Goal: Information Seeking & Learning: Learn about a topic

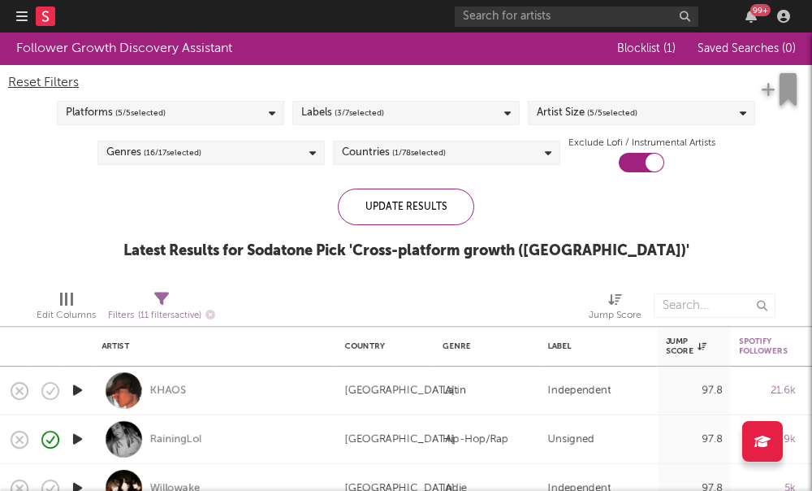
click at [18, 12] on icon "button" at bounding box center [21, 16] width 11 height 13
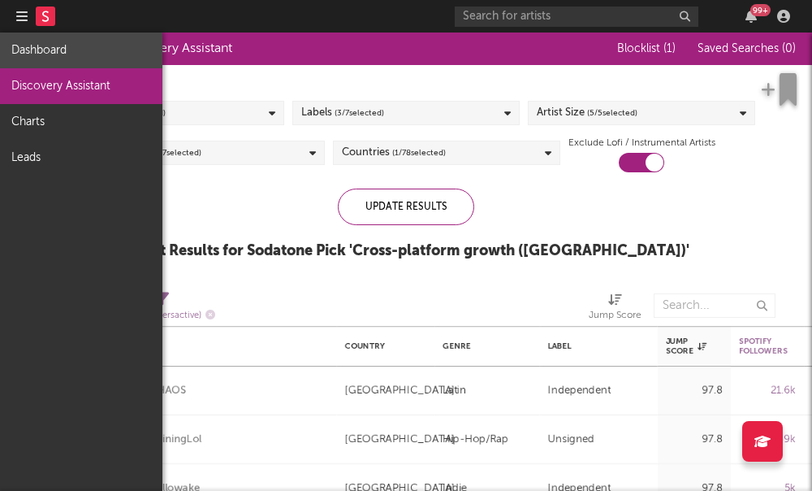
click at [62, 56] on link "Dashboard" at bounding box center [81, 50] width 162 height 36
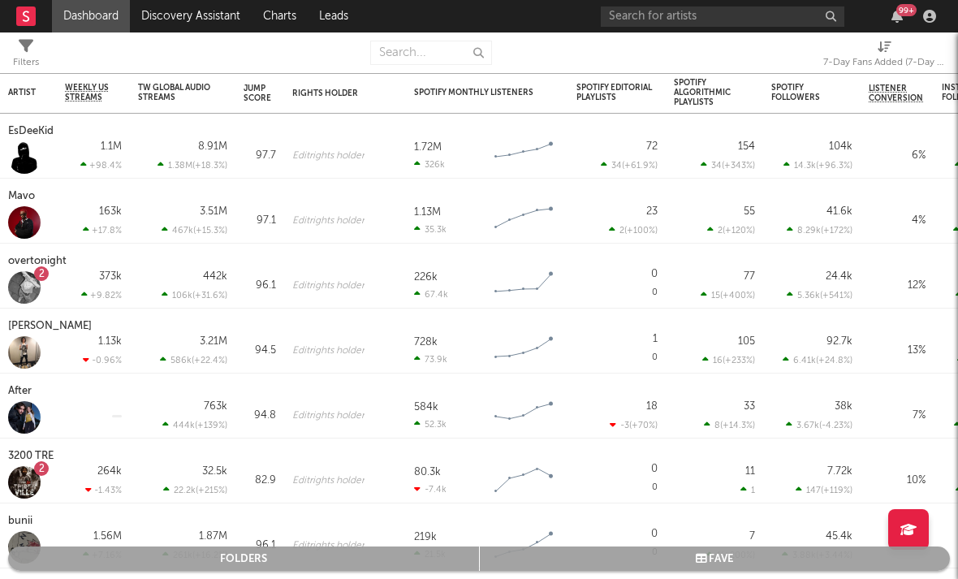
select select "-1"
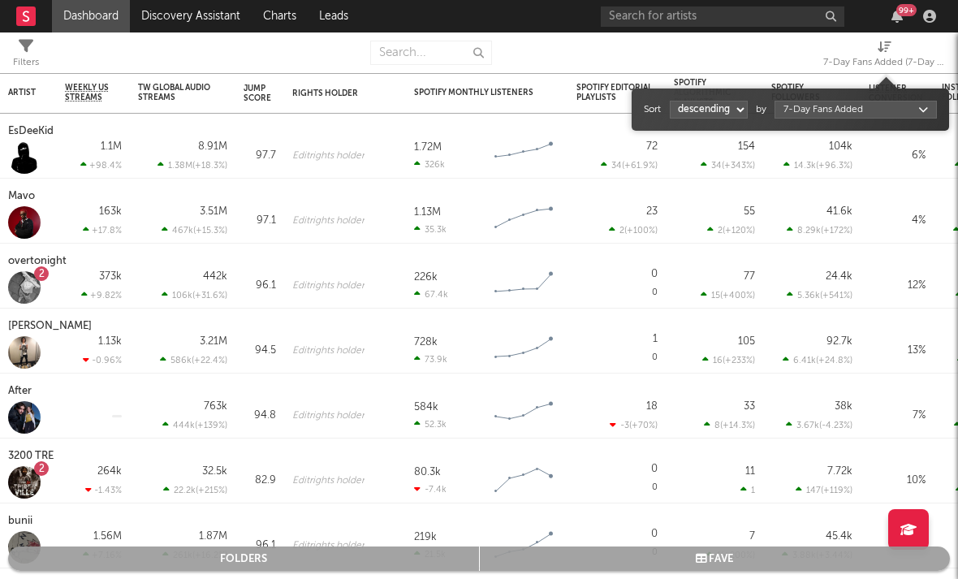
click at [811, 67] on div "7-Day Fans Added (7-Day Fans Added)" at bounding box center [885, 62] width 122 height 19
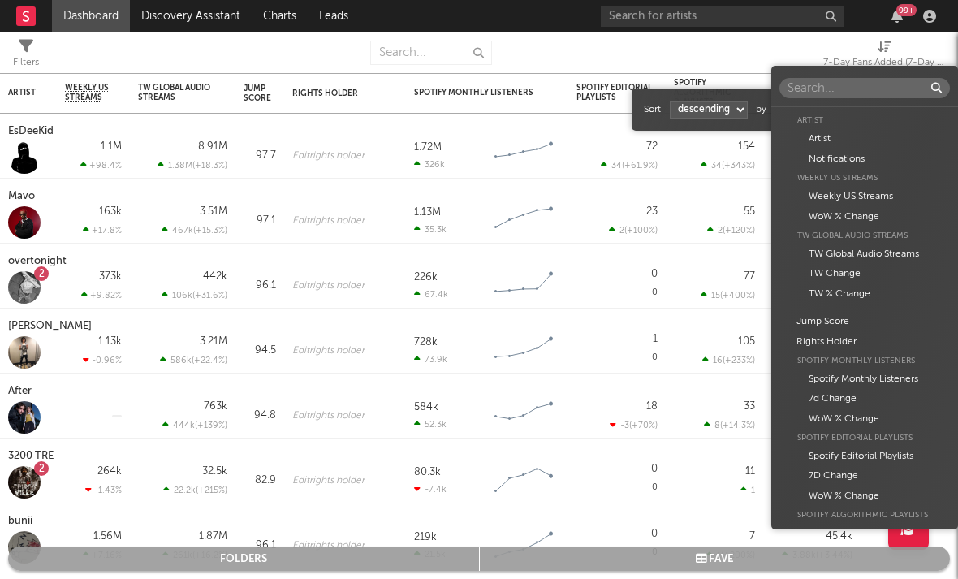
click at [811, 115] on body "Dashboard Discovery Assistant Charts Leads 99 + Notifications Settings Mark all…" at bounding box center [479, 289] width 958 height 579
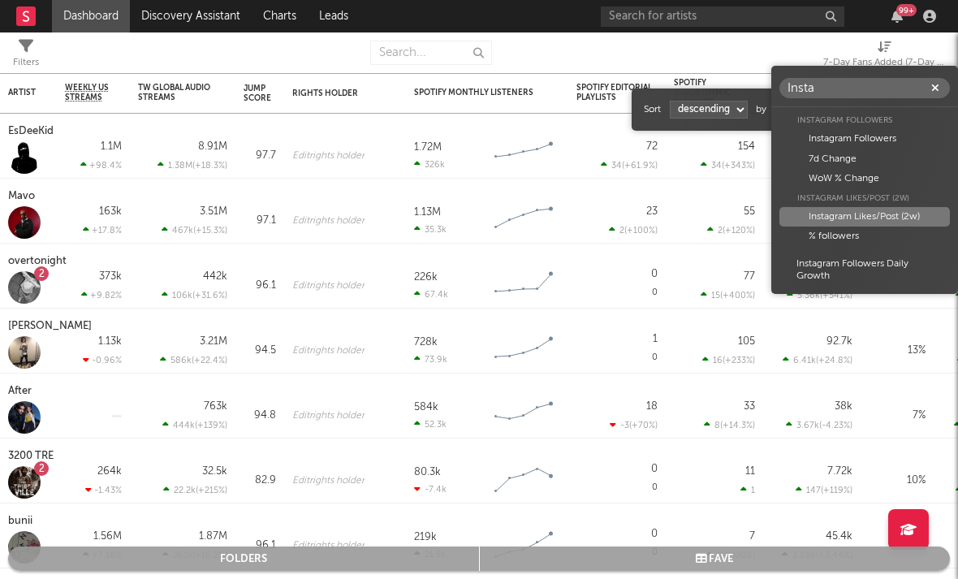
type input "Insta"
click at [811, 212] on div "Instagram Likes/Post (2w)" at bounding box center [865, 216] width 171 height 19
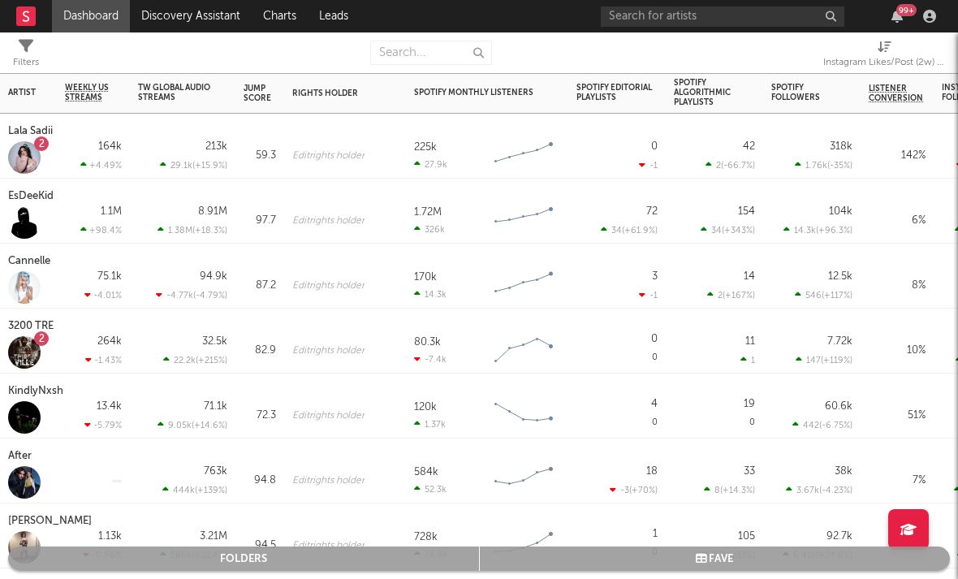
click at [32, 132] on div "Lala Sadii" at bounding box center [32, 131] width 49 height 19
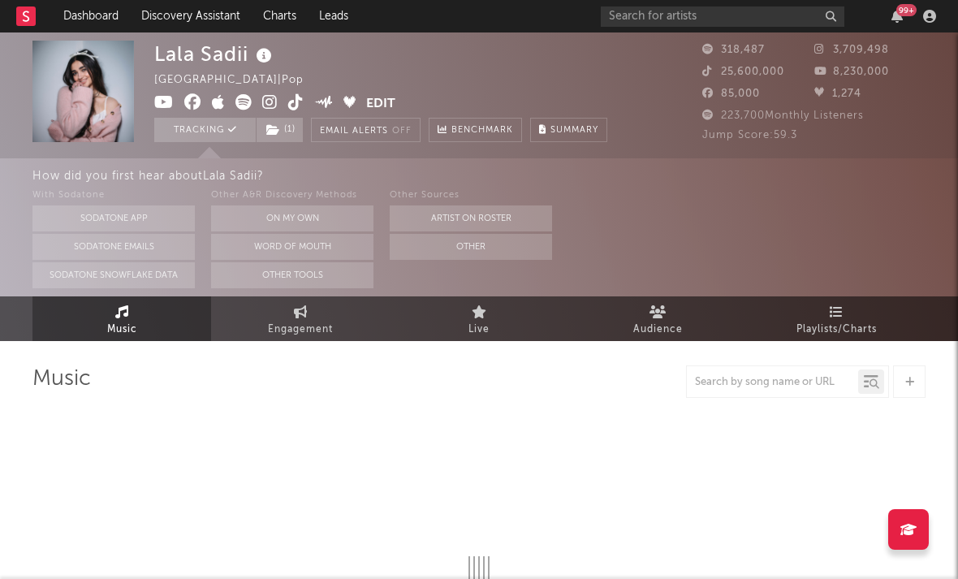
click at [266, 110] on icon at bounding box center [269, 102] width 15 height 16
select select "6m"
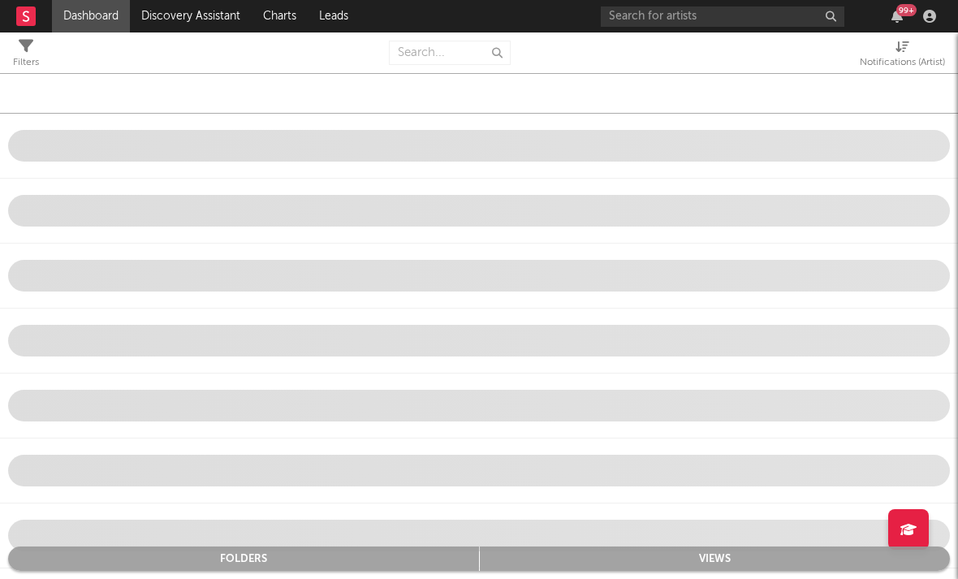
click at [811, 50] on span "Notifications (Artist)" at bounding box center [902, 56] width 85 height 32
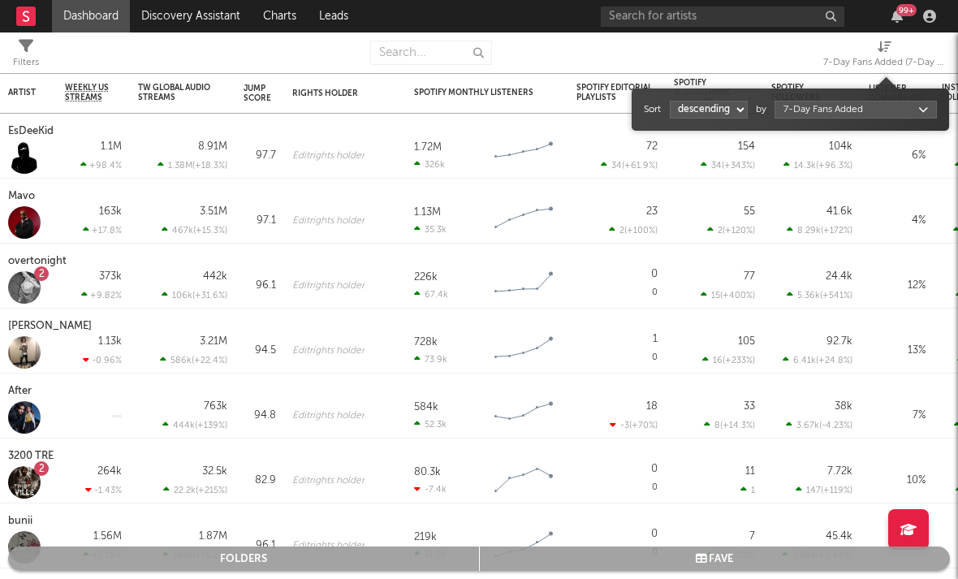
select select "1"
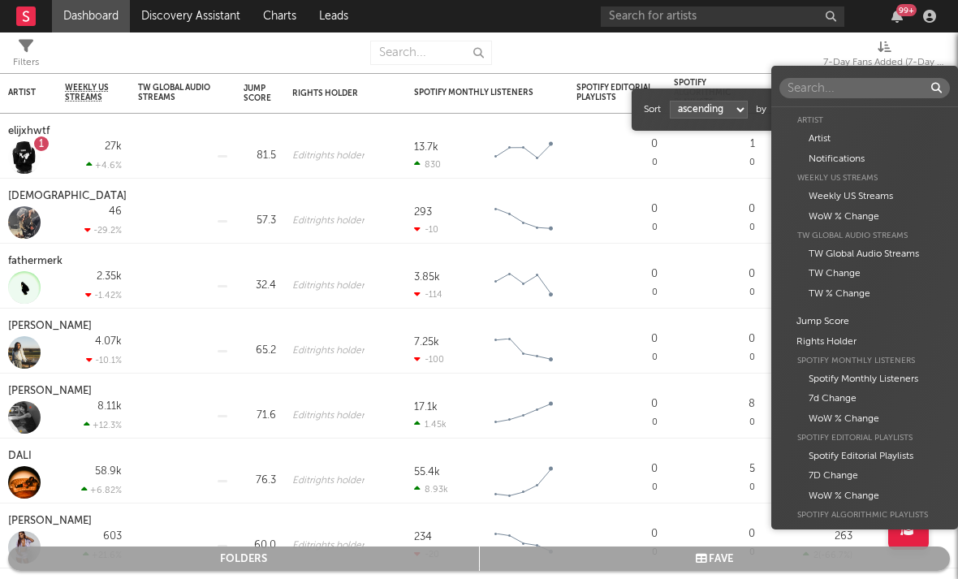
drag, startPoint x: 894, startPoint y: 51, endPoint x: 811, endPoint y: 98, distance: 95.3
click at [811, 106] on body "Dashboard Discovery Assistant Charts Leads 99 + Notifications Settings Mark all…" at bounding box center [479, 289] width 958 height 579
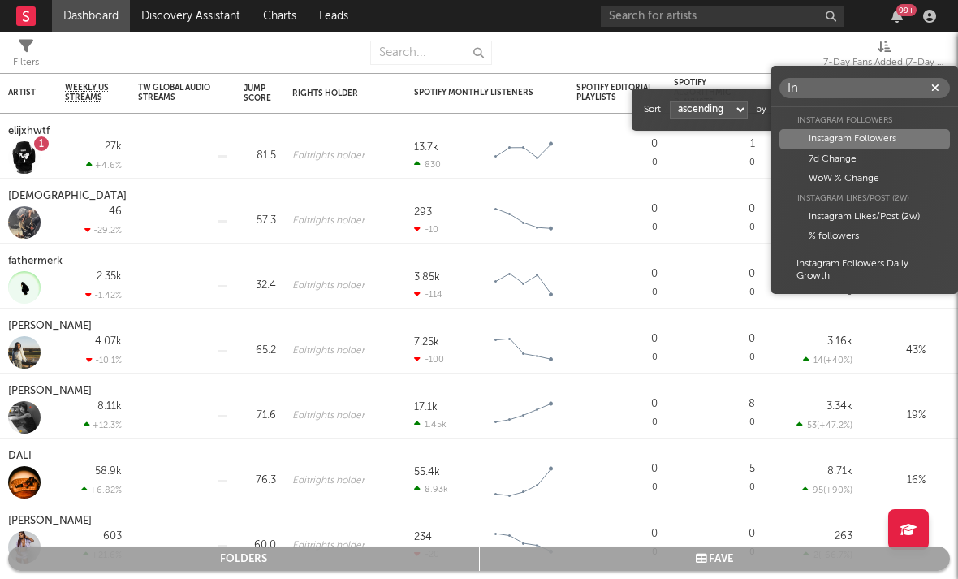
type input "In"
click at [811, 210] on div "Instagram Likes/Post (2w)" at bounding box center [865, 216] width 171 height 19
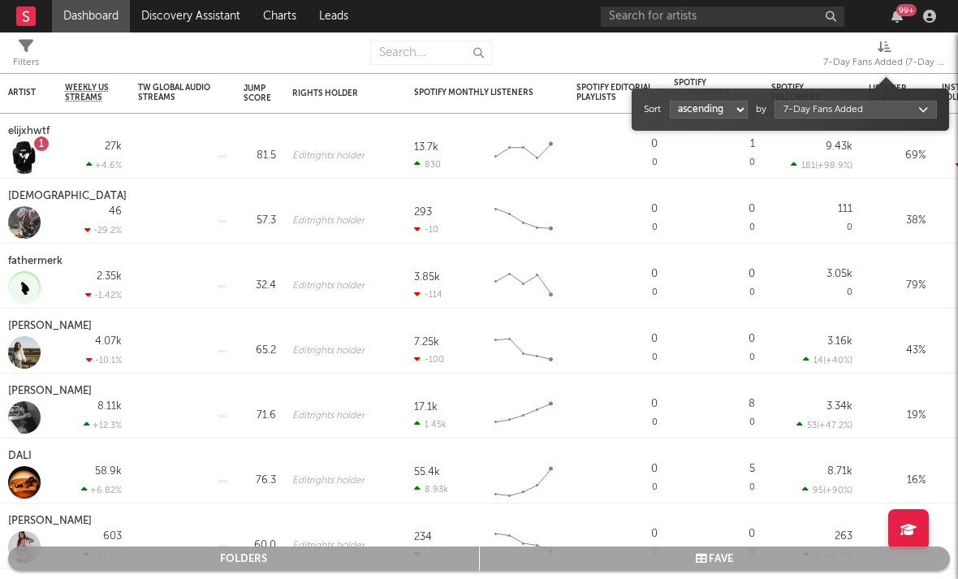
click at [811, 210] on div "Instagram Likes/Post (2w)" at bounding box center [865, 216] width 171 height 19
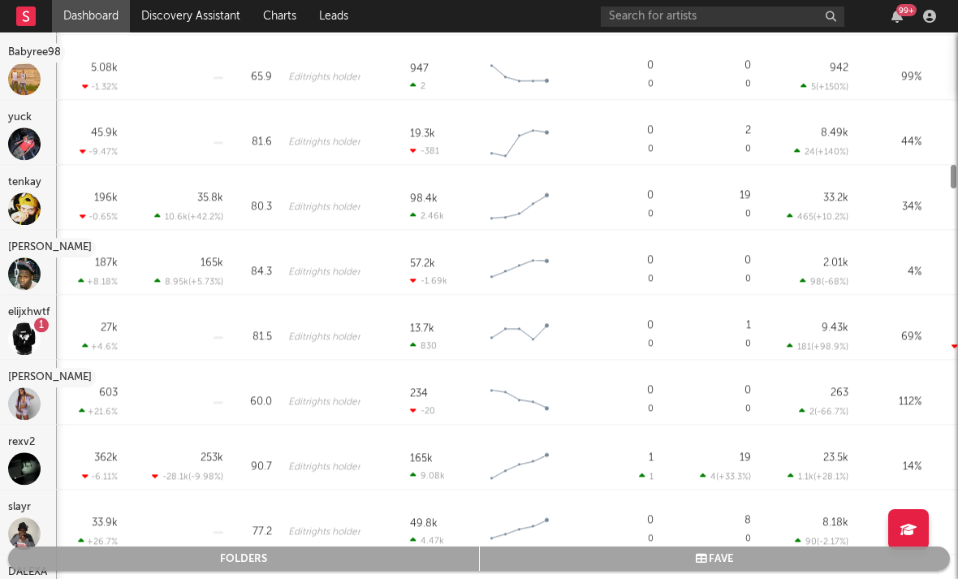
click at [38, 388] on div at bounding box center [479, 326] width 958 height 506
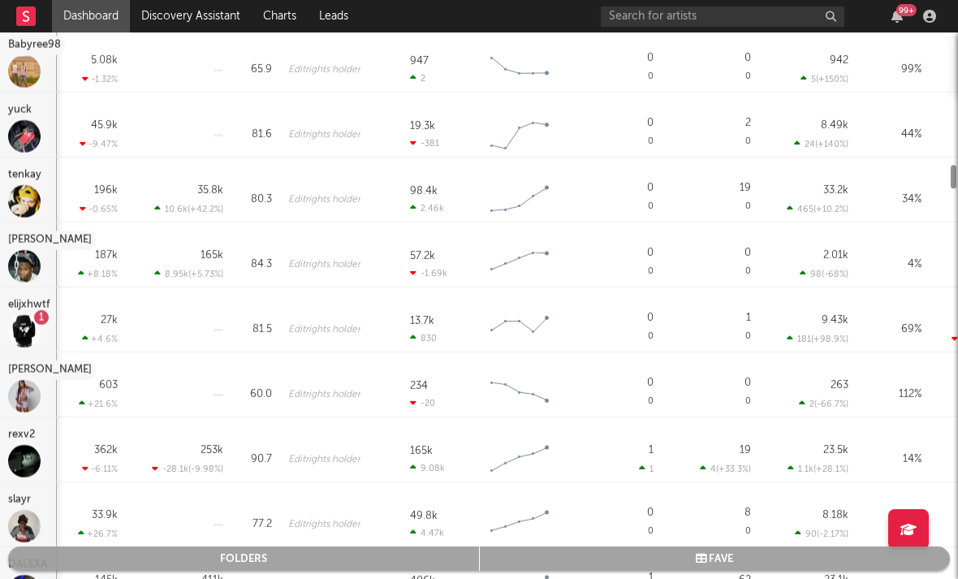
click at [33, 377] on div "Bigg Britt" at bounding box center [52, 370] width 88 height 19
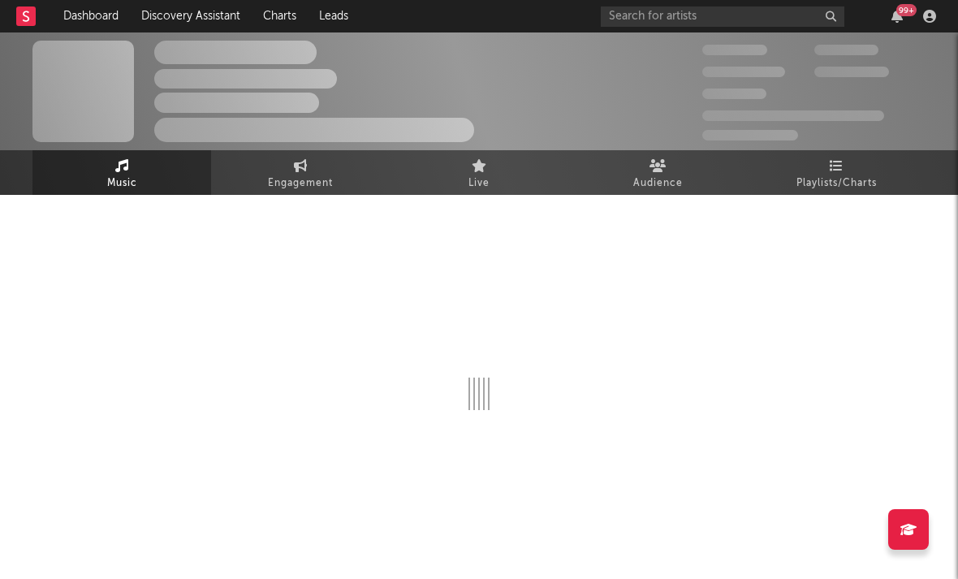
select select "6m"
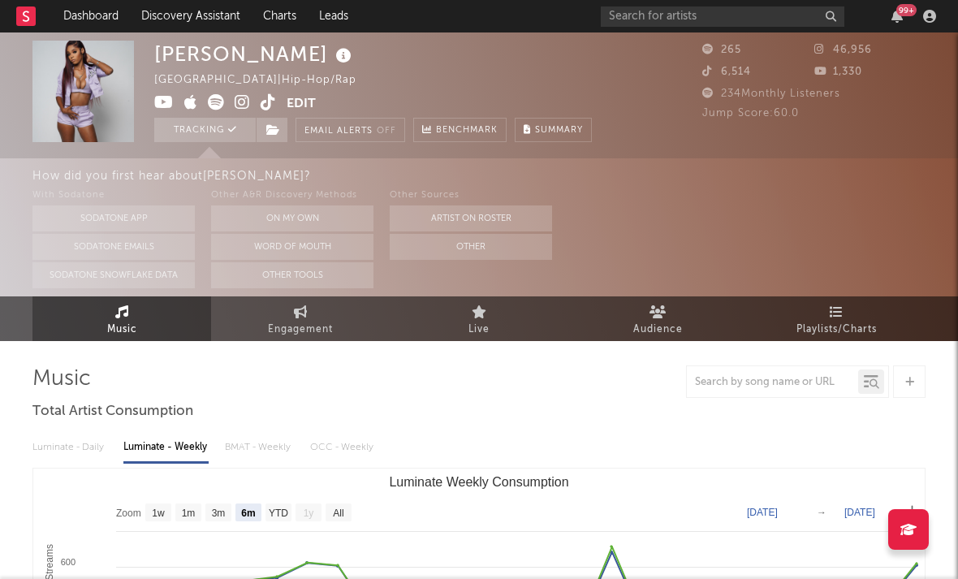
drag, startPoint x: 819, startPoint y: 210, endPoint x: 241, endPoint y: 101, distance: 588.6
click at [241, 101] on icon at bounding box center [242, 102] width 15 height 16
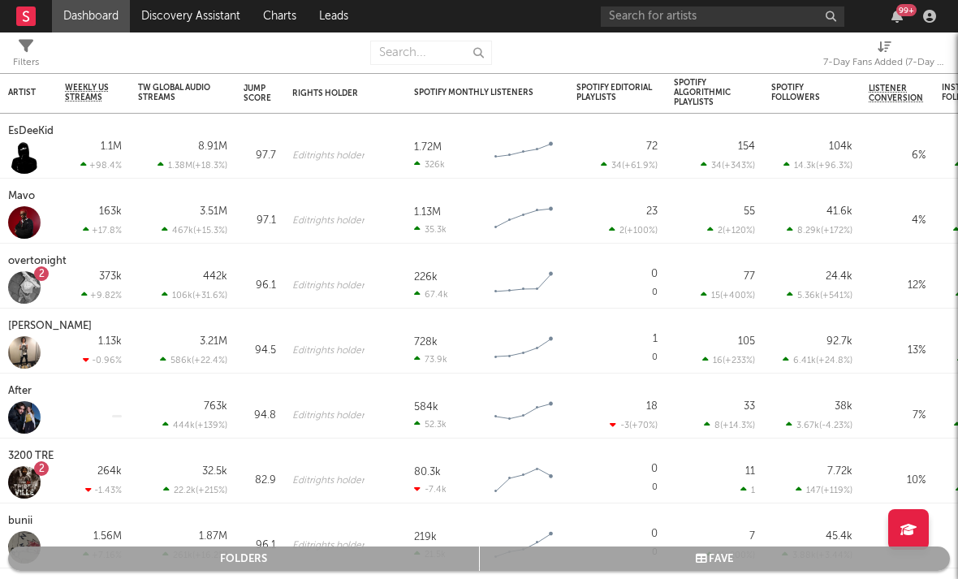
click at [117, 17] on link "Dashboard" at bounding box center [91, 16] width 78 height 32
click at [210, 21] on link "Discovery Assistant" at bounding box center [191, 16] width 122 height 32
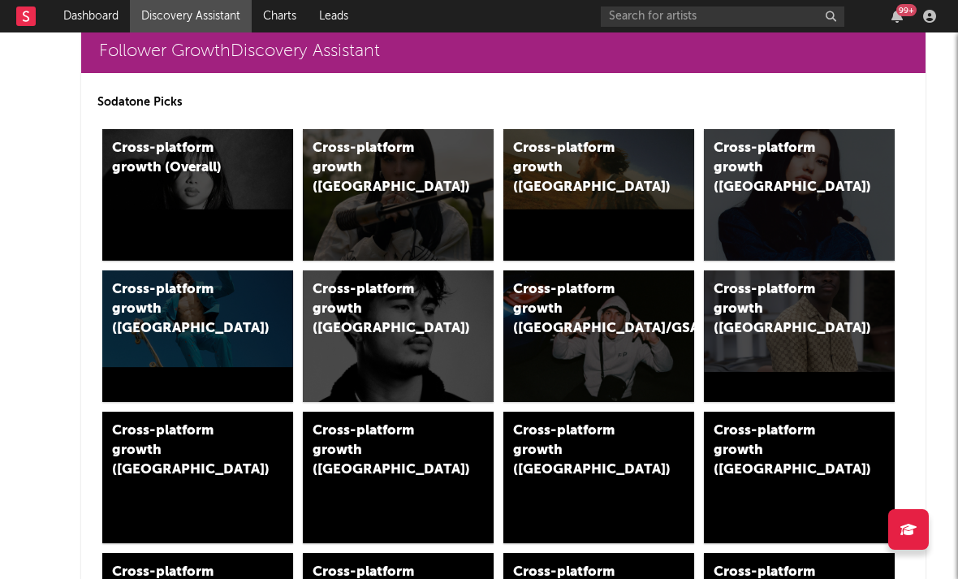
scroll to position [403, 0]
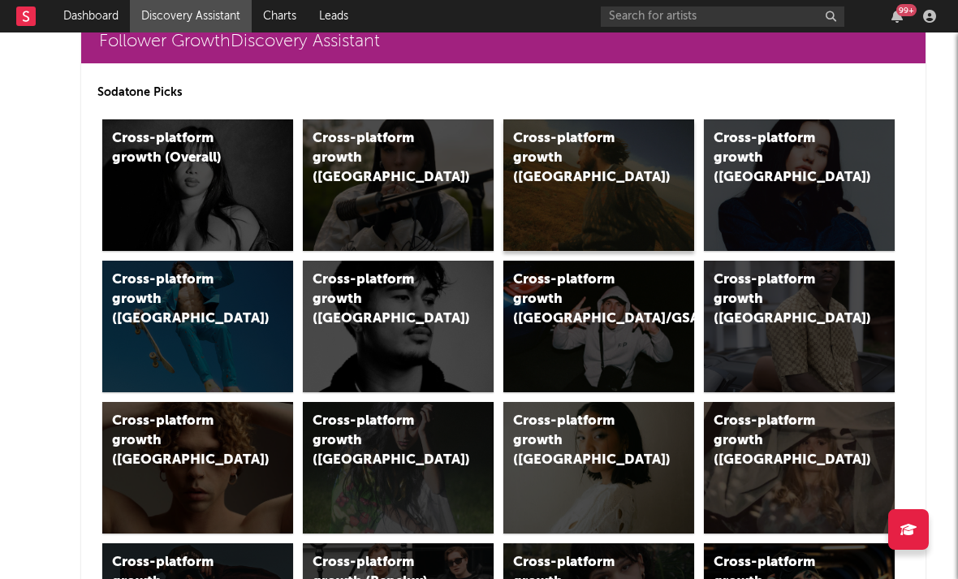
click at [532, 162] on div "Cross-platform growth (US)" at bounding box center [581, 158] width 137 height 58
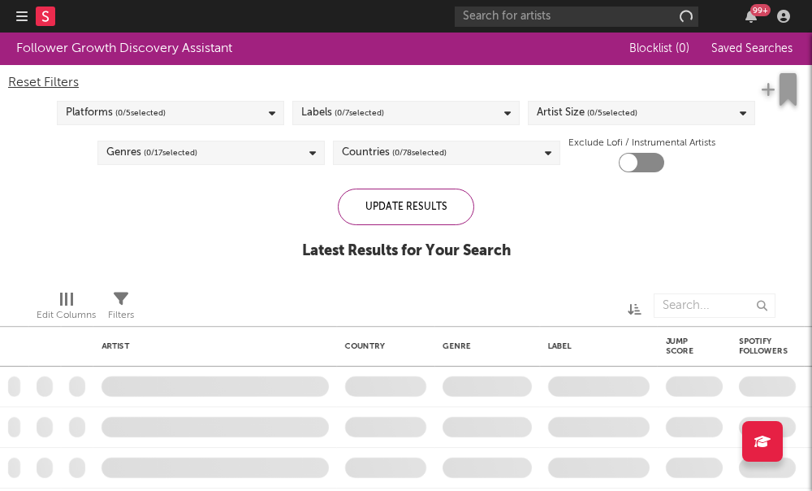
checkbox input "true"
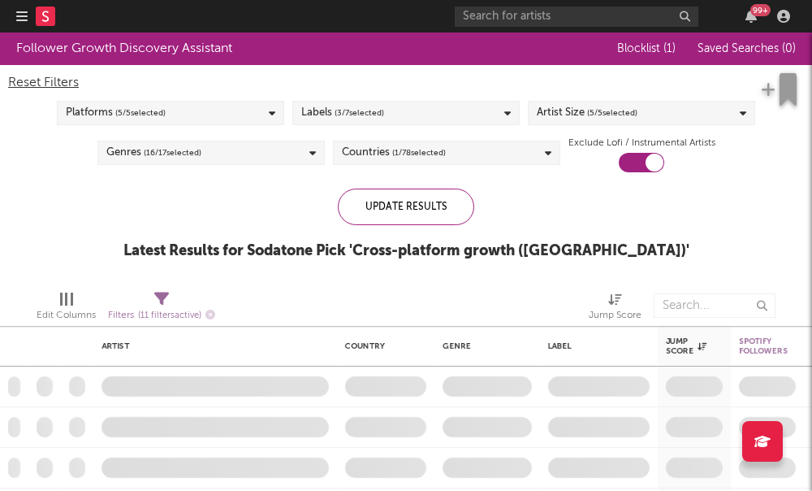
click at [674, 54] on button "Blocklist ( 1 )" at bounding box center [646, 48] width 68 height 13
click at [613, 115] on span "( 5 / 5 selected)" at bounding box center [612, 112] width 50 height 19
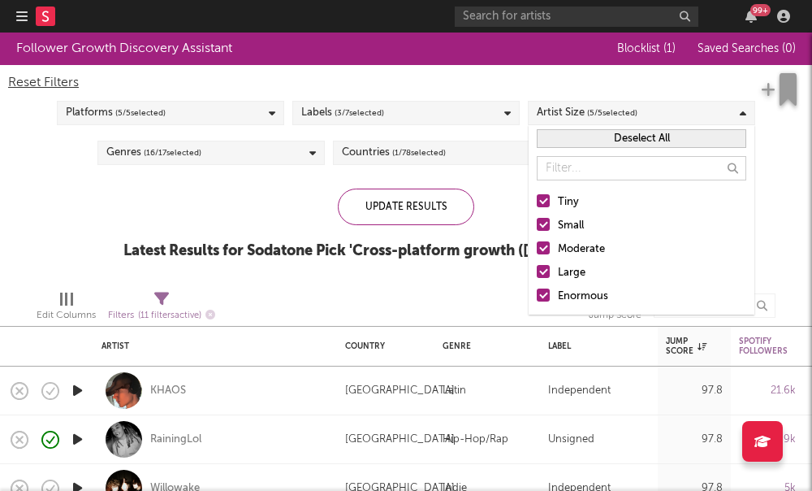
click at [547, 246] on div at bounding box center [543, 247] width 13 height 13
click at [537, 246] on input "Moderate" at bounding box center [537, 249] width 0 height 19
click at [547, 245] on div at bounding box center [543, 247] width 13 height 13
click at [537, 245] on input "Moderate" at bounding box center [537, 249] width 0 height 19
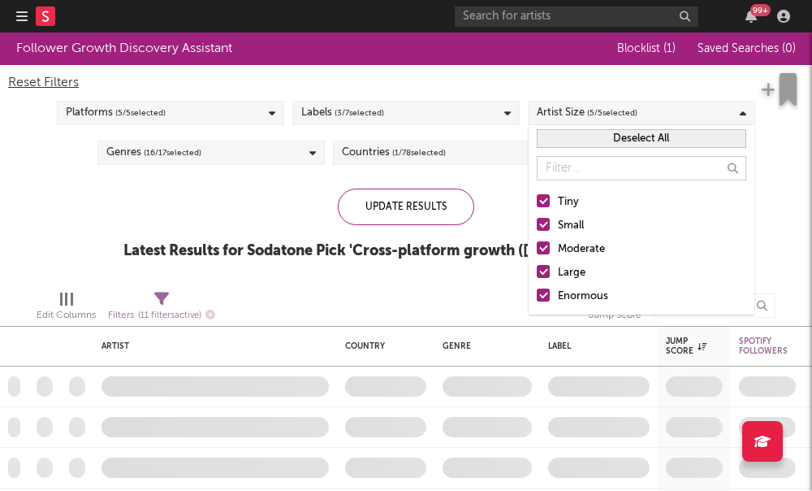
click at [547, 292] on div at bounding box center [543, 294] width 13 height 13
click at [537, 292] on input "Enormous" at bounding box center [537, 296] width 0 height 19
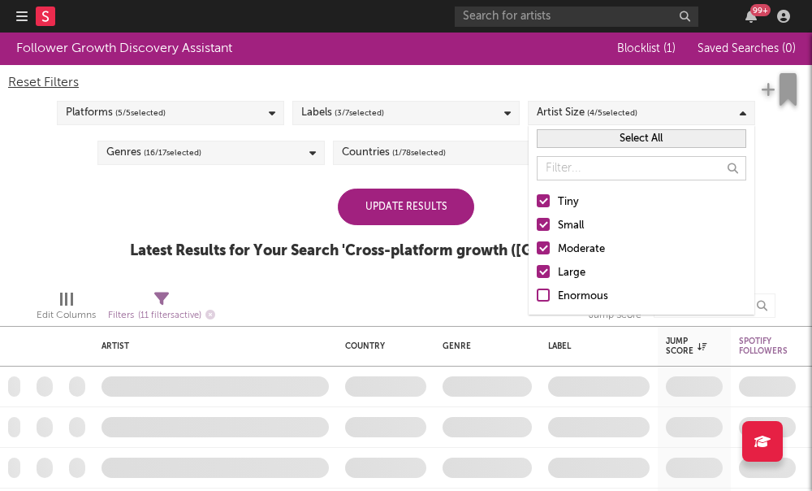
click at [551, 270] on label "Large" at bounding box center [642, 272] width 210 height 19
click at [537, 270] on input "Large" at bounding box center [537, 272] width 0 height 19
click at [549, 240] on label "Moderate" at bounding box center [642, 249] width 210 height 19
click at [537, 240] on input "Moderate" at bounding box center [537, 249] width 0 height 19
click at [521, 223] on div "Update Results Latest Results for Your Search ' Cross-platform growth (US) '" at bounding box center [406, 232] width 552 height 89
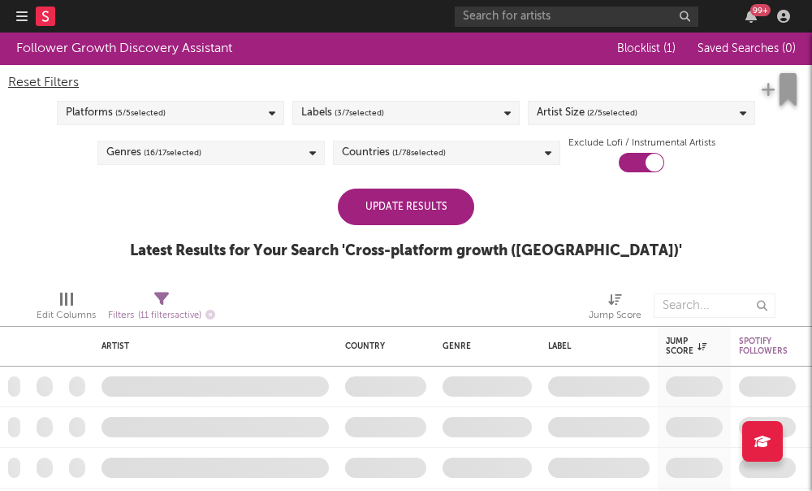
click at [456, 203] on div "Update Results" at bounding box center [406, 206] width 136 height 37
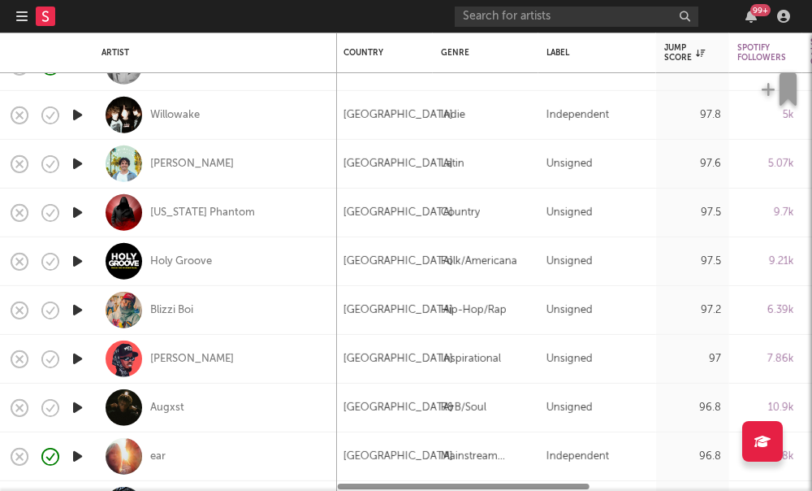
click at [204, 108] on div "Willowake" at bounding box center [215, 115] width 227 height 48
select select "1w"
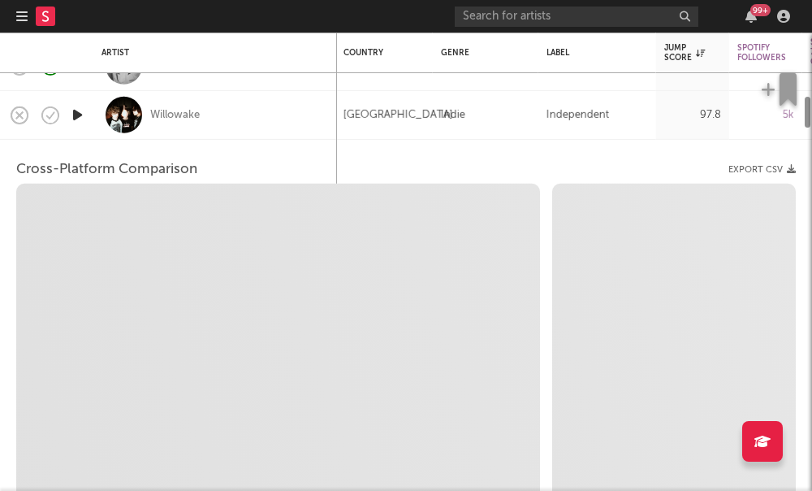
select select "1w"
click at [188, 109] on div "Willowake" at bounding box center [175, 114] width 50 height 15
select select "1m"
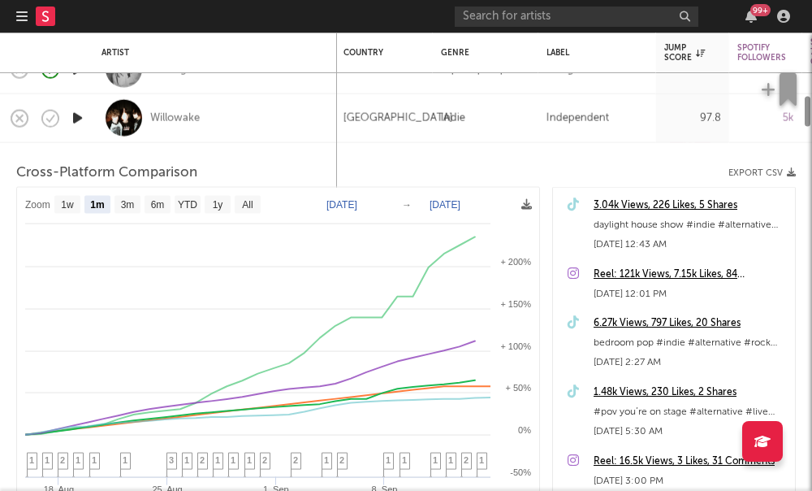
click at [84, 109] on icon "button" at bounding box center [77, 118] width 17 height 20
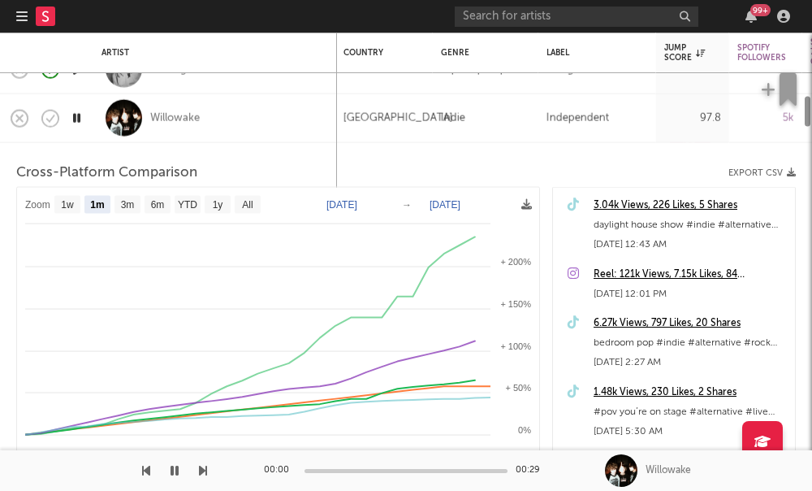
click at [84, 115] on icon "button" at bounding box center [76, 118] width 15 height 20
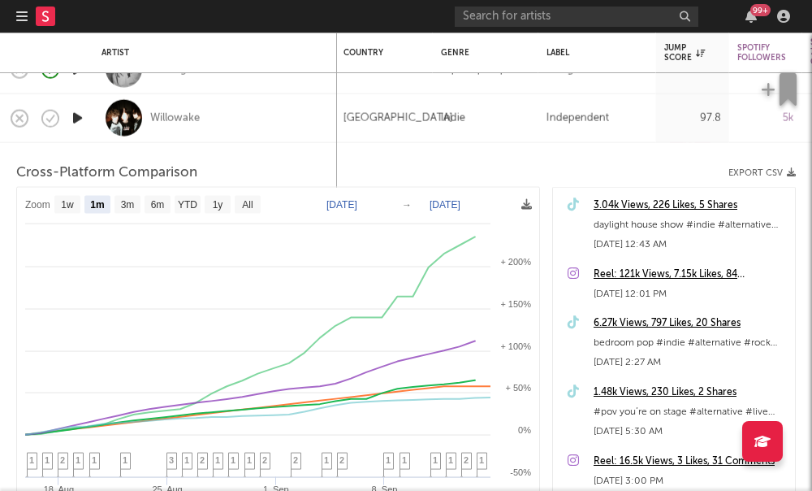
click at [85, 112] on icon "button" at bounding box center [77, 118] width 17 height 20
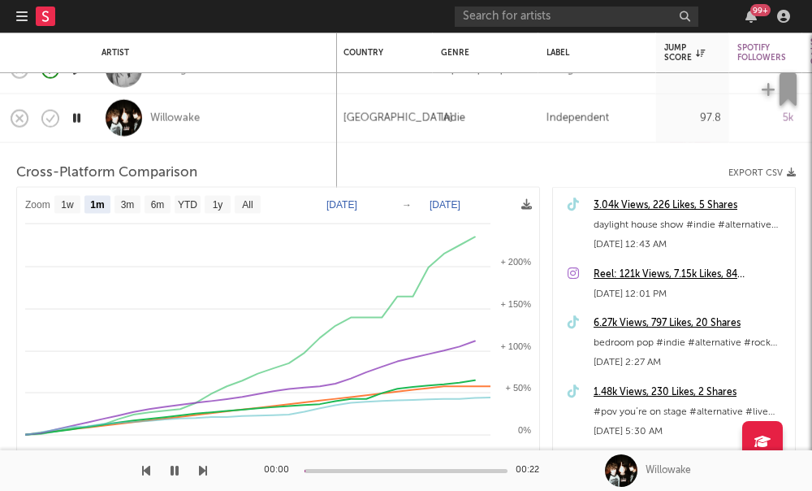
click at [88, 111] on div at bounding box center [77, 118] width 32 height 49
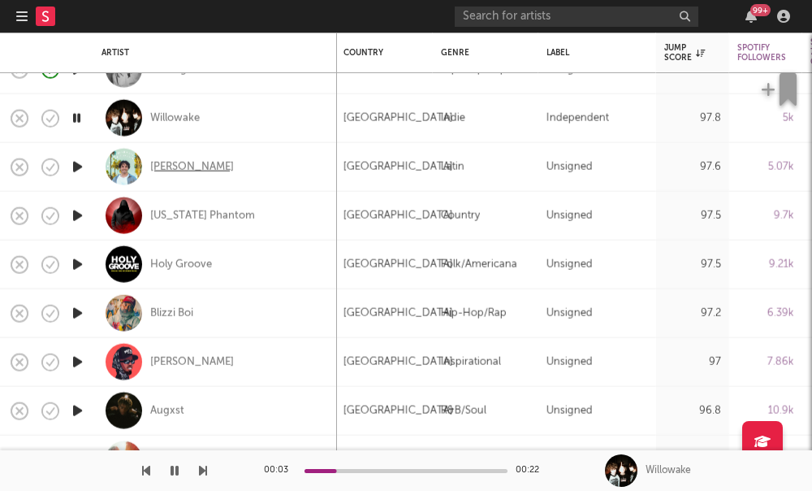
click at [198, 164] on div "Grant Steller" at bounding box center [192, 166] width 84 height 15
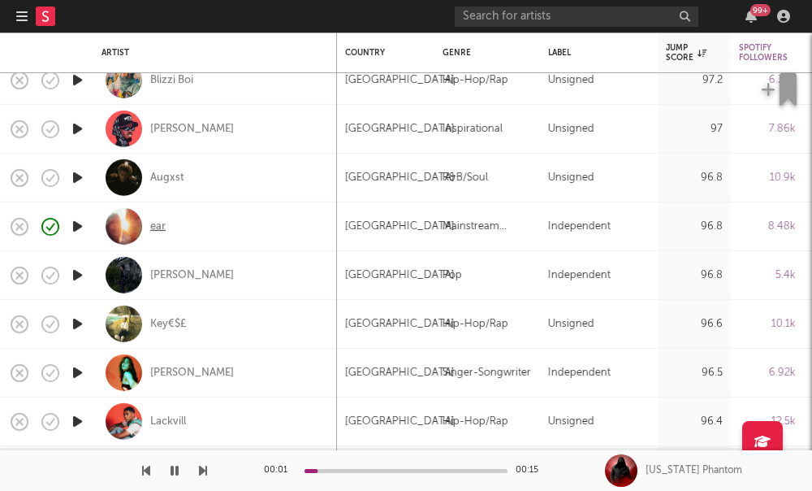
click at [154, 231] on div "ear" at bounding box center [157, 225] width 15 height 15
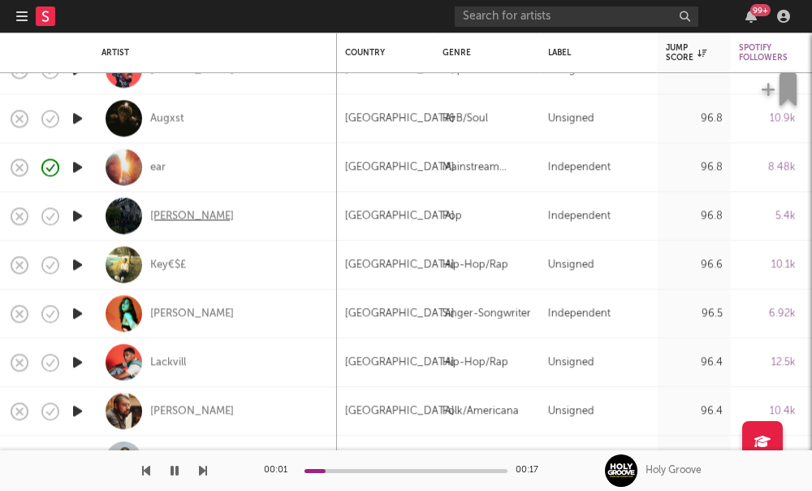
click at [171, 218] on div "Jack Zhang" at bounding box center [192, 216] width 84 height 15
click at [174, 314] on div "[PERSON_NAME]" at bounding box center [192, 313] width 84 height 15
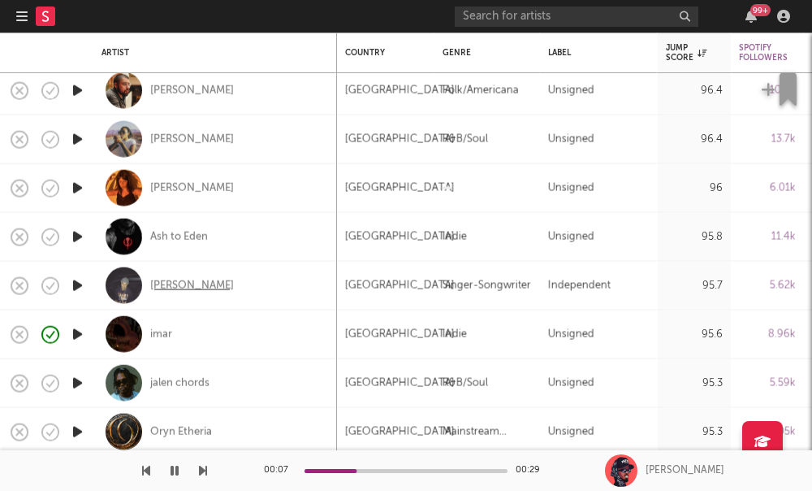
click at [190, 292] on div "Ari Gumora" at bounding box center [192, 285] width 84 height 15
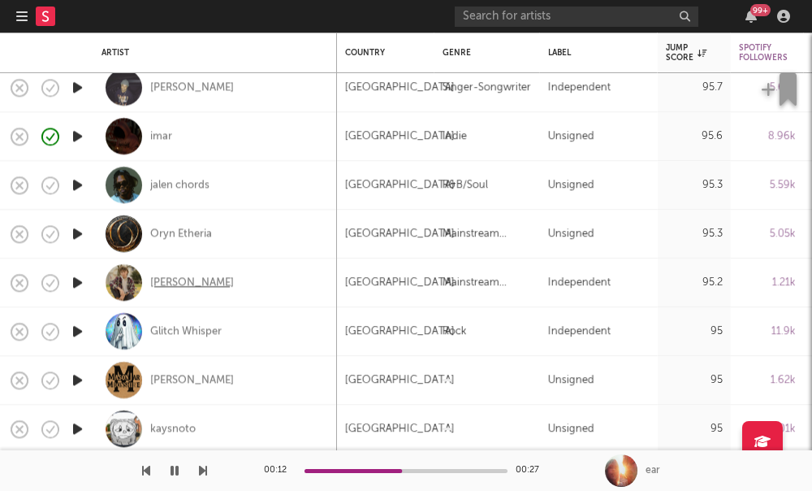
click at [182, 290] on div "Donny Graves" at bounding box center [192, 282] width 84 height 15
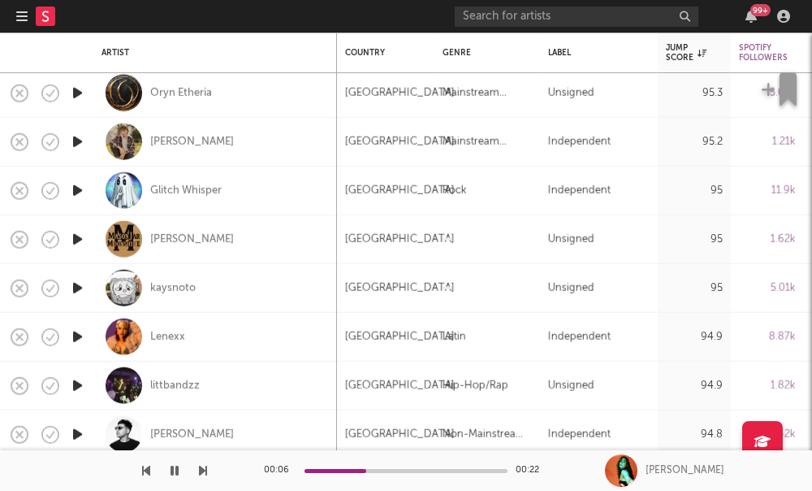
click at [169, 298] on div "kaysnoto" at bounding box center [215, 288] width 227 height 48
select select "1w"
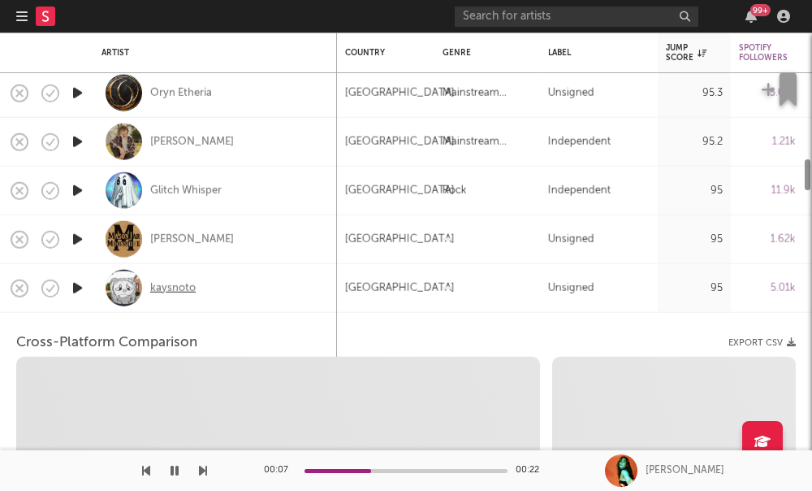
click at [168, 289] on div "kaysnoto" at bounding box center [172, 287] width 45 height 15
select select "1w"
select select "1m"
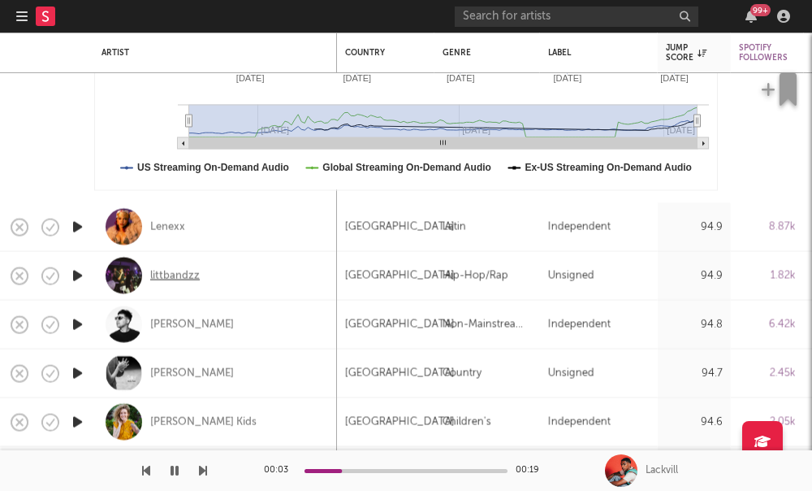
click at [164, 271] on div "littbandzz" at bounding box center [175, 275] width 50 height 15
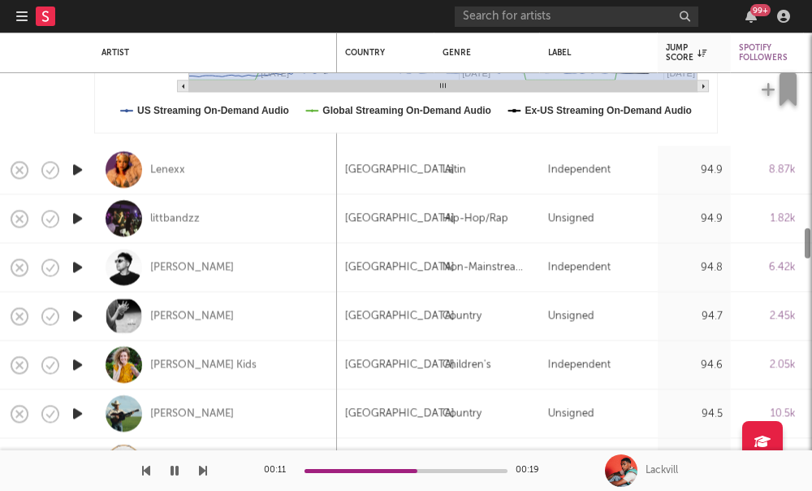
click at [176, 301] on div "Karla Davis" at bounding box center [215, 316] width 227 height 48
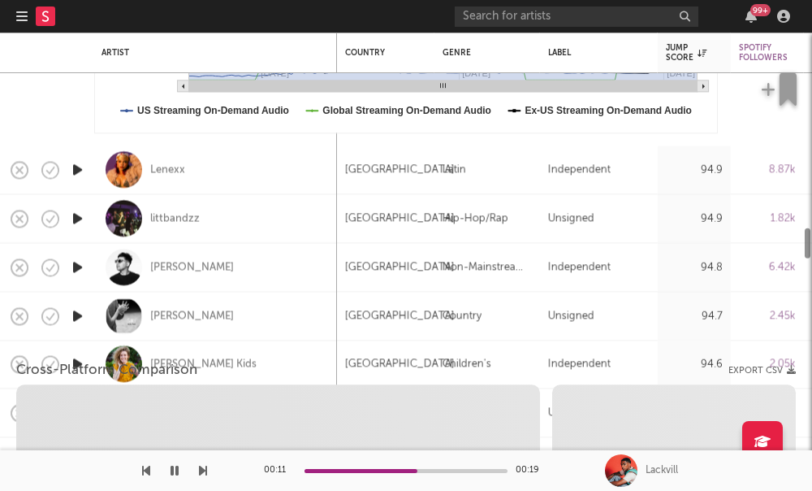
select select "1w"
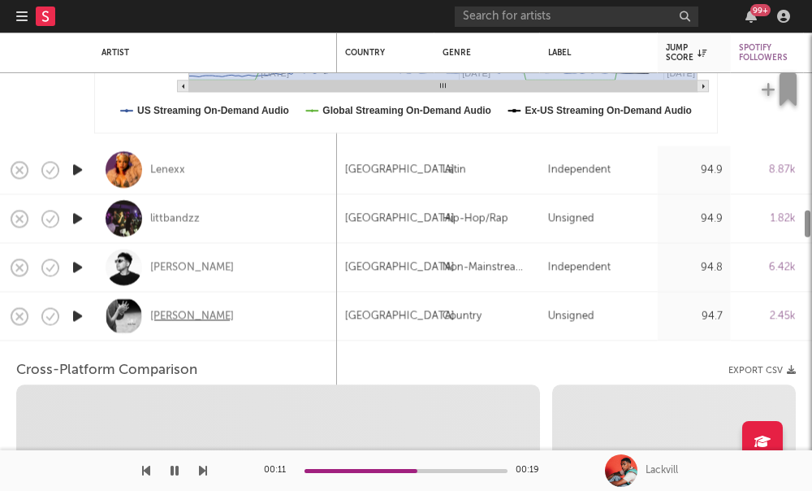
select select "1w"
click at [177, 321] on div "Karla Davis" at bounding box center [192, 316] width 84 height 15
select select "1m"
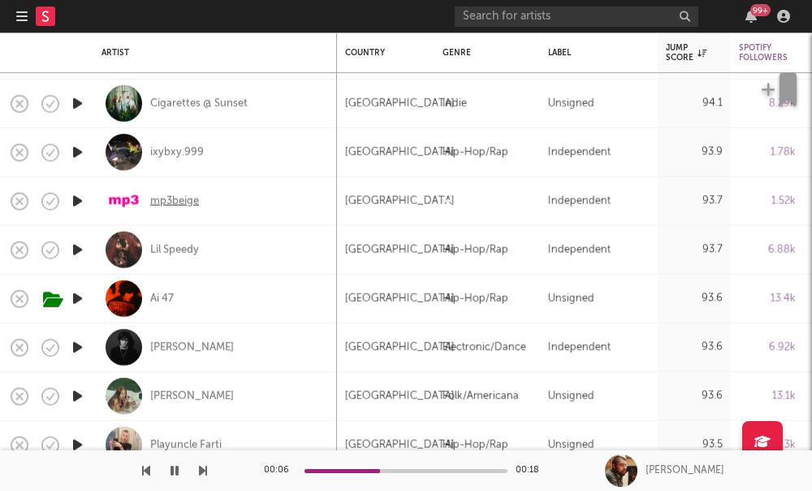
click at [187, 200] on div "mp3beige" at bounding box center [174, 200] width 49 height 15
click at [156, 295] on div "Ai 47" at bounding box center [162, 298] width 24 height 15
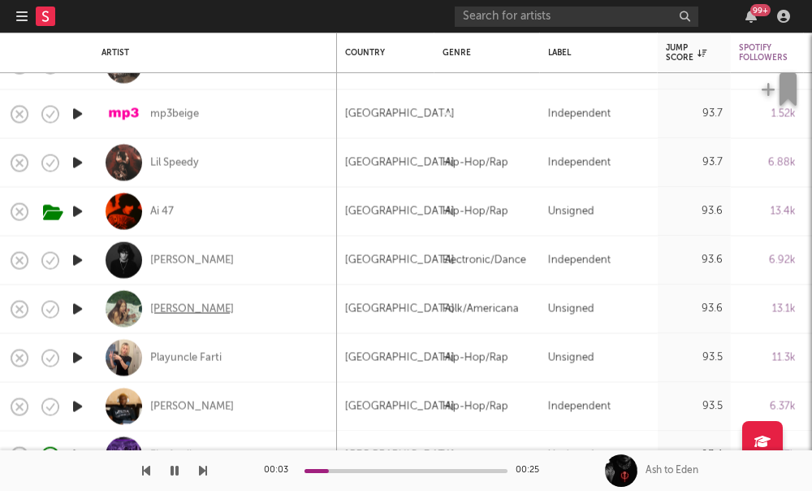
click at [201, 314] on div "Grace Runkle" at bounding box center [192, 308] width 84 height 15
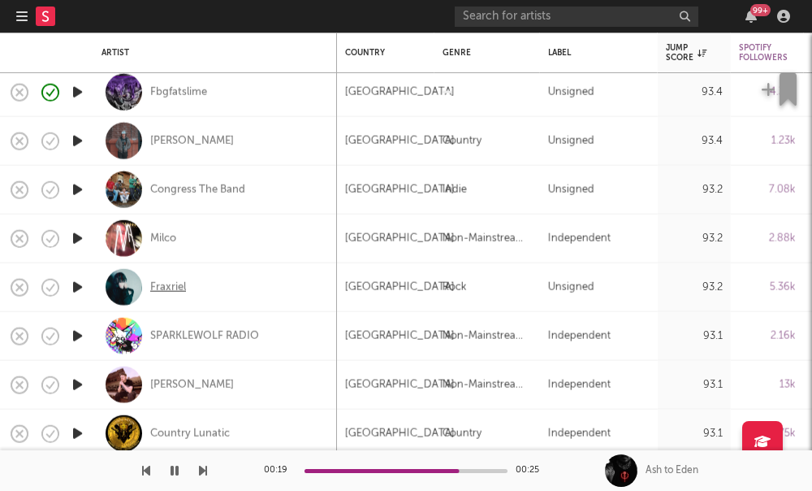
click at [169, 290] on div "Fraxriel" at bounding box center [168, 286] width 36 height 15
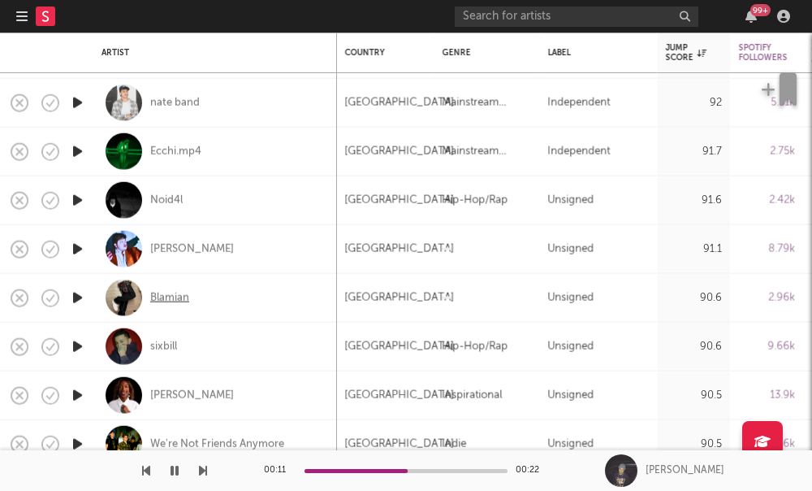
click at [161, 297] on div "Blamian" at bounding box center [169, 297] width 39 height 15
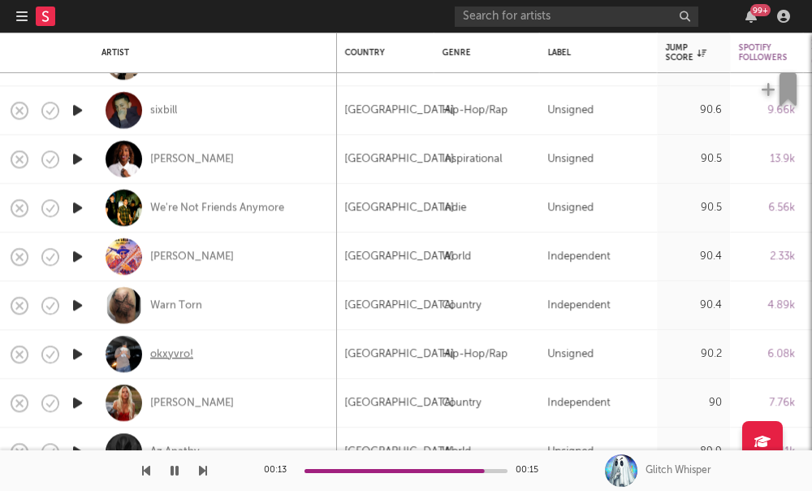
click at [175, 352] on div "okxyvro!" at bounding box center [171, 354] width 43 height 15
click at [162, 309] on div "Warn Torn" at bounding box center [176, 305] width 52 height 15
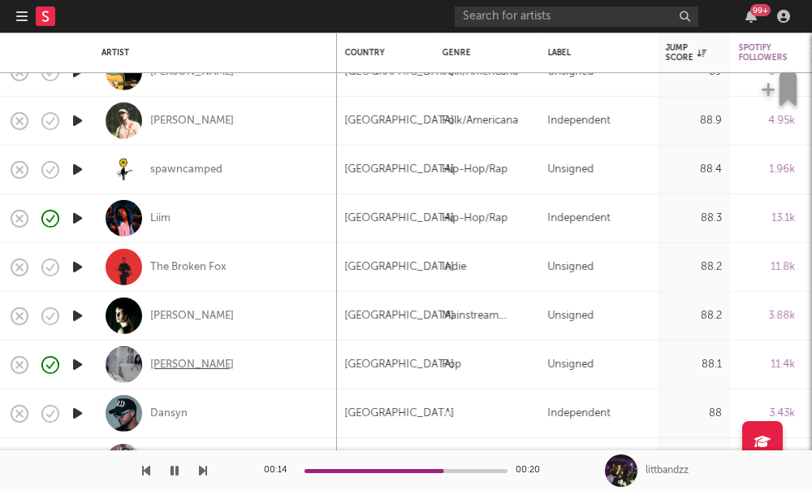
click at [191, 365] on div "Cece Natalie" at bounding box center [192, 364] width 84 height 15
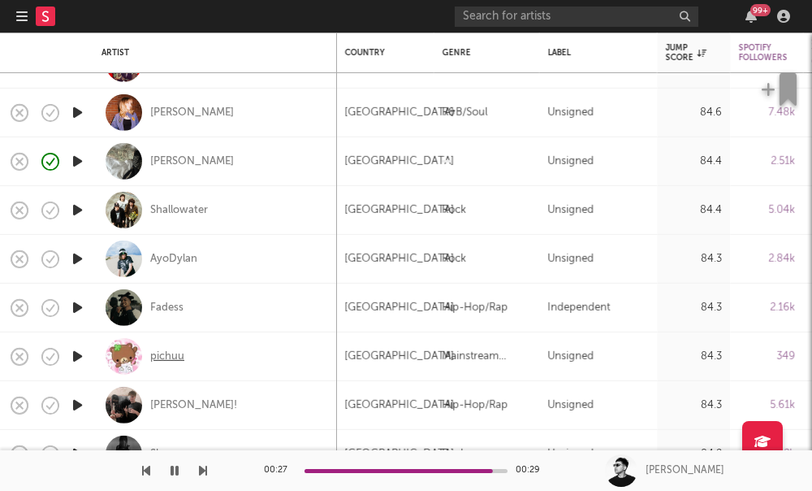
click at [172, 360] on div "pichuu" at bounding box center [167, 355] width 34 height 15
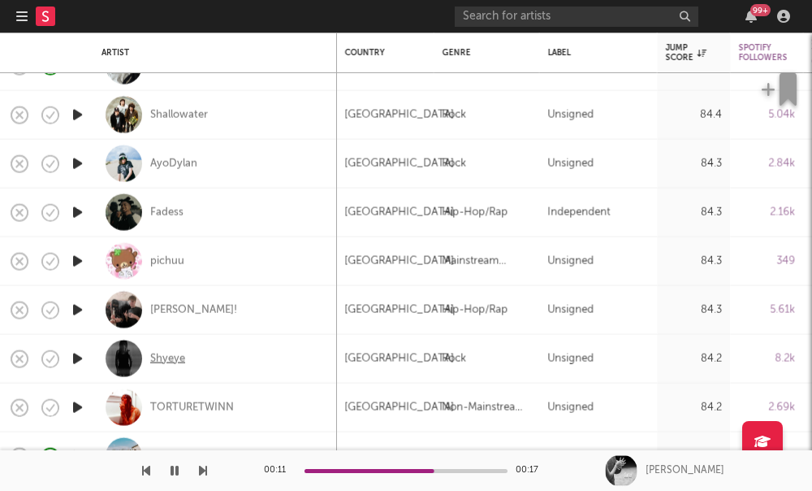
click at [166, 364] on div "Shyeye" at bounding box center [167, 358] width 35 height 15
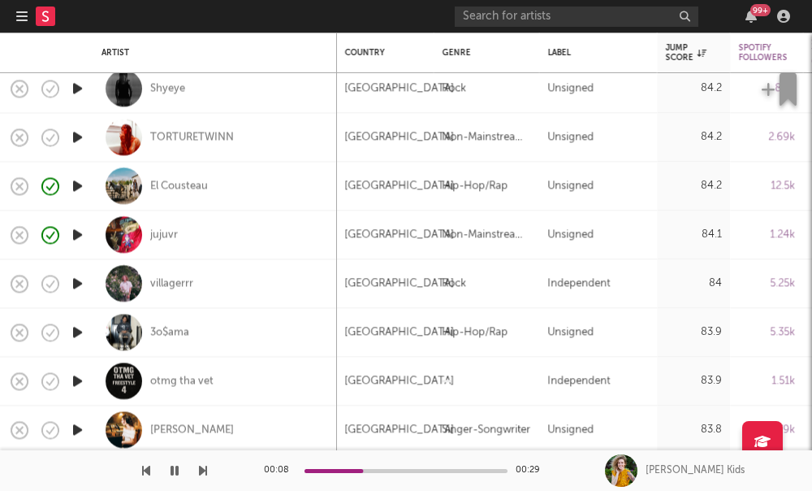
click at [166, 292] on div "villagerrr" at bounding box center [215, 283] width 227 height 48
select select "1w"
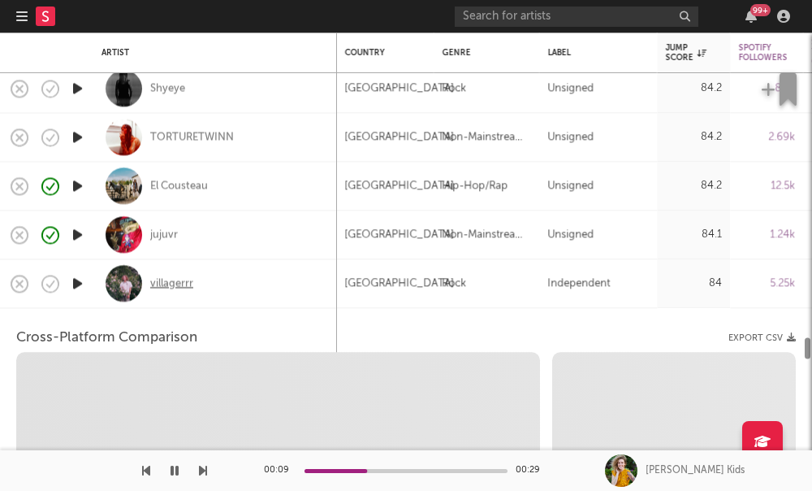
click at [163, 288] on div "villagerrr" at bounding box center [171, 283] width 43 height 15
select select "6m"
select select "1m"
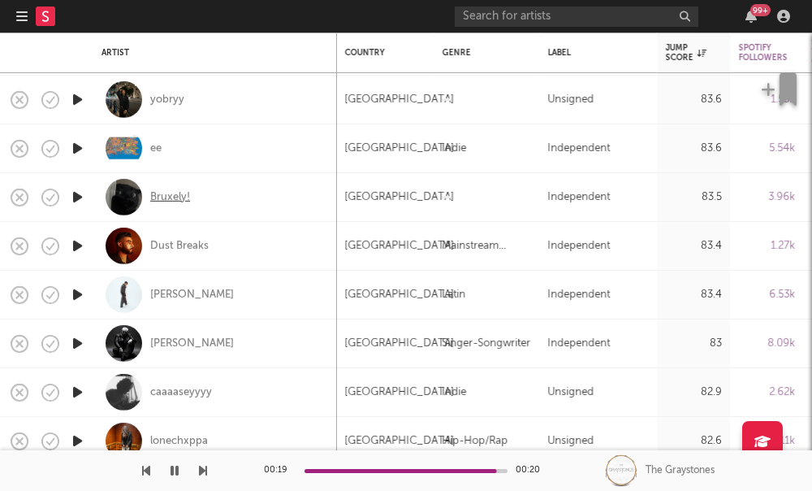
click at [164, 198] on div "Bruxely!" at bounding box center [170, 196] width 40 height 15
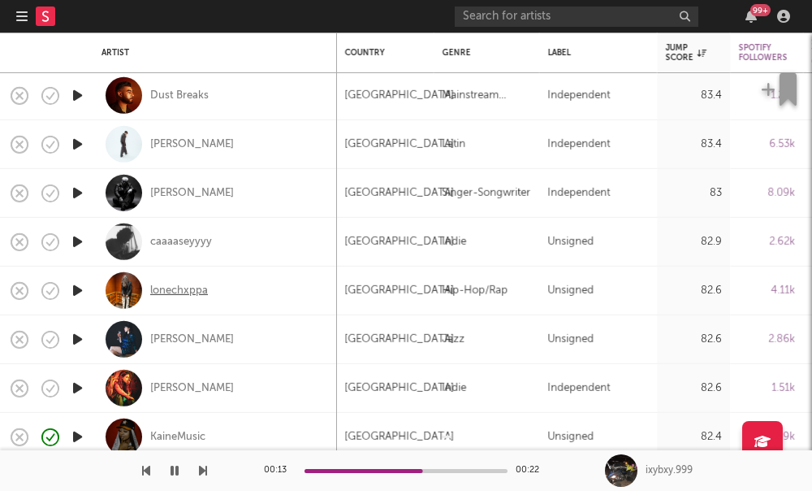
click at [176, 294] on div "lonechxppa" at bounding box center [179, 290] width 58 height 15
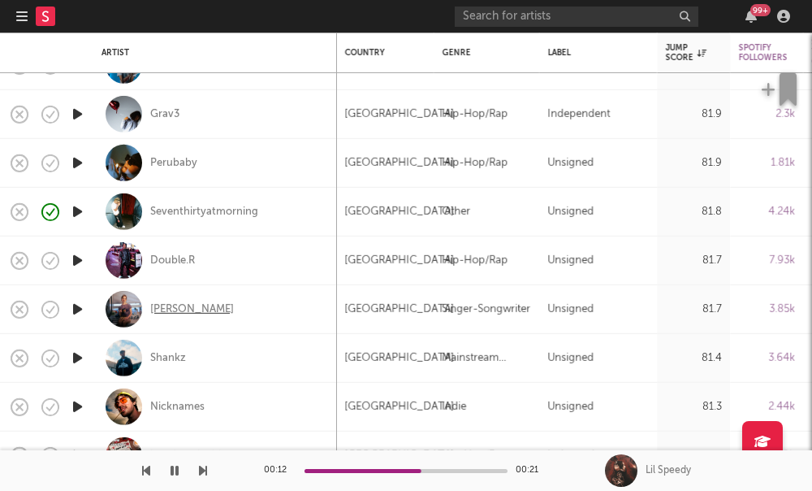
click at [177, 312] on div "amelie kalia" at bounding box center [192, 308] width 84 height 15
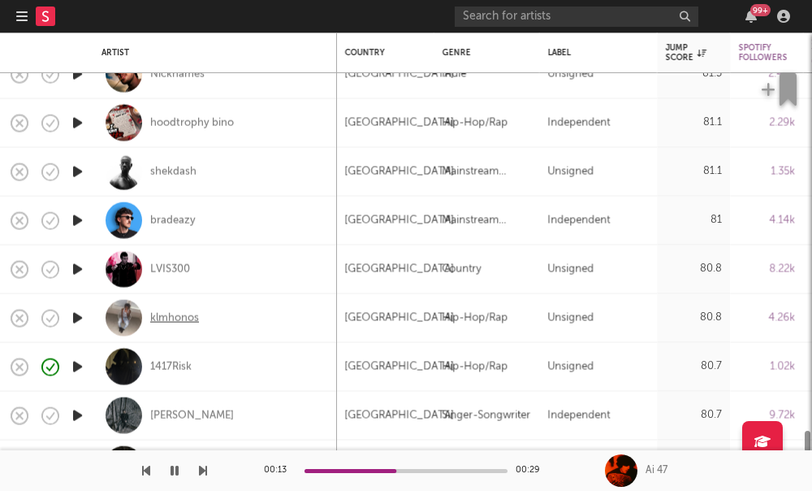
click at [172, 313] on div "klmhonos" at bounding box center [174, 317] width 49 height 15
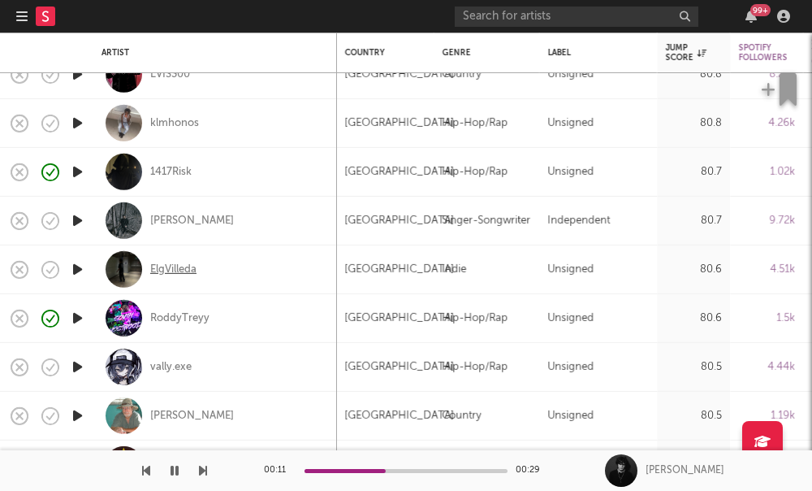
click at [166, 270] on div "ElgVilleda" at bounding box center [173, 269] width 46 height 15
click at [159, 365] on div "vally.exe" at bounding box center [170, 366] width 41 height 15
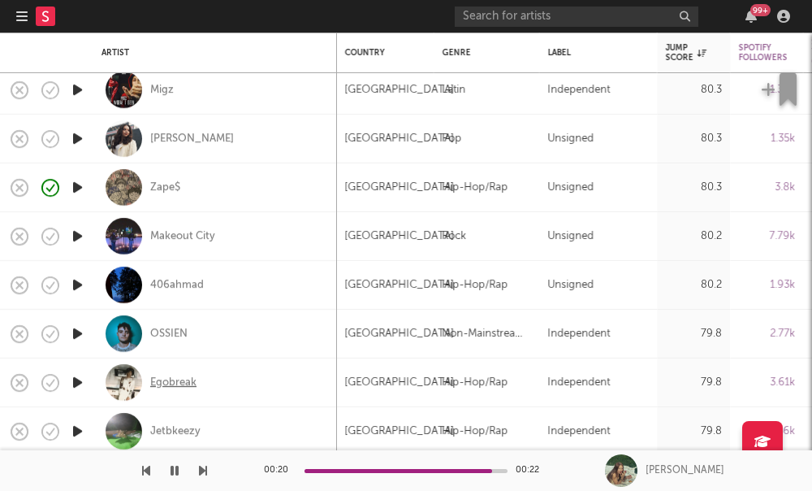
click at [172, 390] on div "Egobreak" at bounding box center [173, 382] width 46 height 15
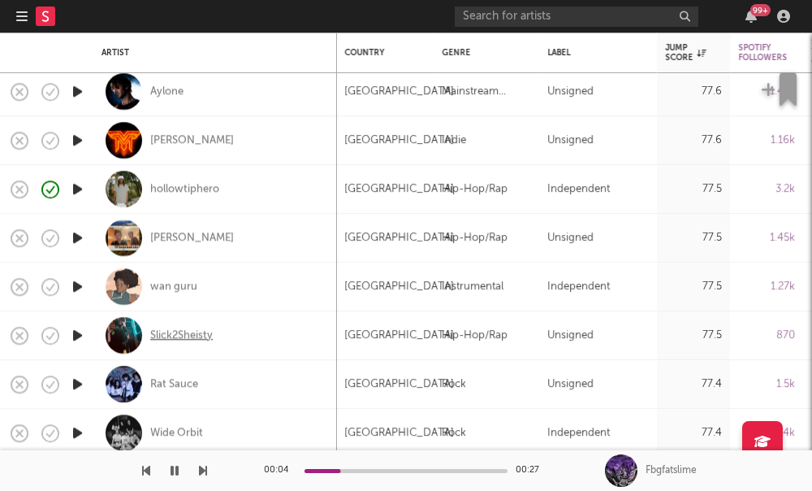
click at [181, 337] on div "Slick2Sheisty" at bounding box center [181, 335] width 63 height 15
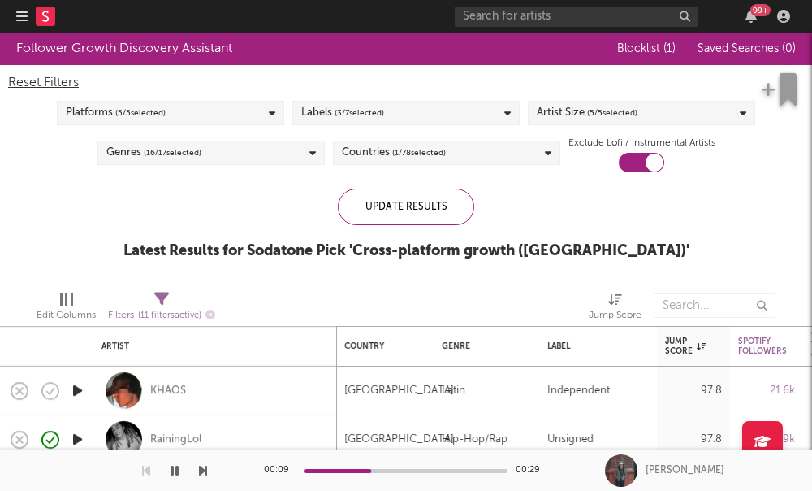
click at [20, 22] on icon "button" at bounding box center [21, 16] width 11 height 13
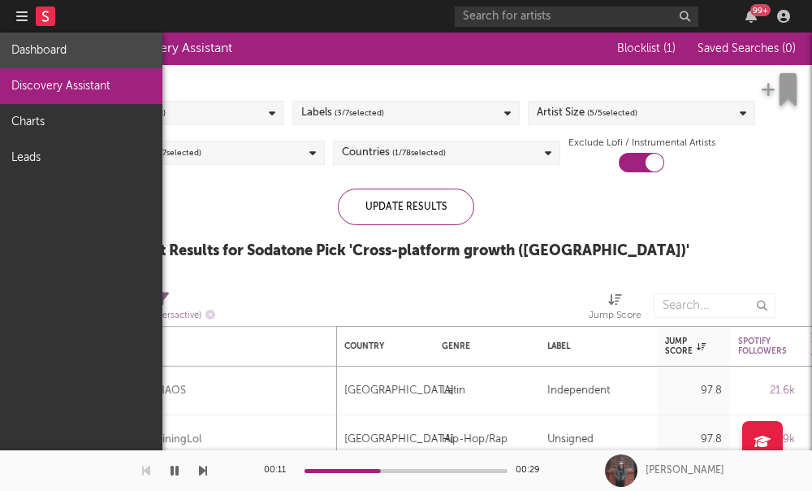
click at [89, 63] on link "Dashboard" at bounding box center [81, 50] width 162 height 36
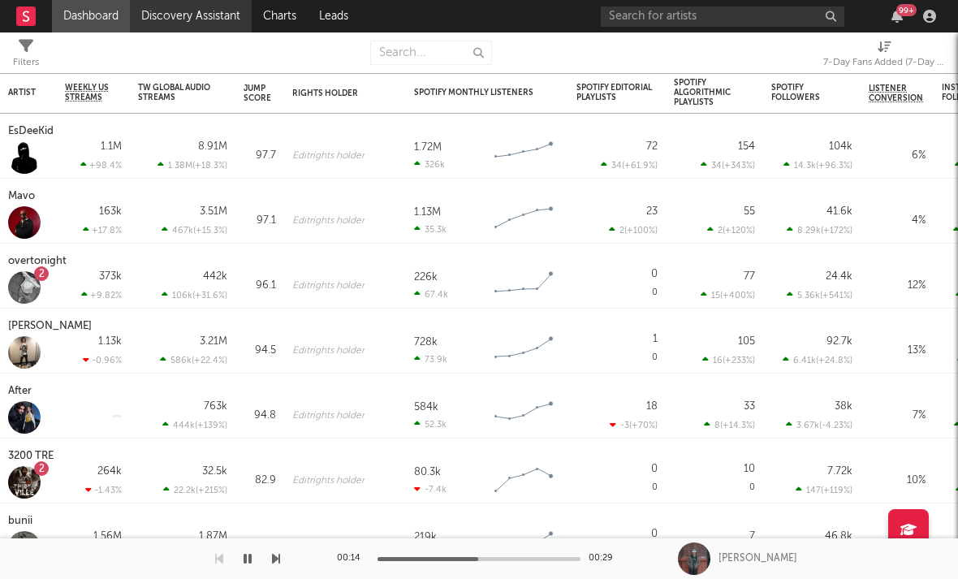
click at [241, 24] on link "Discovery Assistant" at bounding box center [191, 16] width 122 height 32
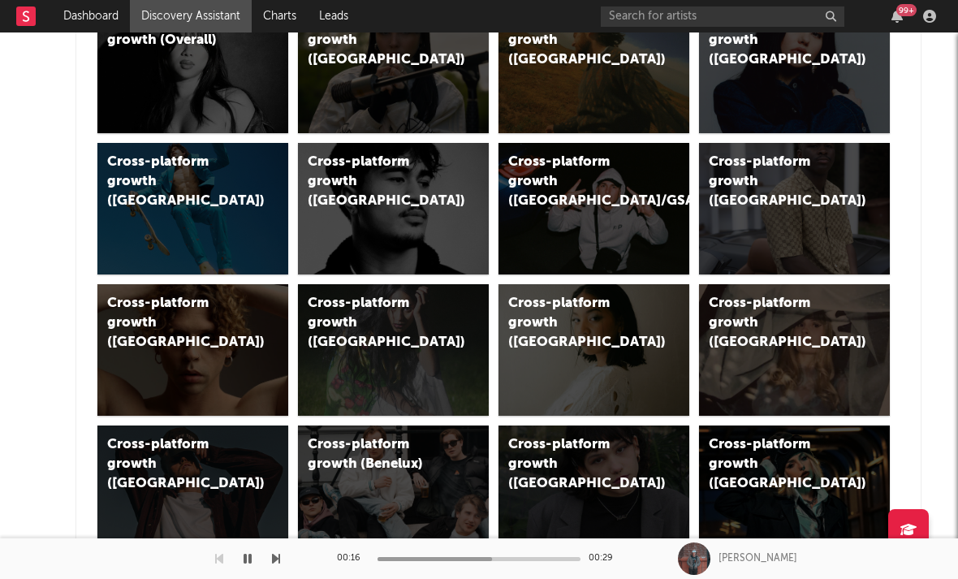
scroll to position [422, 15]
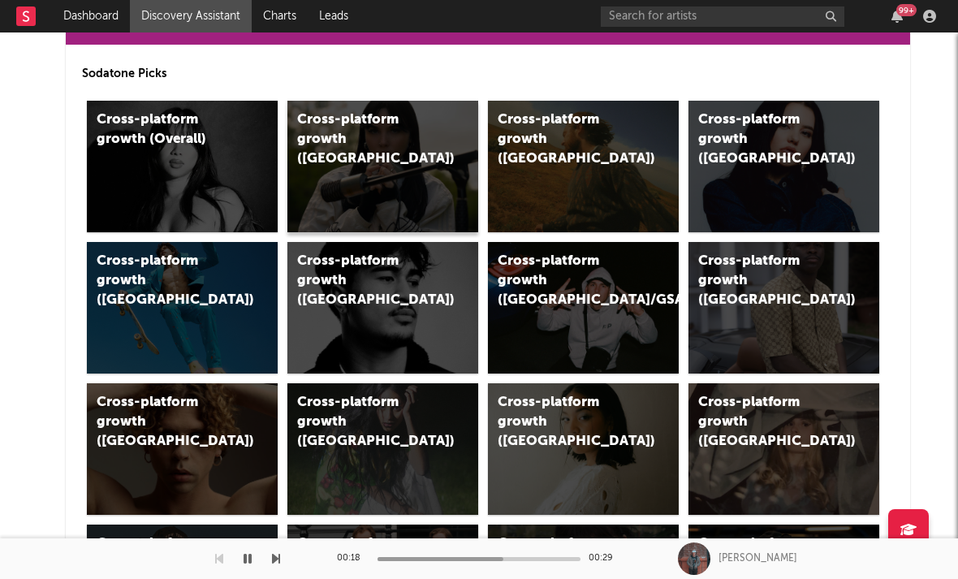
click at [336, 131] on div "Cross-platform growth (UK)" at bounding box center [365, 139] width 137 height 58
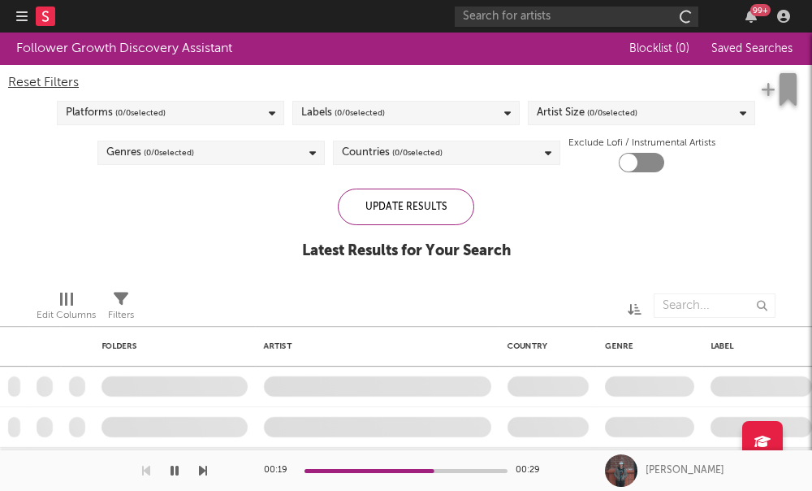
checkbox input "true"
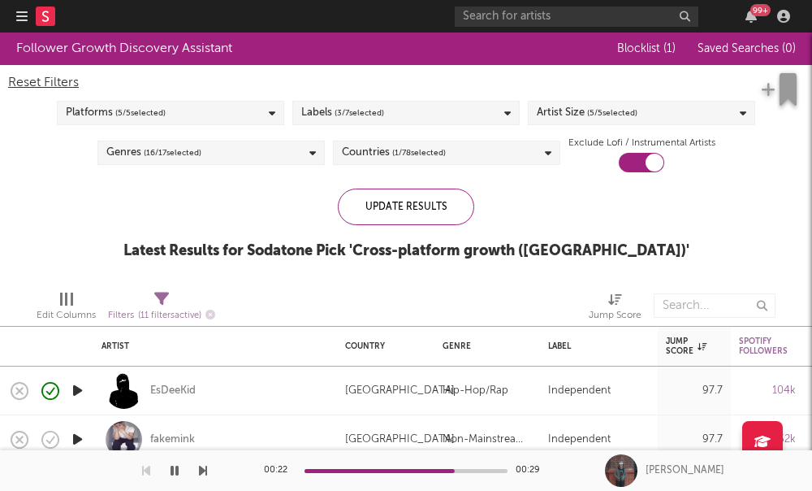
click at [599, 117] on span "( 5 / 5 selected)" at bounding box center [612, 112] width 50 height 19
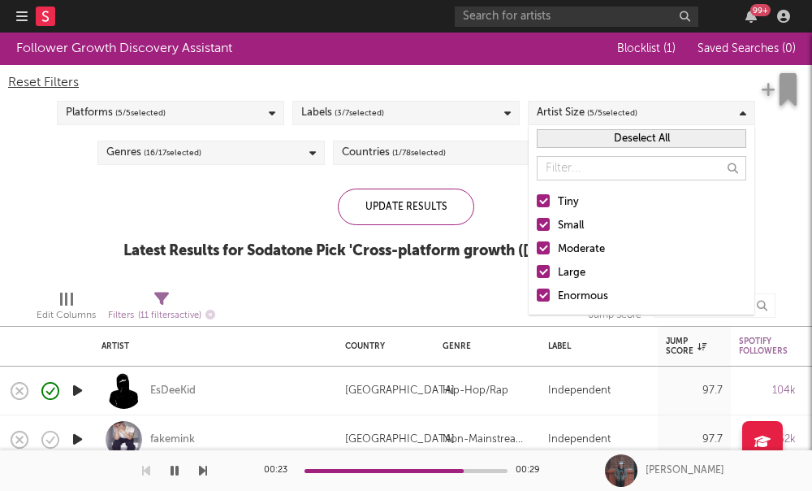
click at [542, 250] on div at bounding box center [543, 247] width 13 height 13
click at [537, 250] on input "Moderate" at bounding box center [537, 249] width 0 height 19
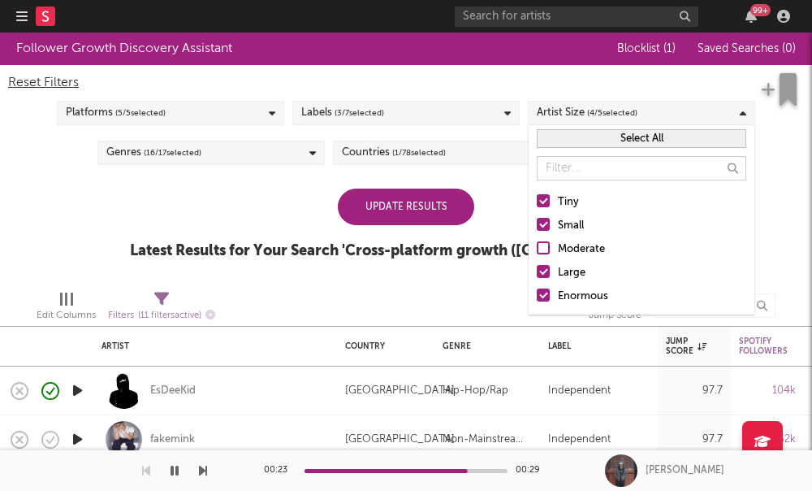
click at [542, 269] on div at bounding box center [543, 271] width 13 height 13
click at [537, 269] on input "Large" at bounding box center [537, 272] width 0 height 19
click at [543, 296] on div at bounding box center [543, 294] width 13 height 13
click at [537, 296] on input "Enormous" at bounding box center [537, 296] width 0 height 19
click at [485, 279] on div "Edit Columns Filters ( 11 filters active) Jump Score" at bounding box center [406, 301] width 812 height 49
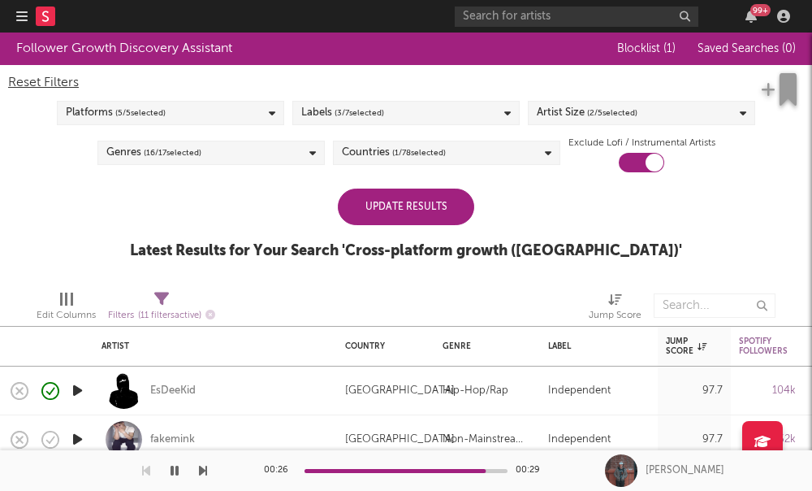
click at [363, 110] on span "( 3 / 7 selected)" at bounding box center [360, 112] width 50 height 19
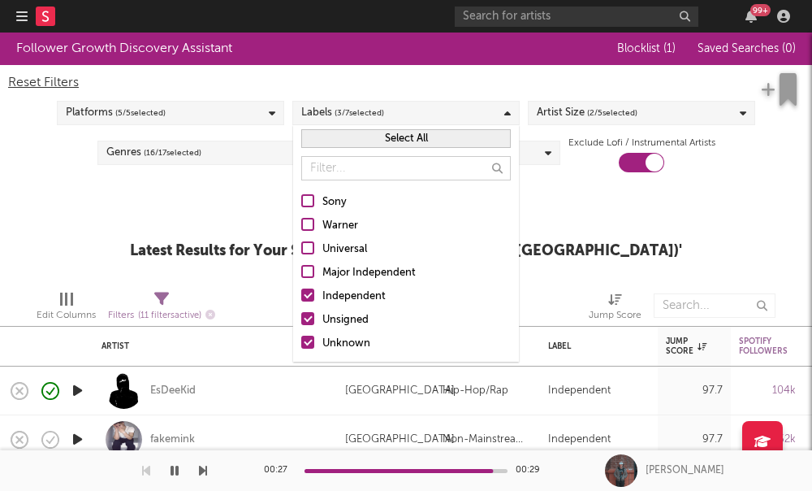
click at [227, 218] on div "Update Results Latest Results for Your Search ' Cross-platform growth (UK) '" at bounding box center [406, 232] width 552 height 89
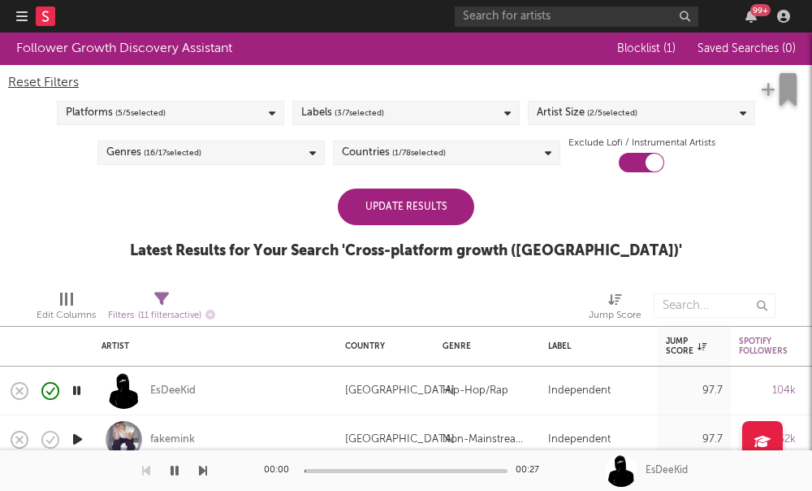
click at [430, 207] on div "Update Results" at bounding box center [406, 206] width 136 height 37
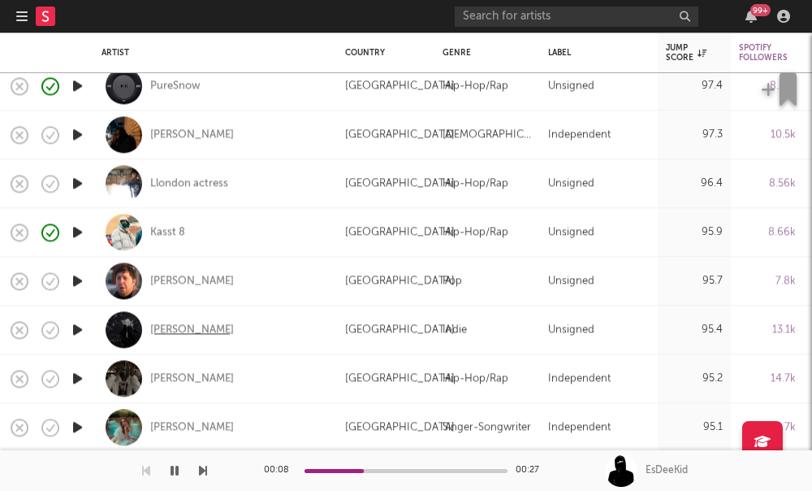
click at [187, 331] on div "Lily Kerbey" at bounding box center [192, 329] width 84 height 15
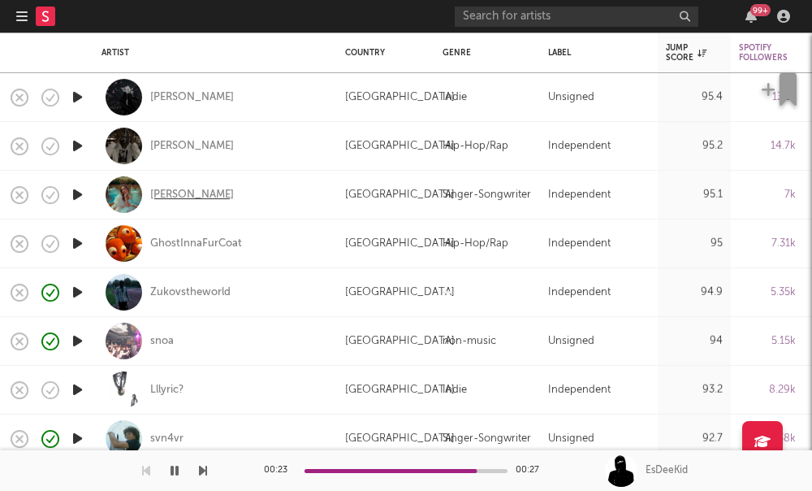
click at [182, 195] on div "Ruby Roberts" at bounding box center [192, 195] width 84 height 15
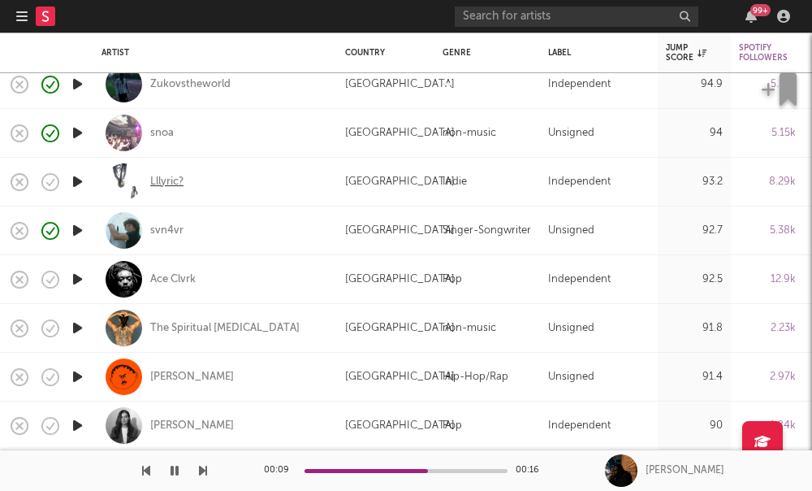
click at [158, 184] on div "Lllyric?" at bounding box center [166, 182] width 33 height 15
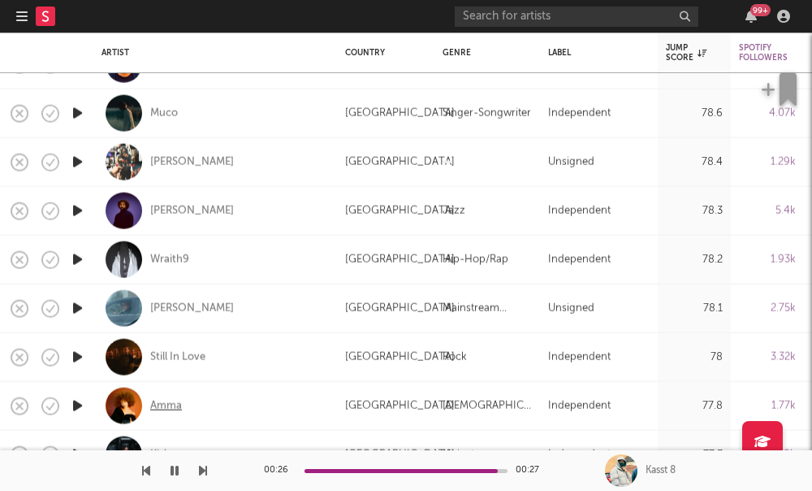
click at [158, 405] on div "Amma" at bounding box center [166, 405] width 32 height 15
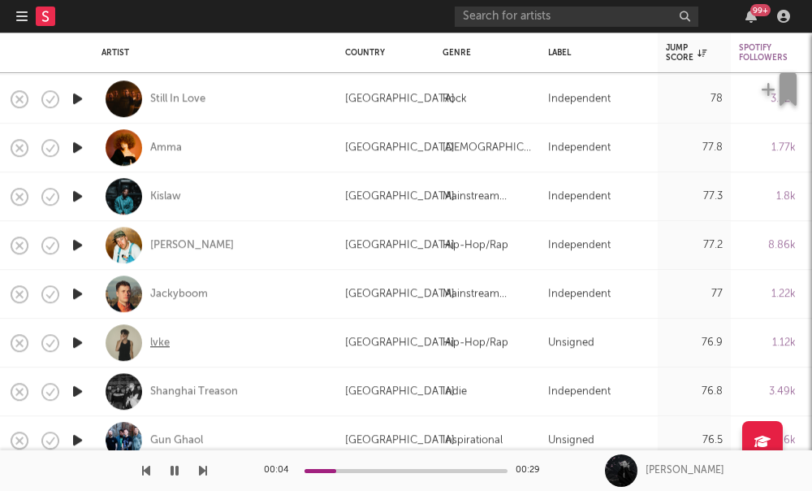
click at [154, 343] on div "lvke" at bounding box center [159, 342] width 19 height 15
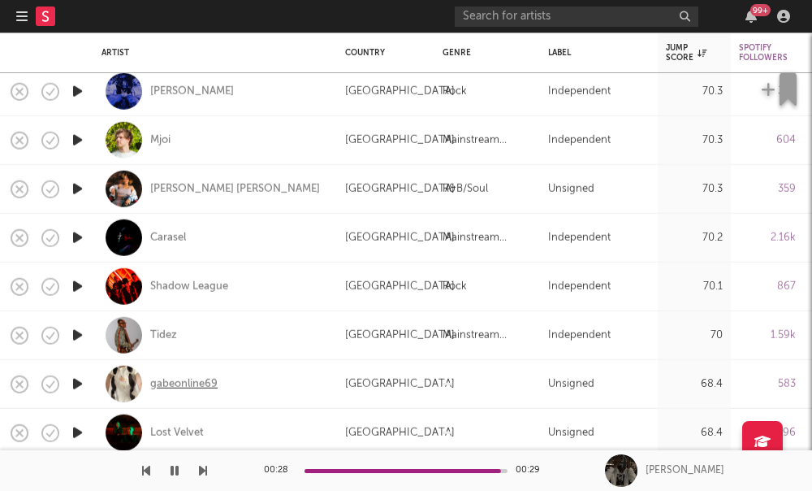
click at [182, 391] on div "gabeonline69" at bounding box center [183, 383] width 67 height 15
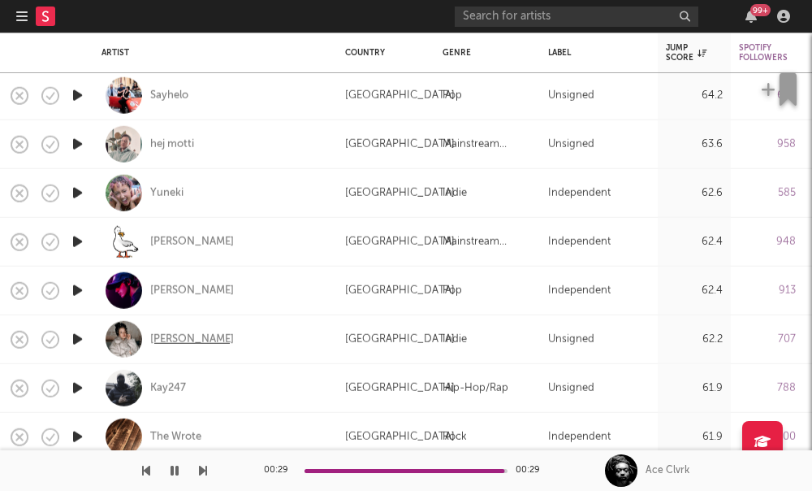
click at [188, 339] on div "Bella Barbe" at bounding box center [192, 338] width 84 height 15
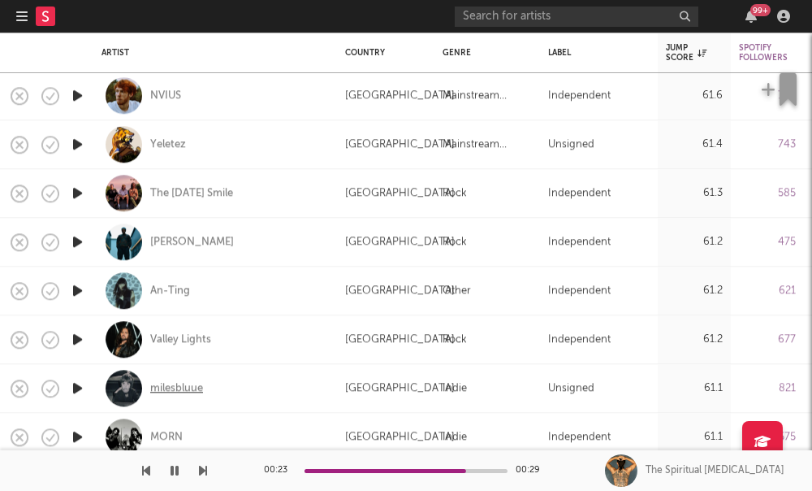
click at [180, 392] on div "milesbluue" at bounding box center [176, 388] width 53 height 15
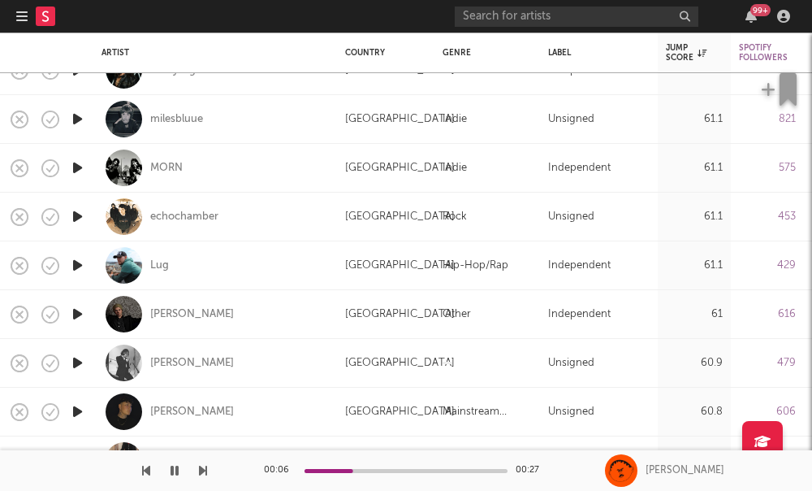
click at [173, 457] on div "sheluvsstutt" at bounding box center [180, 459] width 60 height 15
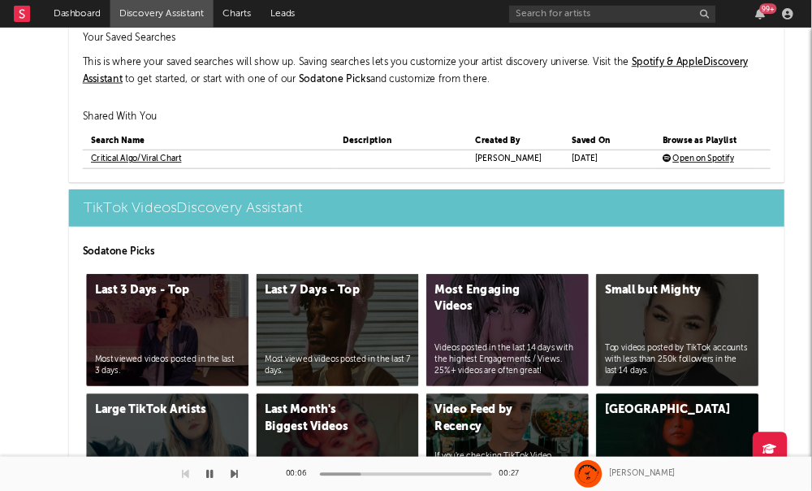
scroll to position [4003, 0]
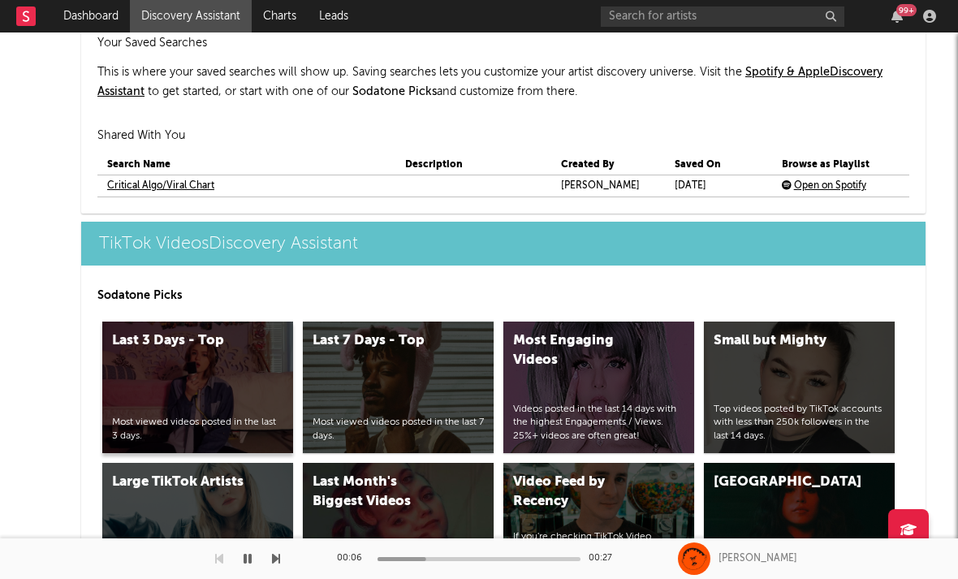
click at [143, 388] on div "Last 3 Days - Top Most viewed videos posted in the last 3 days." at bounding box center [197, 388] width 191 height 132
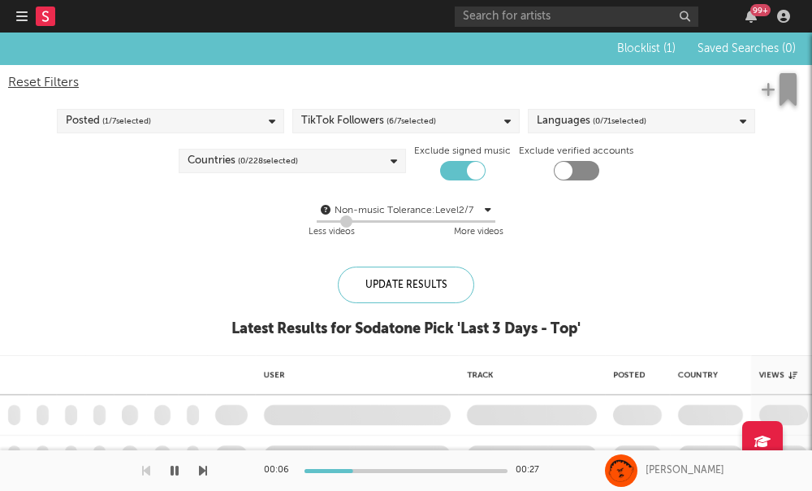
checkbox input "true"
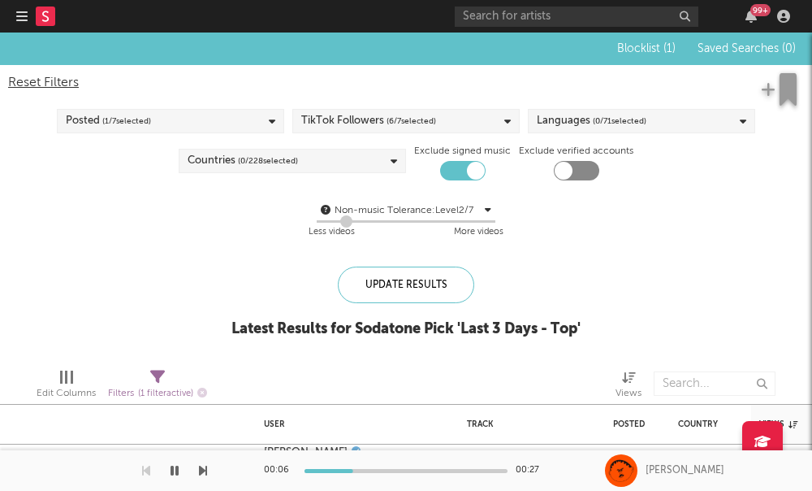
click at [463, 115] on div "TikTok Followers ( 6 / 7 selected)" at bounding box center [405, 121] width 227 height 24
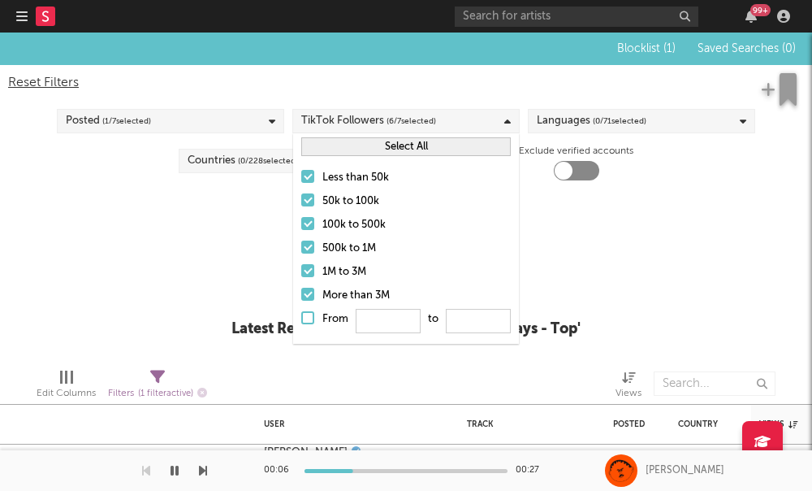
click at [305, 206] on label "50k to 100k" at bounding box center [406, 201] width 210 height 19
click at [301, 206] on input "50k to 100k" at bounding box center [301, 201] width 0 height 19
click at [306, 219] on div at bounding box center [307, 223] width 13 height 13
click at [301, 219] on input "100k to 500k" at bounding box center [301, 224] width 0 height 19
click at [307, 249] on div at bounding box center [307, 246] width 13 height 13
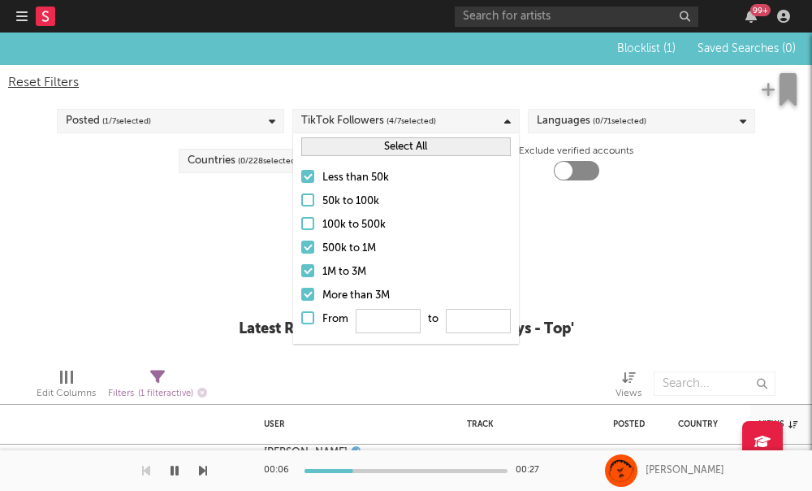
click at [301, 249] on input "500k to 1M" at bounding box center [301, 248] width 0 height 19
click at [308, 281] on label "1M to 3M" at bounding box center [406, 271] width 210 height 19
click at [301, 281] on input "1M to 3M" at bounding box center [301, 271] width 0 height 19
click at [309, 288] on div at bounding box center [307, 294] width 13 height 13
click at [301, 288] on input "More than 3M" at bounding box center [301, 295] width 0 height 19
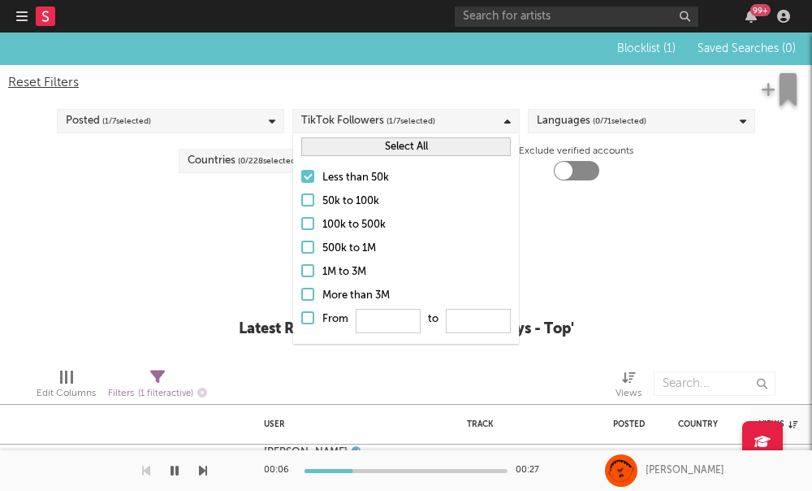
click at [193, 243] on div "Non-music Tolerance: Level 2 / 7 2 Less videos More videos" at bounding box center [406, 219] width 796 height 62
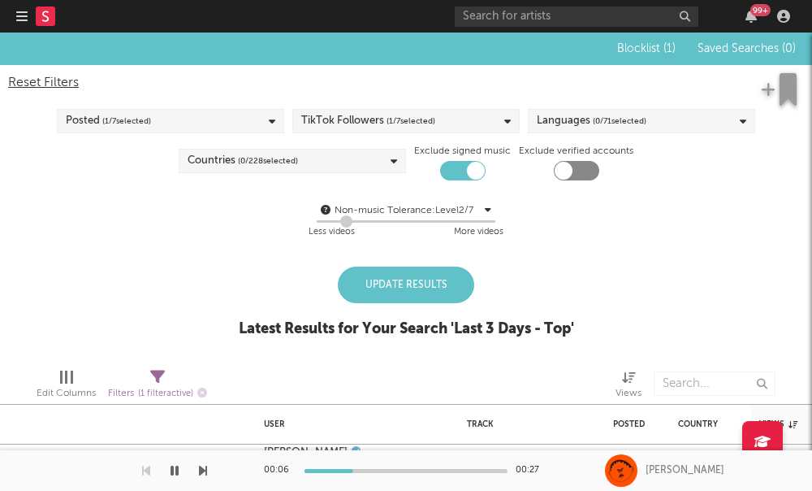
click at [598, 117] on span "( 0 / 71 selected)" at bounding box center [620, 120] width 54 height 19
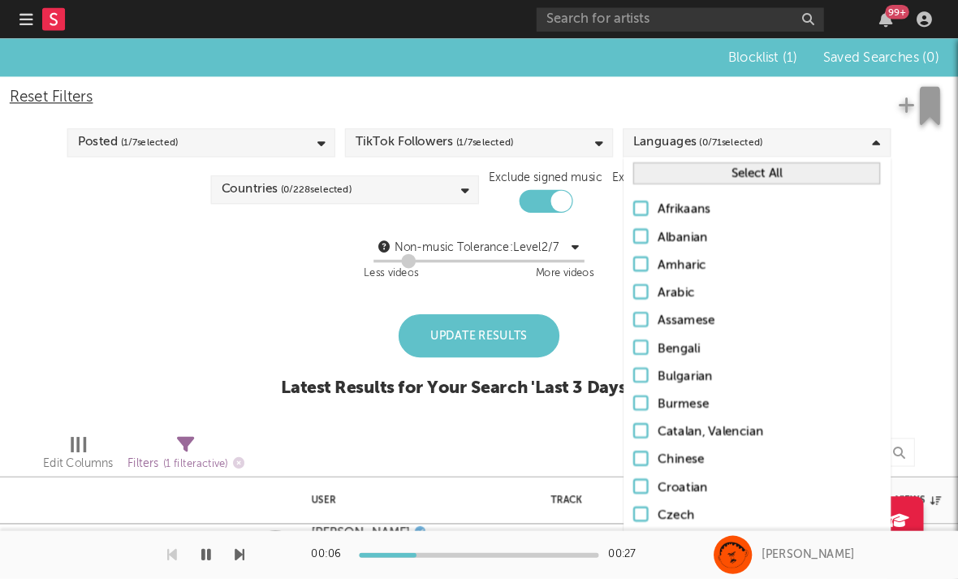
scroll to position [96, 0]
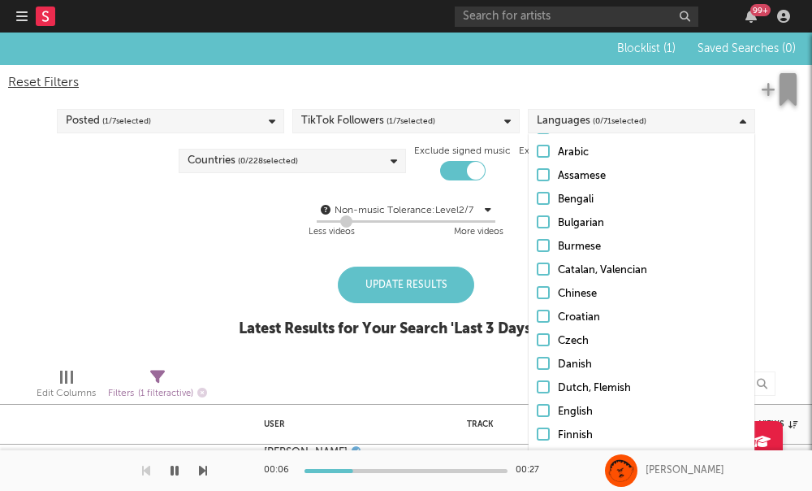
click at [547, 411] on div at bounding box center [543, 410] width 13 height 13
click at [537, 411] on input "English" at bounding box center [537, 411] width 0 height 19
click at [244, 220] on div "Non-music Tolerance: Level 2 / 7 2 Less videos More videos" at bounding box center [406, 221] width 796 height 41
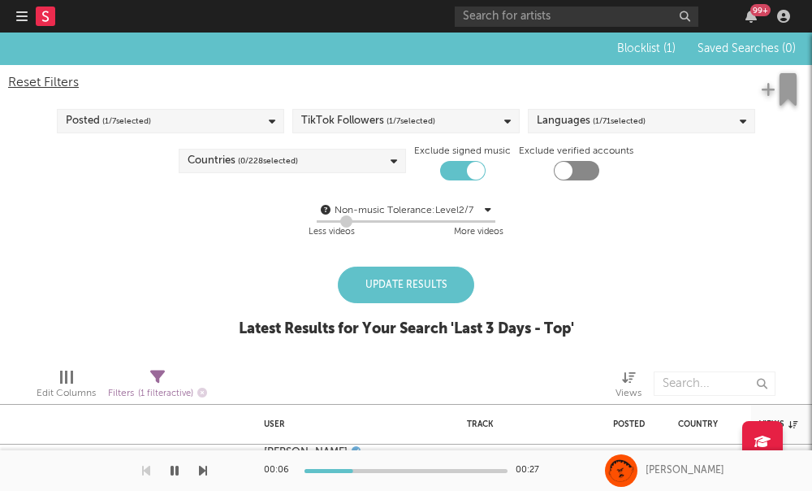
click at [564, 155] on label "Exclude verified accounts" at bounding box center [576, 150] width 115 height 19
click at [579, 174] on div at bounding box center [576, 170] width 45 height 19
checkbox input "true"
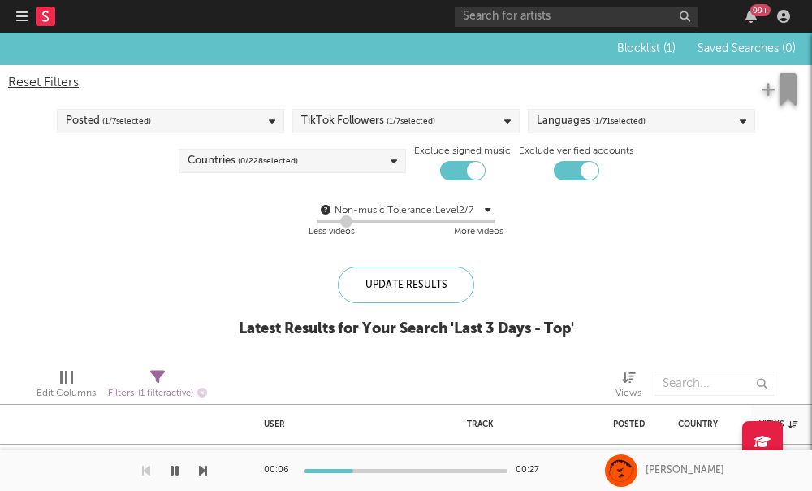
click at [342, 157] on div "Countries ( 0 / 228 selected)" at bounding box center [292, 161] width 227 height 24
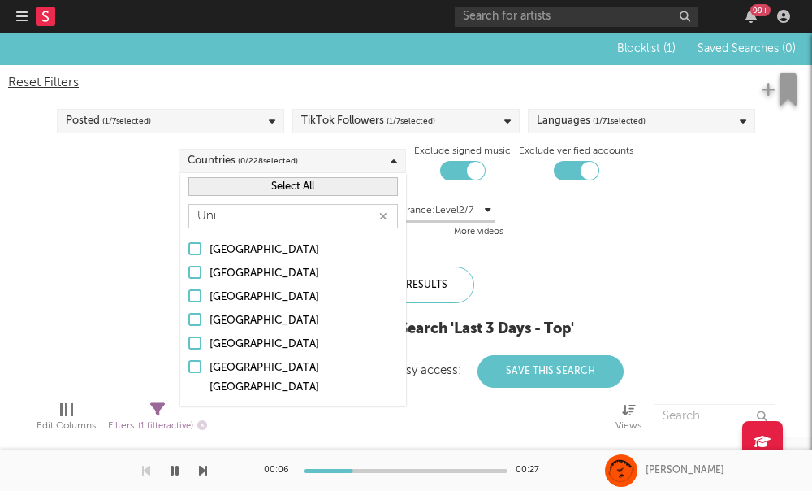
type input "Uni"
click at [204, 345] on label "[GEOGRAPHIC_DATA]" at bounding box center [293, 344] width 210 height 19
click at [188, 345] on input "[GEOGRAPHIC_DATA]" at bounding box center [188, 344] width 0 height 19
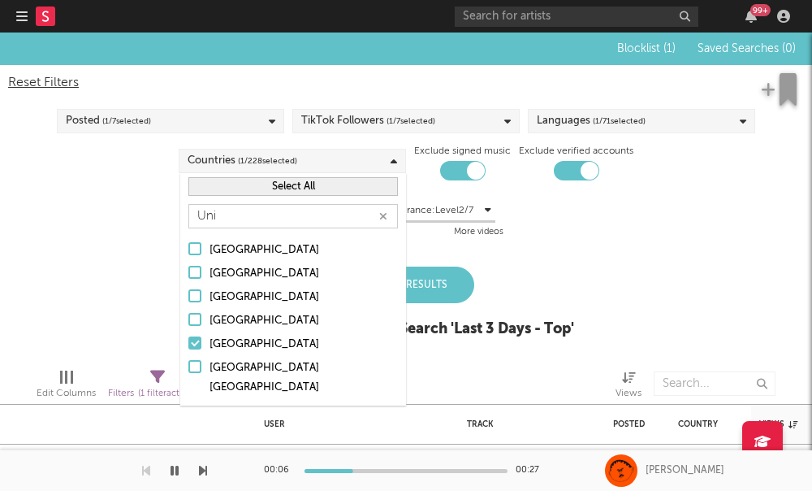
click at [129, 302] on div "Blocklist ( 1 ) Saved Searches ( 0 ) Reset Filters Posted ( 1 / 7 selected) Tik…" at bounding box center [406, 193] width 812 height 322
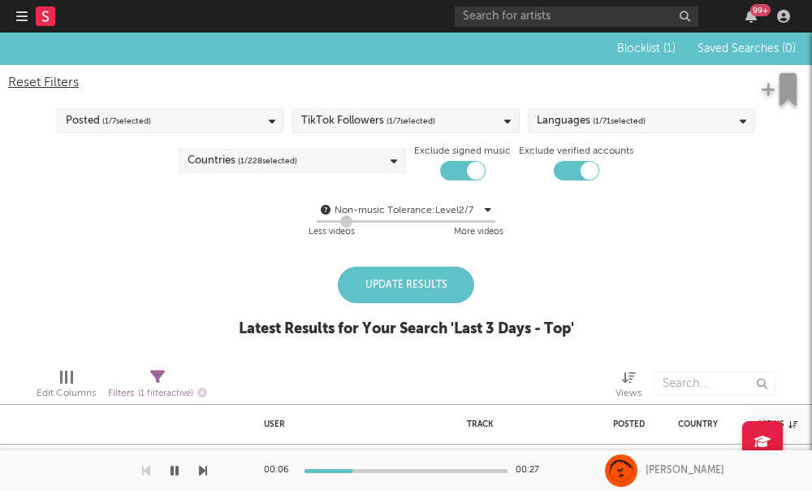
click at [433, 287] on div "Update Results" at bounding box center [406, 284] width 136 height 37
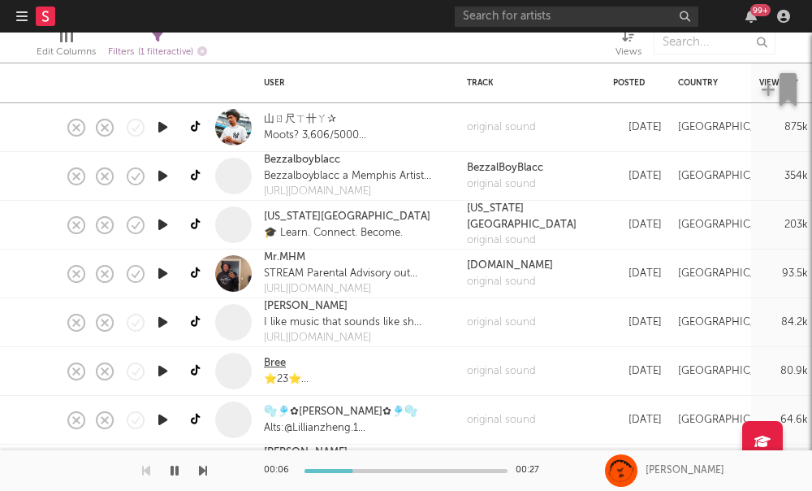
click at [275, 361] on link "Bree" at bounding box center [275, 363] width 22 height 16
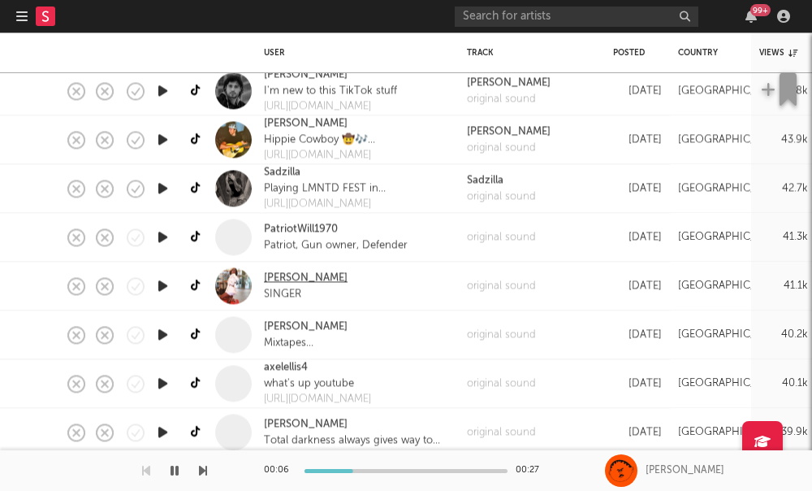
click at [324, 278] on link "Sharese Janay" at bounding box center [306, 278] width 84 height 16
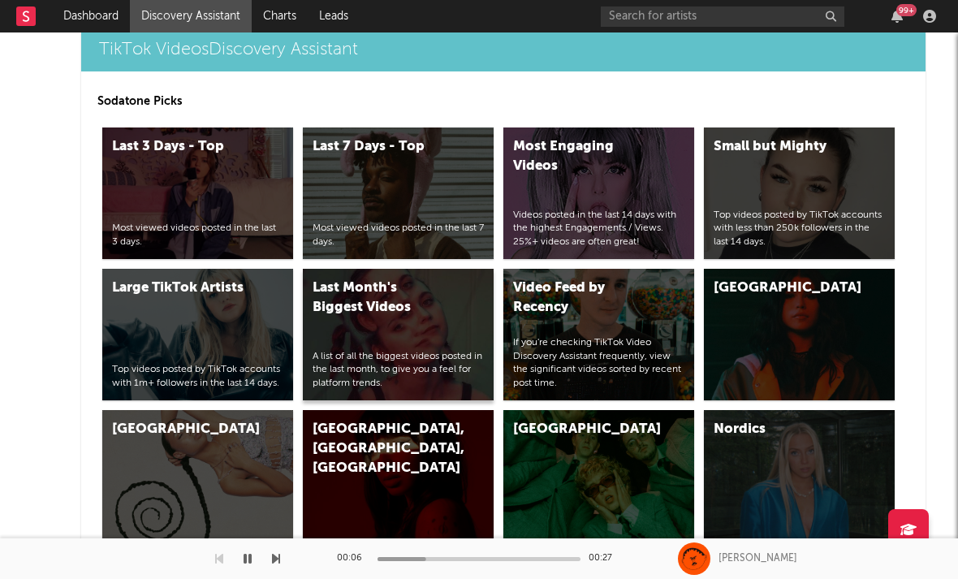
scroll to position [4186, 0]
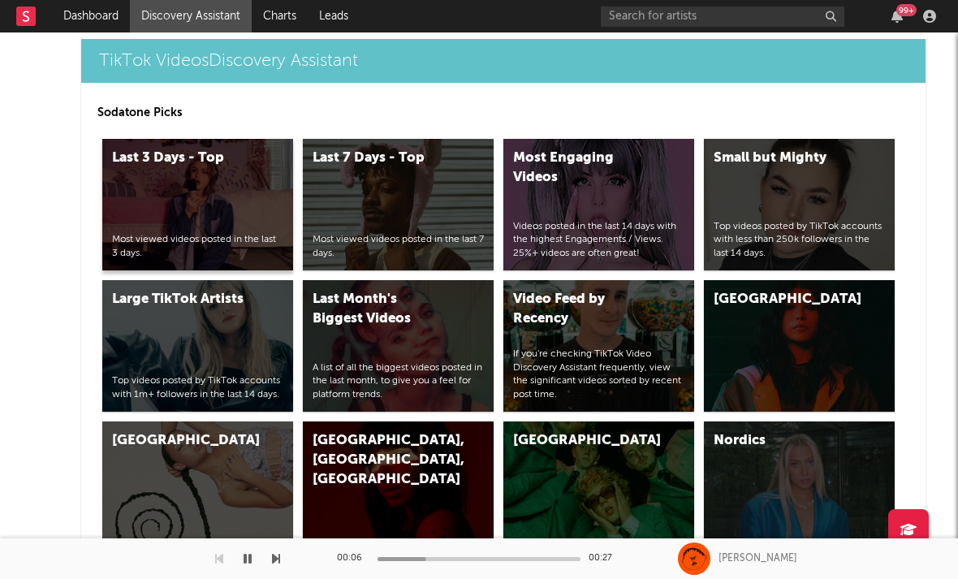
click at [184, 184] on div "Last 3 Days - Top Most viewed videos posted in the last 3 days." at bounding box center [197, 205] width 191 height 132
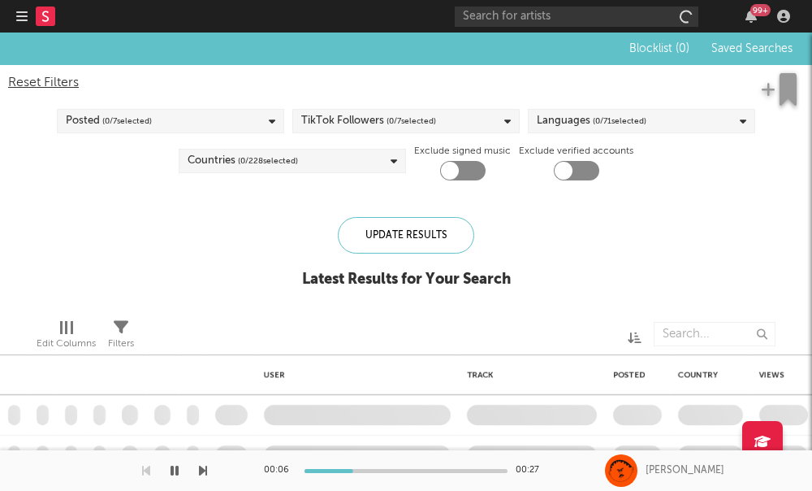
checkbox input "true"
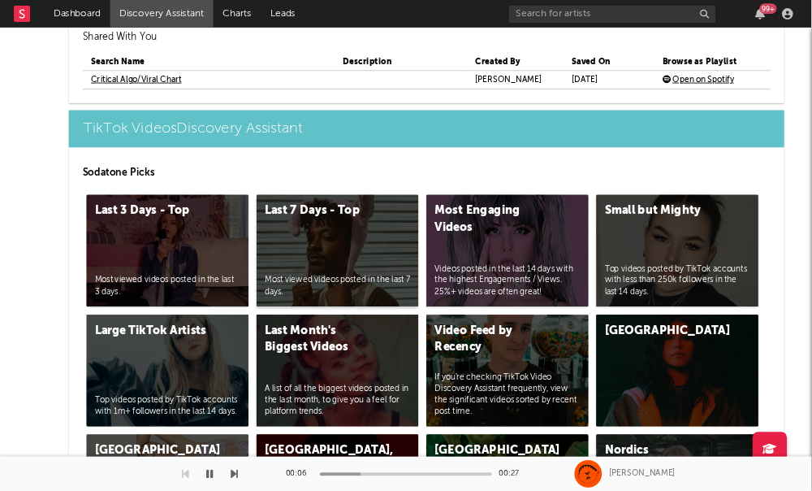
scroll to position [4116, 0]
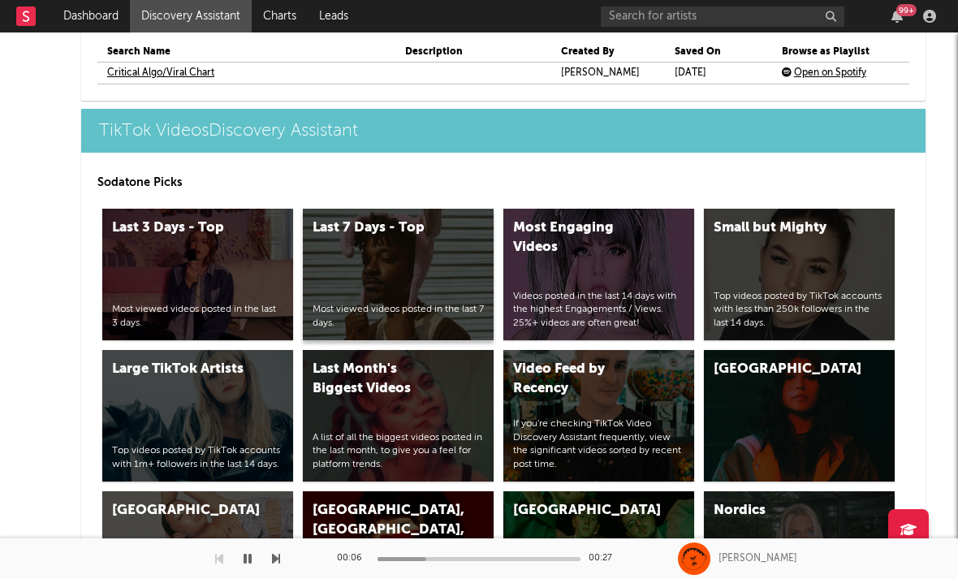
click at [384, 244] on div "Last 7 Days - Top Most viewed videos posted in the last 7 days." at bounding box center [398, 275] width 191 height 132
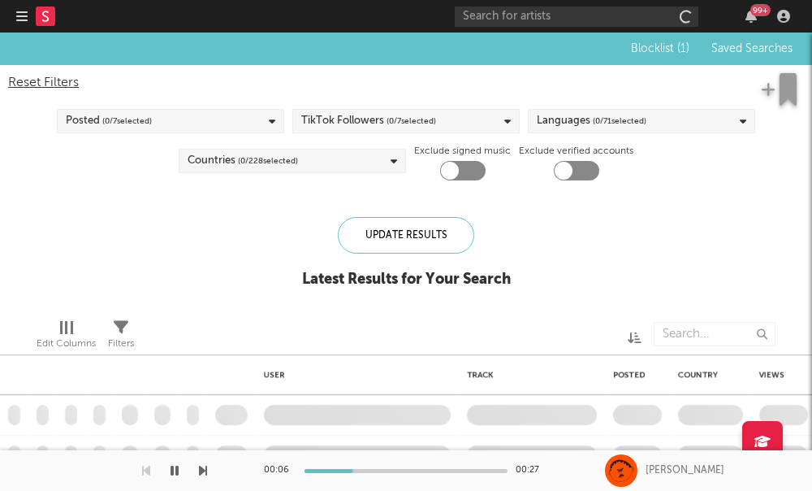
checkbox input "true"
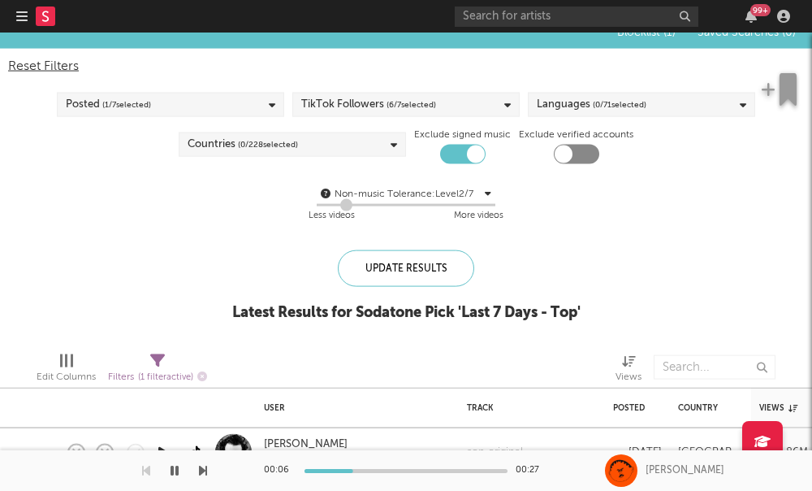
click at [582, 145] on div at bounding box center [576, 154] width 45 height 19
checkbox input "true"
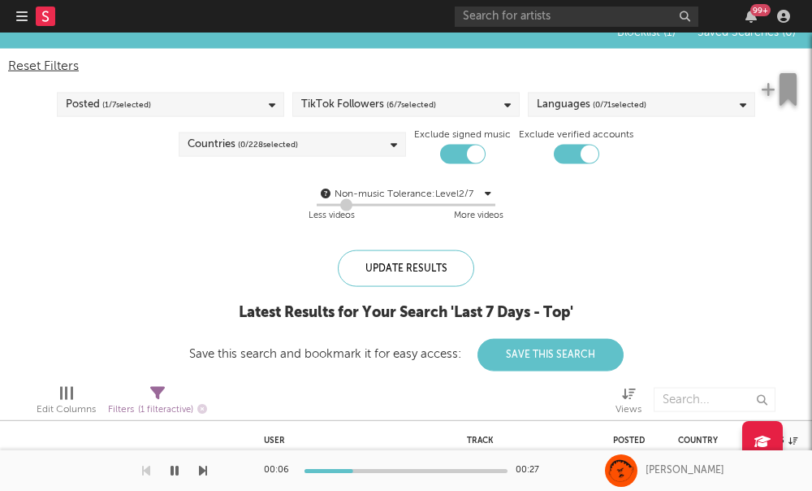
click at [597, 119] on div "Reset Filters Posted ( 1 / 7 selected) TikTok Followers ( 6 / 7 selected) Langu…" at bounding box center [406, 141] width 812 height 185
click at [593, 104] on span "( 0 / 71 selected)" at bounding box center [620, 104] width 54 height 19
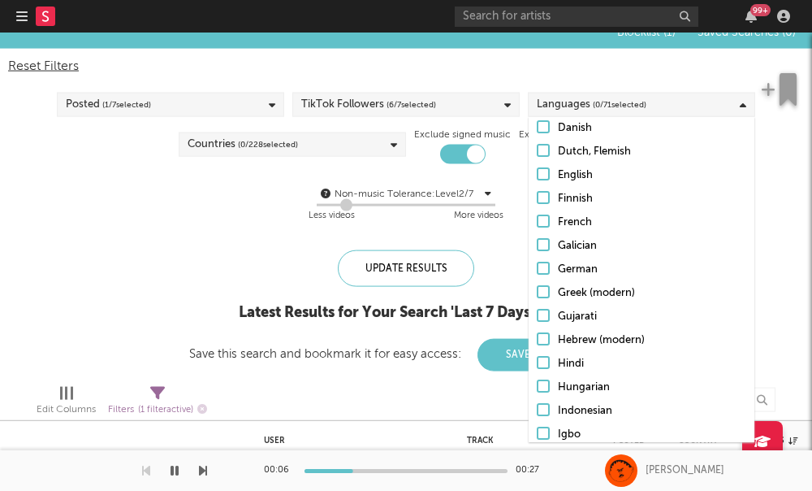
scroll to position [324, 0]
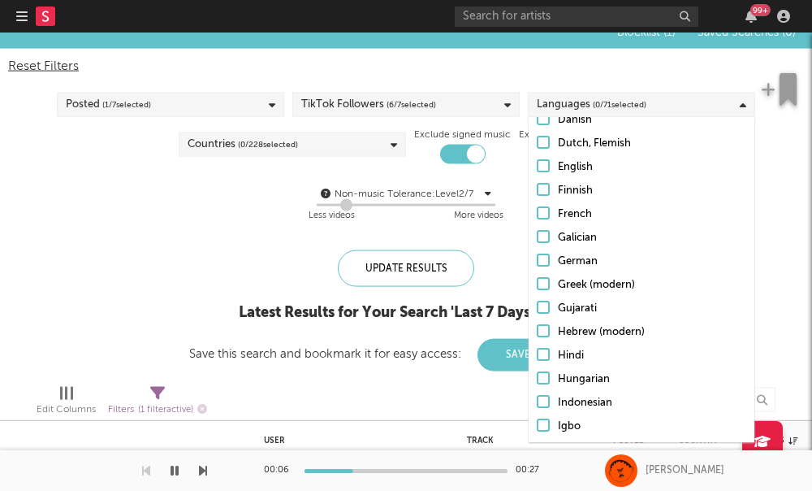
click at [540, 166] on div at bounding box center [543, 165] width 13 height 13
click at [537, 166] on input "English" at bounding box center [537, 167] width 0 height 19
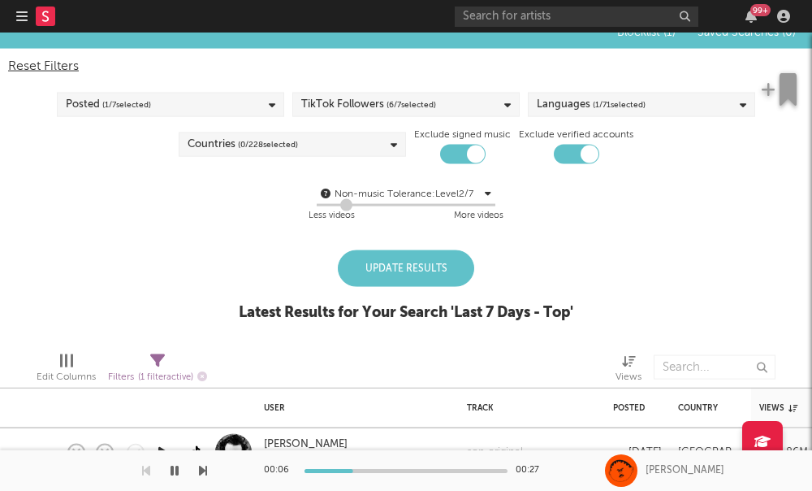
click at [283, 211] on div "Non-music Tolerance: Level 2 / 7 2 Less videos More videos" at bounding box center [406, 204] width 796 height 41
click at [284, 149] on span "( 0 / 228 selected)" at bounding box center [268, 144] width 60 height 19
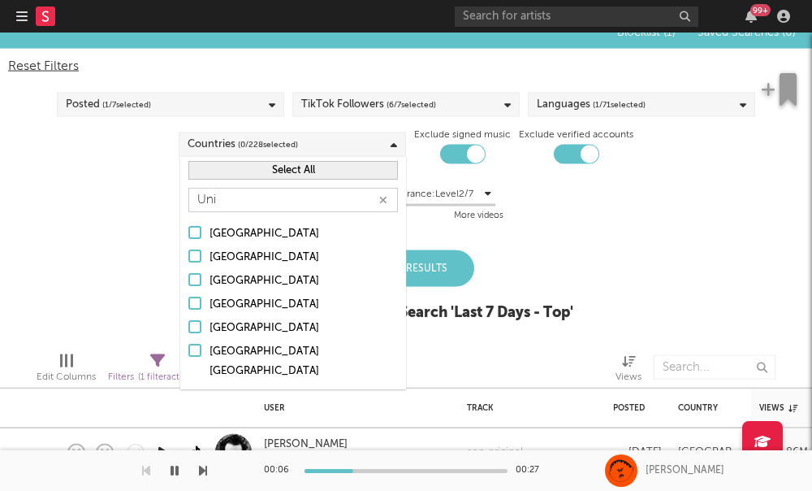
type input "Uni"
click at [197, 328] on div at bounding box center [194, 326] width 13 height 13
click at [188, 328] on input "[GEOGRAPHIC_DATA]" at bounding box center [188, 327] width 0 height 19
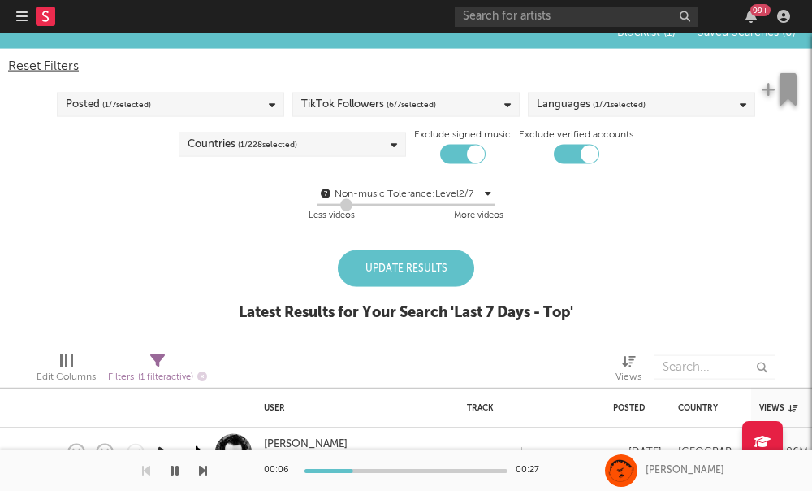
click at [138, 281] on div "Blocklist ( 1 ) Saved Searches ( 0 ) Reset Filters Posted ( 1 / 7 selected) Tik…" at bounding box center [406, 177] width 812 height 322
click at [353, 102] on div "TikTok Followers ( 6 / 7 selected)" at bounding box center [368, 104] width 135 height 19
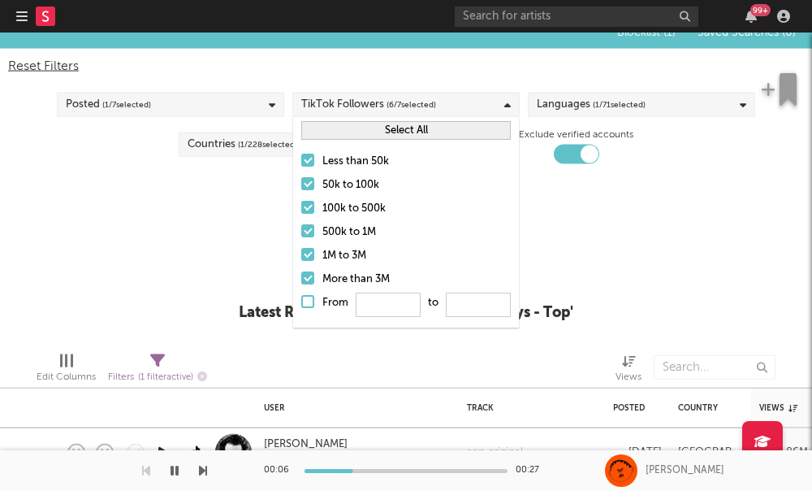
click at [301, 187] on div "Less than 50k 50k to 100k 100k to 500k 500k to 1M 1M to 3M More than 3M From to" at bounding box center [406, 236] width 226 height 184
click at [316, 209] on label "100k to 500k" at bounding box center [406, 208] width 210 height 19
click at [301, 209] on input "100k to 500k" at bounding box center [301, 208] width 0 height 19
click at [304, 178] on div at bounding box center [307, 183] width 13 height 13
click at [301, 178] on input "50k to 100k" at bounding box center [301, 184] width 0 height 19
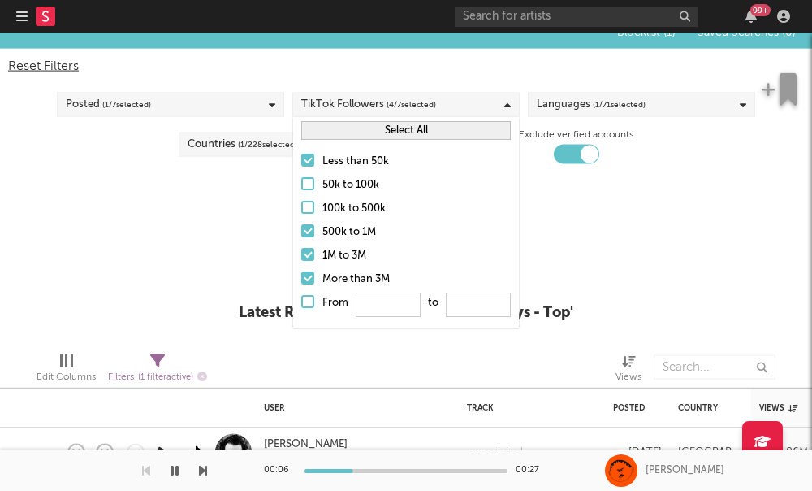
click at [305, 233] on div at bounding box center [307, 230] width 13 height 13
click at [301, 233] on input "500k to 1M" at bounding box center [301, 232] width 0 height 19
click at [305, 253] on div at bounding box center [307, 254] width 13 height 13
click at [301, 253] on input "1M to 3M" at bounding box center [301, 255] width 0 height 19
click at [301, 279] on div at bounding box center [307, 277] width 13 height 13
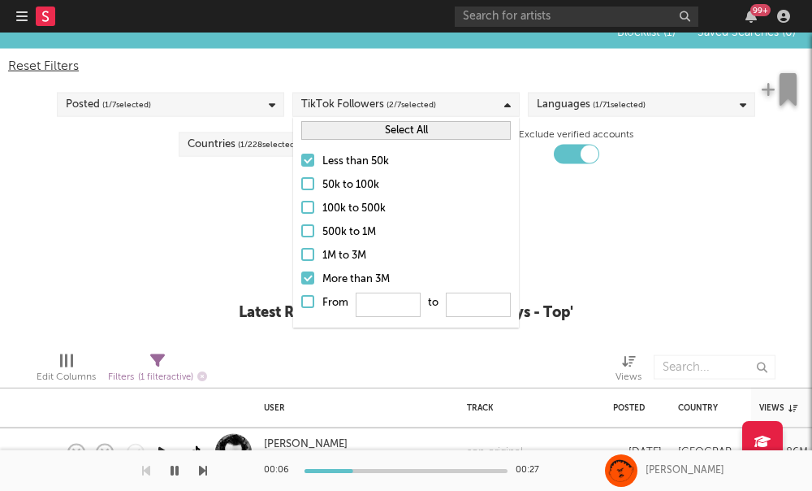
click at [301, 279] on input "More than 3M" at bounding box center [301, 279] width 0 height 19
click at [279, 268] on div "Update Results Latest Results for Your Search ' Last 7 Days - Top '" at bounding box center [406, 294] width 335 height 89
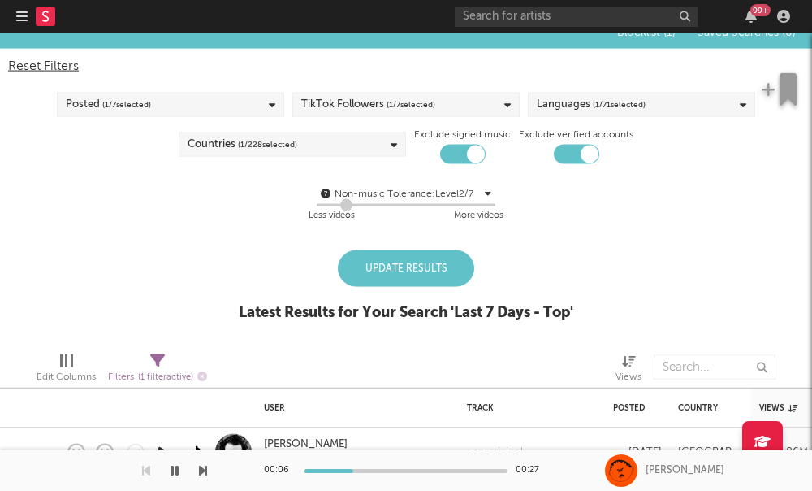
click at [433, 256] on div "Update Results" at bounding box center [406, 268] width 136 height 37
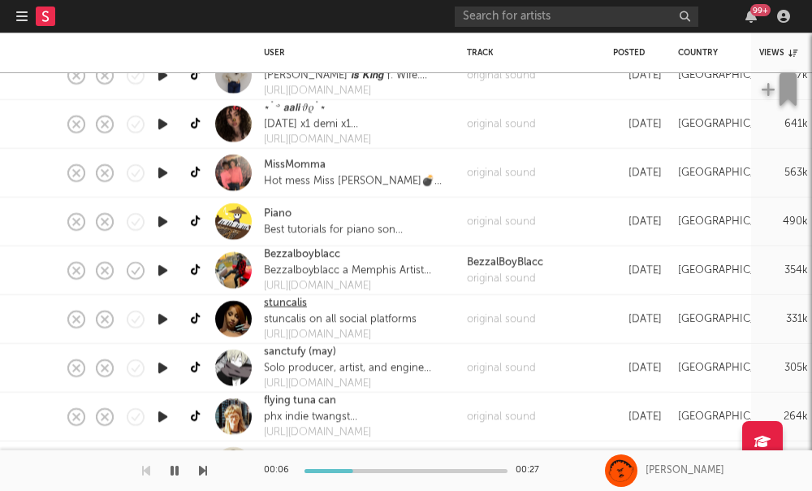
click at [289, 305] on link "stuncalis" at bounding box center [285, 303] width 43 height 16
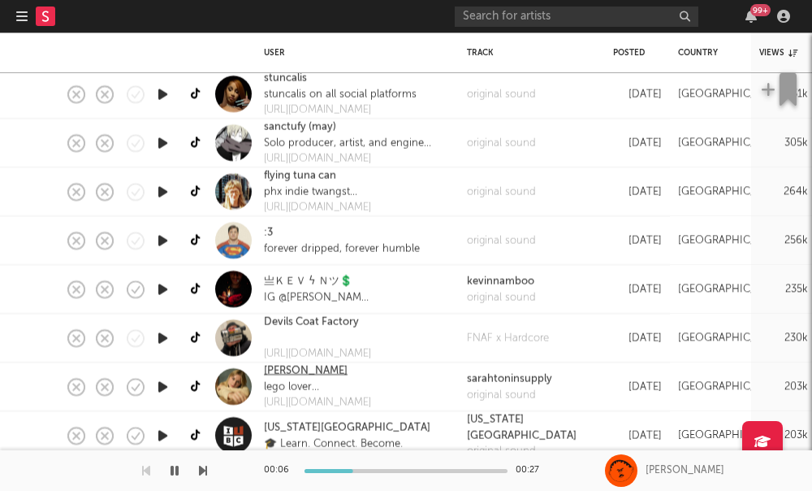
click at [323, 373] on link "Sarah Henderson" at bounding box center [306, 370] width 84 height 16
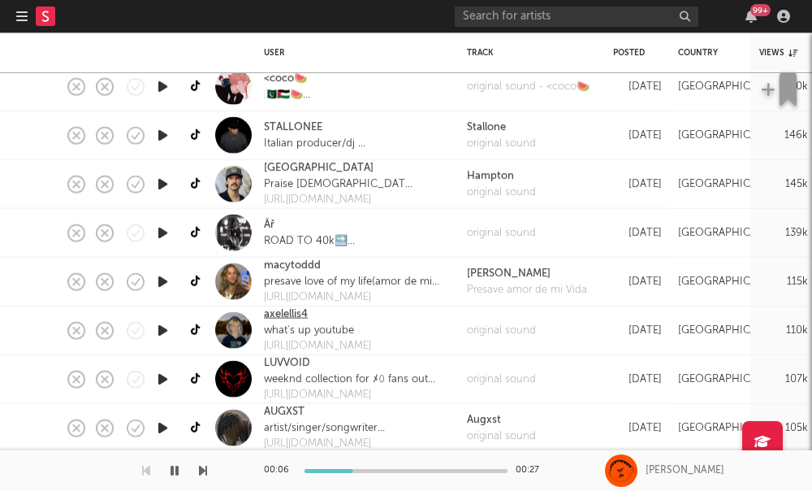
click at [294, 318] on link "axelellis4" at bounding box center [286, 314] width 44 height 16
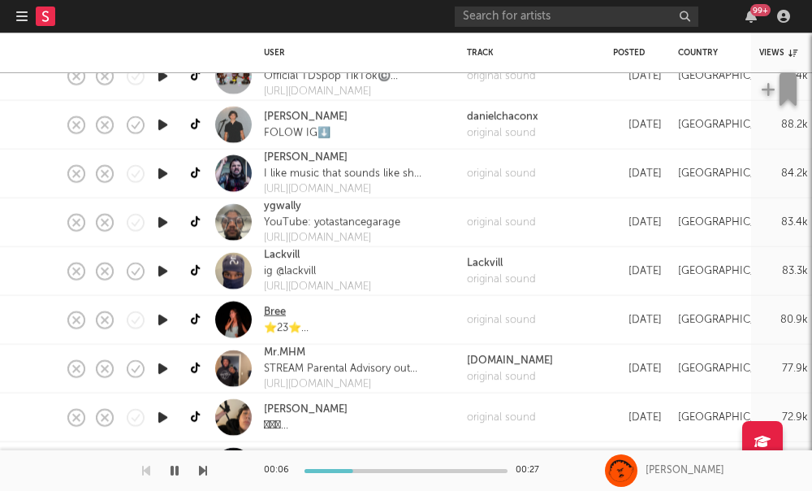
click at [272, 313] on link "Bree" at bounding box center [275, 312] width 22 height 16
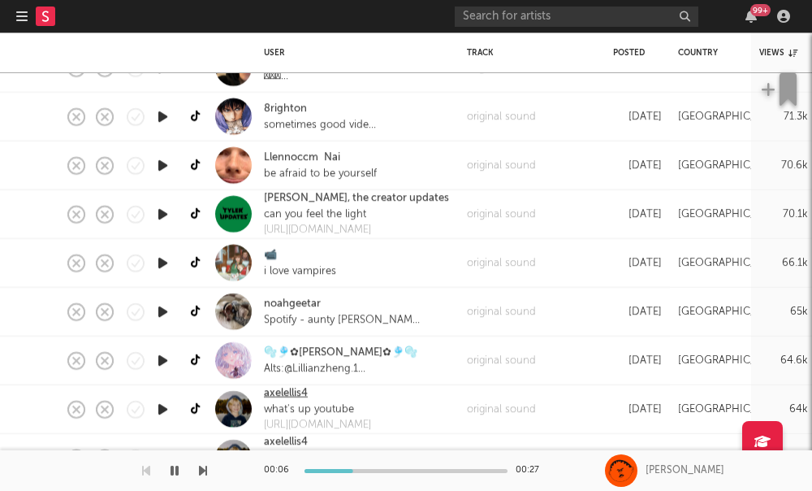
click at [270, 394] on link "axelellis4" at bounding box center [286, 393] width 44 height 16
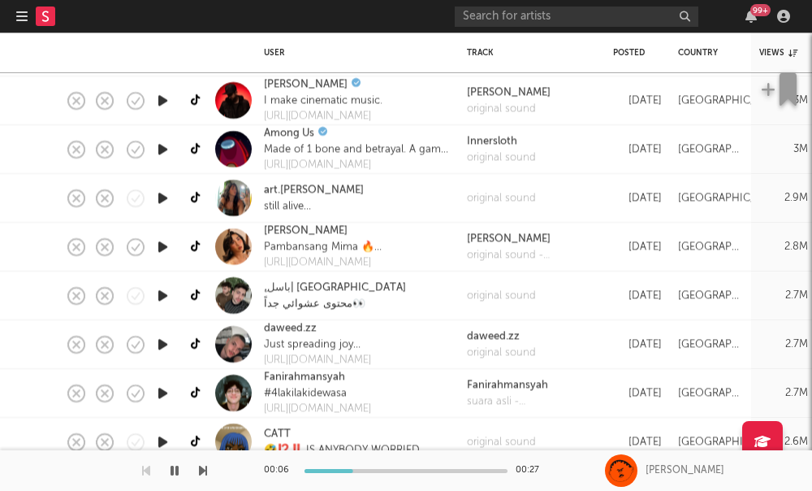
click at [12, 15] on nav "Dashboard Discovery Assistant Charts Leads 99 +" at bounding box center [406, 16] width 812 height 32
click at [19, 18] on icon "button" at bounding box center [21, 16] width 11 height 13
click at [29, 17] on div at bounding box center [43, 16] width 55 height 32
click at [17, 19] on icon "button" at bounding box center [21, 16] width 11 height 13
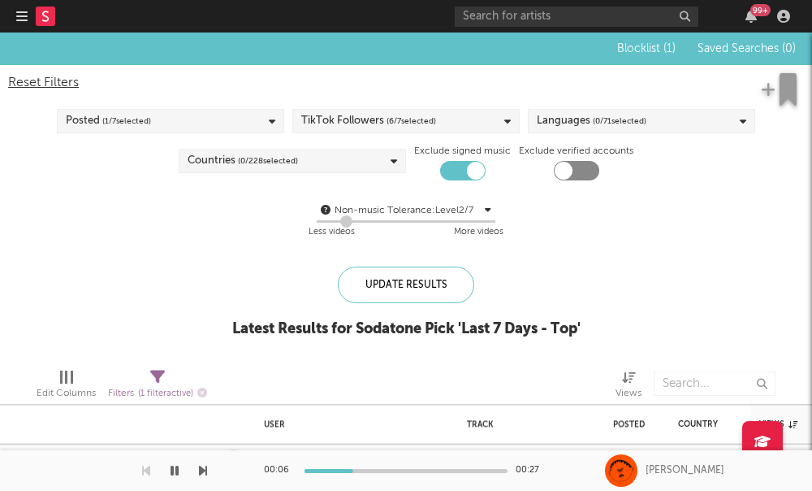
click at [366, 172] on div "Countries ( 0 / 228 selected)" at bounding box center [292, 161] width 227 height 24
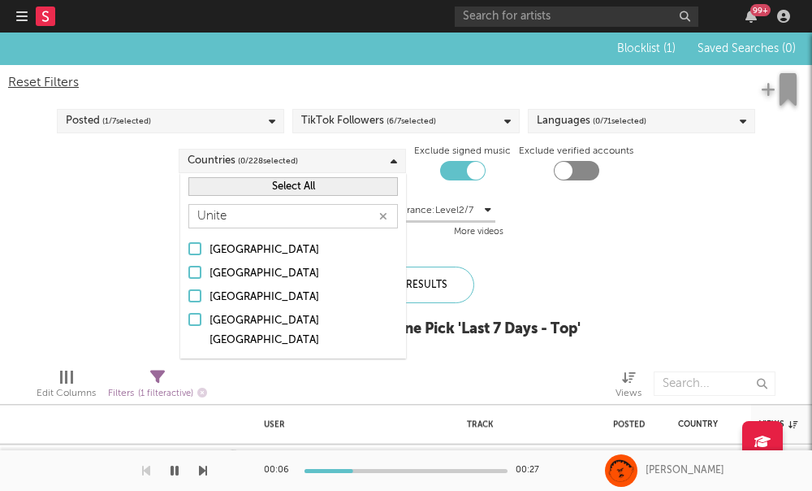
type input "Unite"
click at [197, 293] on div at bounding box center [194, 295] width 13 height 13
click at [188, 293] on input "United States" at bounding box center [188, 297] width 0 height 19
click at [635, 121] on span "( 0 / 71 selected)" at bounding box center [620, 120] width 54 height 19
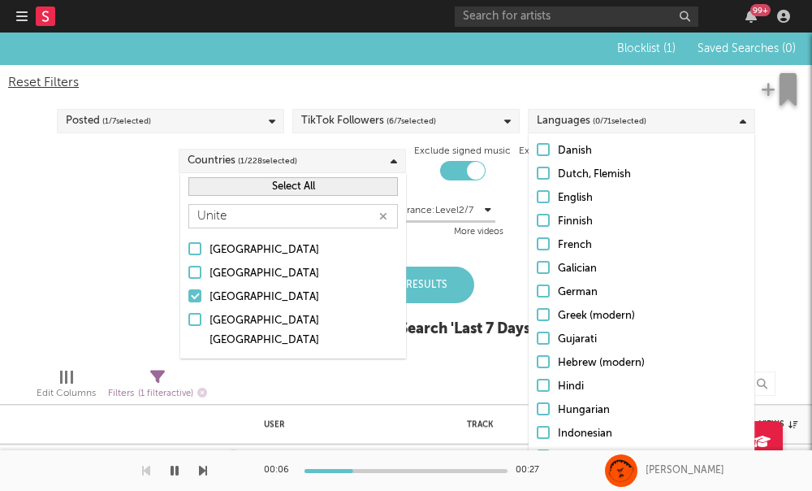
scroll to position [281, 0]
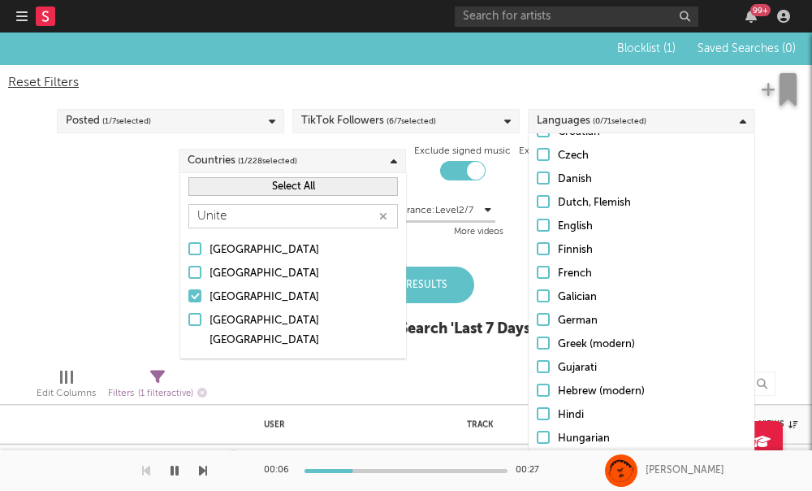
click at [545, 231] on label "English" at bounding box center [642, 226] width 210 height 19
click at [537, 231] on input "English" at bounding box center [537, 226] width 0 height 19
click at [491, 356] on div "Edit Columns Filters ( 1 filter active) Views" at bounding box center [406, 379] width 812 height 49
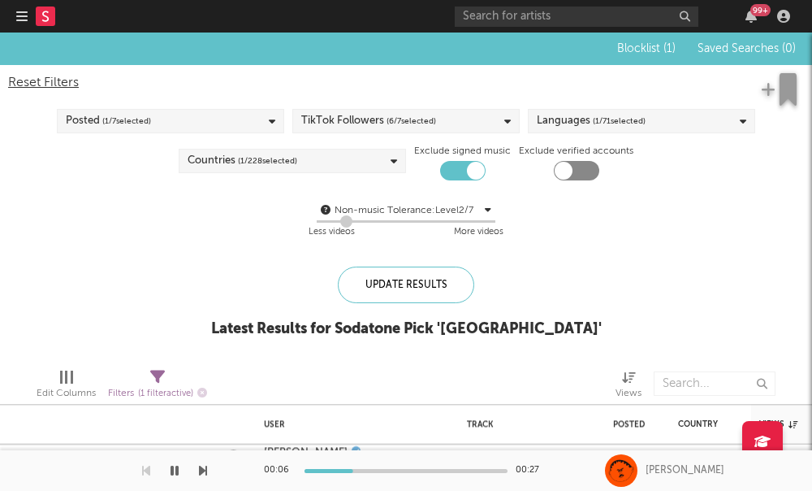
click at [413, 129] on span "( 6 / 7 selected)" at bounding box center [412, 120] width 50 height 19
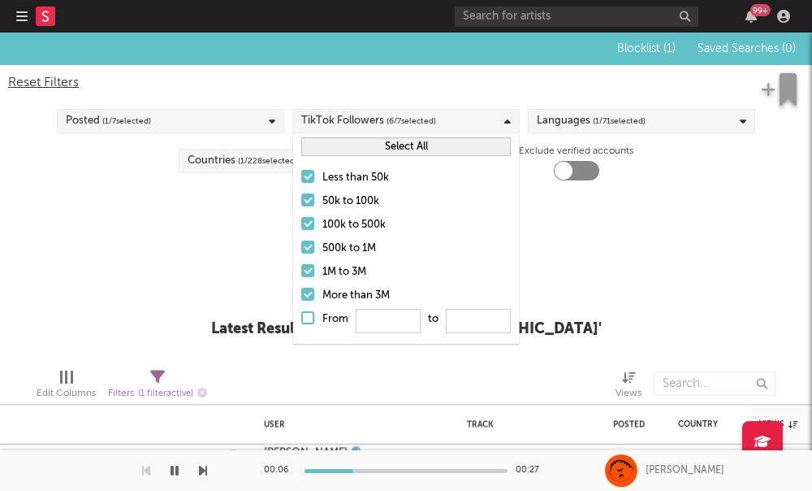
click at [308, 205] on div at bounding box center [307, 199] width 13 height 13
click at [301, 205] on input "50k to 100k" at bounding box center [301, 201] width 0 height 19
click at [307, 239] on label "500k to 1M" at bounding box center [406, 248] width 210 height 19
click at [301, 239] on input "500k to 1M" at bounding box center [301, 248] width 0 height 19
click at [307, 228] on div at bounding box center [307, 223] width 13 height 13
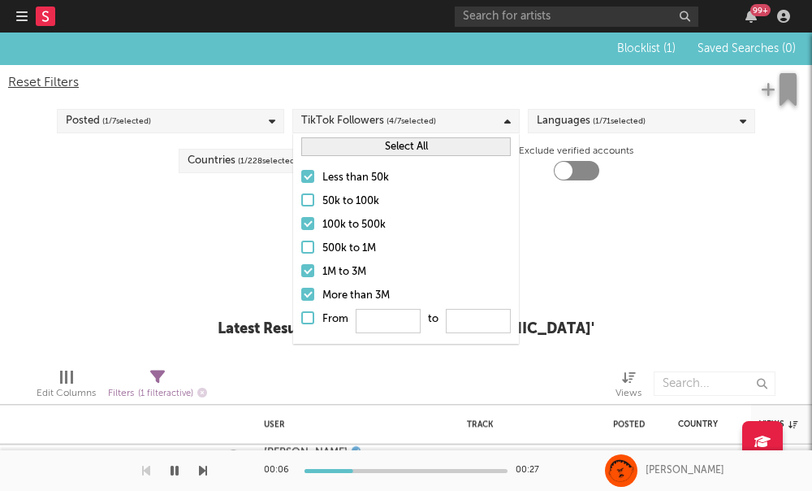
click at [301, 228] on input "100k to 500k" at bounding box center [301, 224] width 0 height 19
click at [309, 266] on div at bounding box center [307, 270] width 13 height 13
click at [301, 266] on input "1M to 3M" at bounding box center [301, 271] width 0 height 19
click at [310, 287] on label "More than 3M" at bounding box center [406, 295] width 210 height 19
click at [301, 287] on input "More than 3M" at bounding box center [301, 295] width 0 height 19
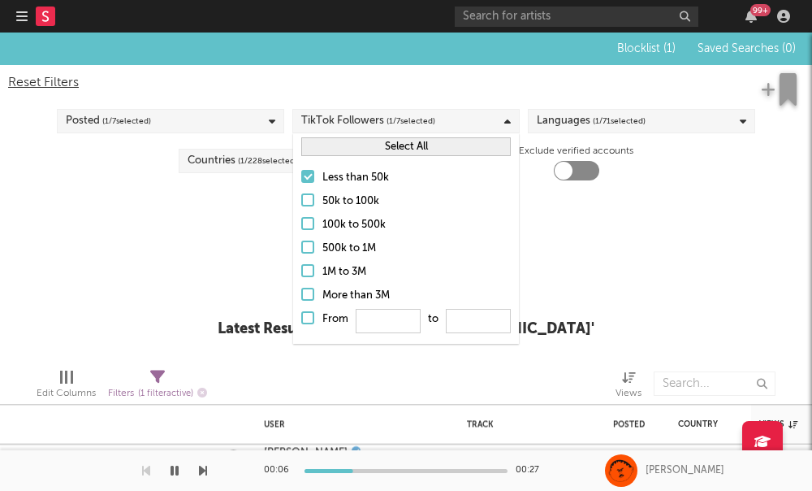
click at [242, 275] on div "Blocklist ( 1 ) Saved Searches ( 0 ) Reset Filters Posted ( 1 / 7 selected) Tik…" at bounding box center [406, 193] width 812 height 322
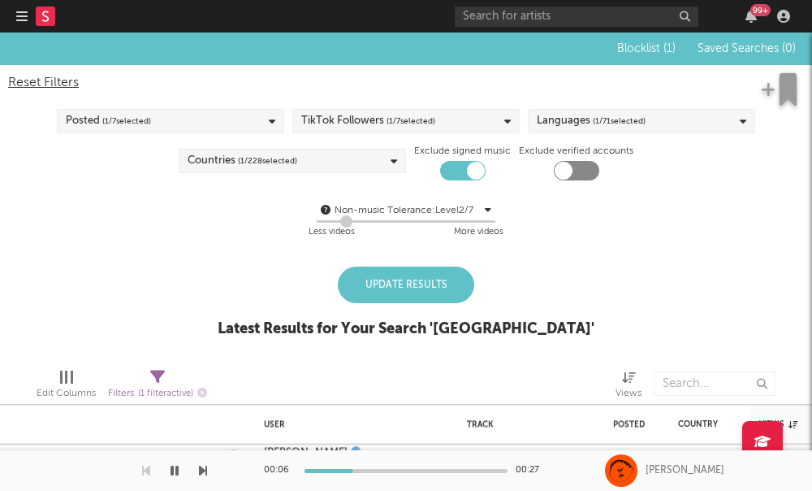
click at [402, 277] on div "Update Results" at bounding box center [406, 284] width 136 height 37
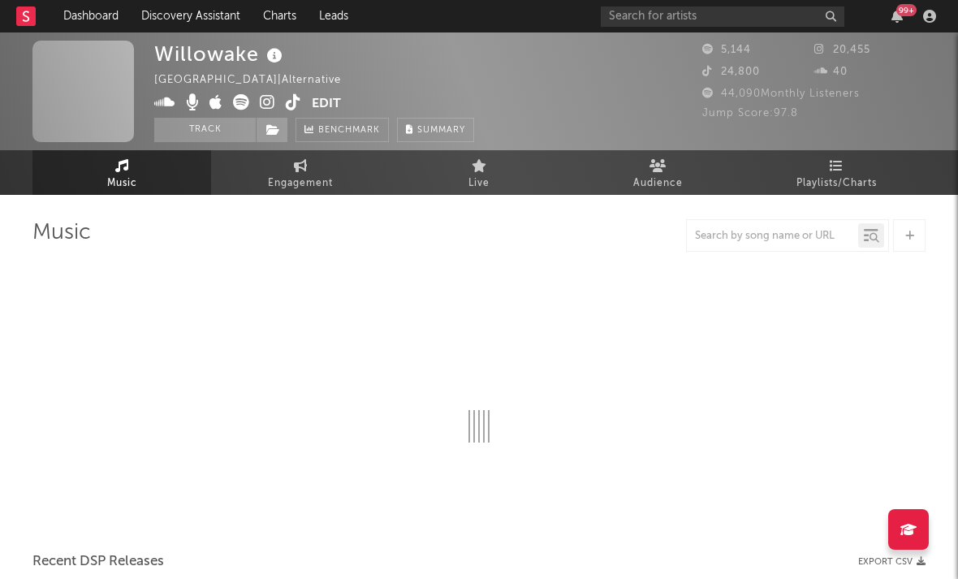
select select "1w"
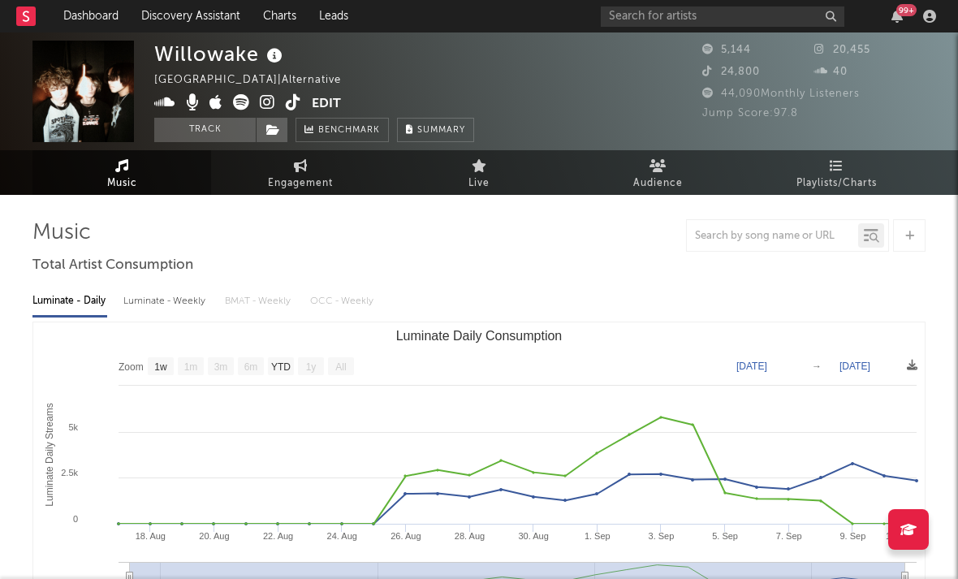
click at [273, 99] on icon at bounding box center [267, 102] width 15 height 16
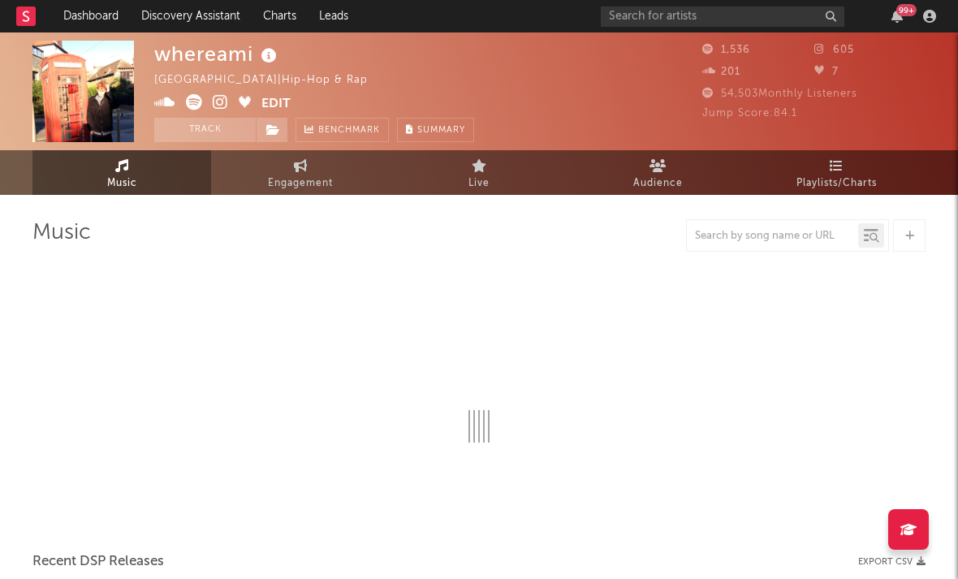
select select "1w"
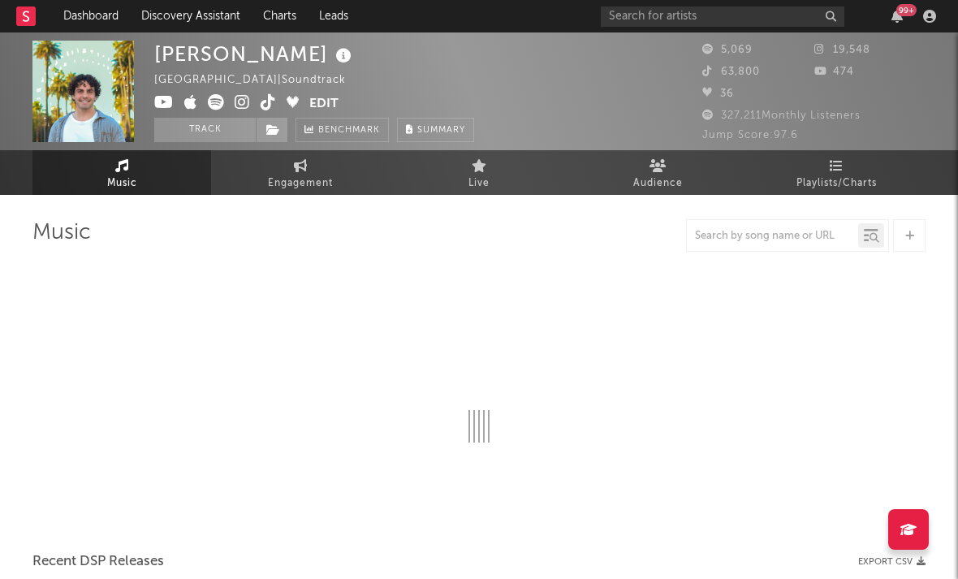
select select "1w"
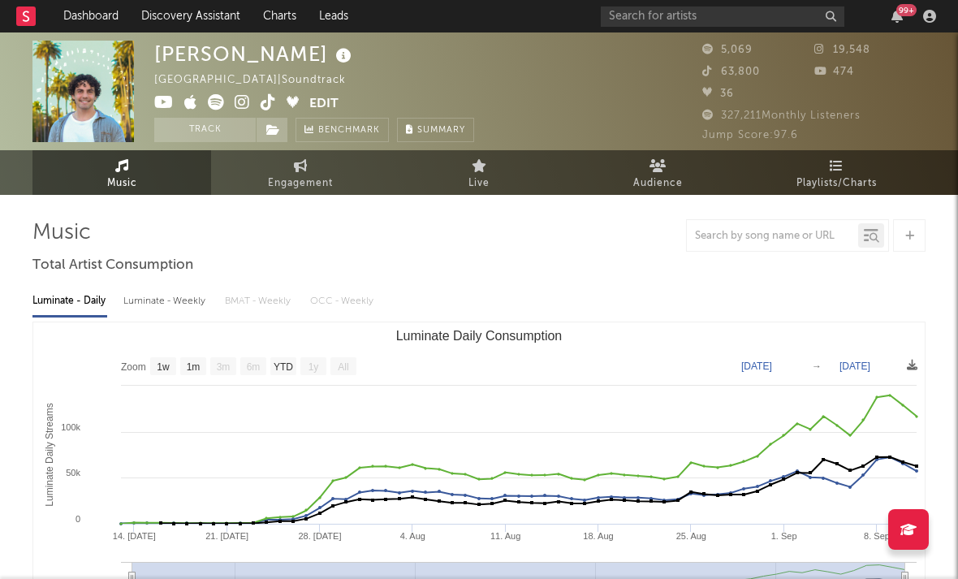
click at [240, 106] on icon at bounding box center [242, 102] width 15 height 16
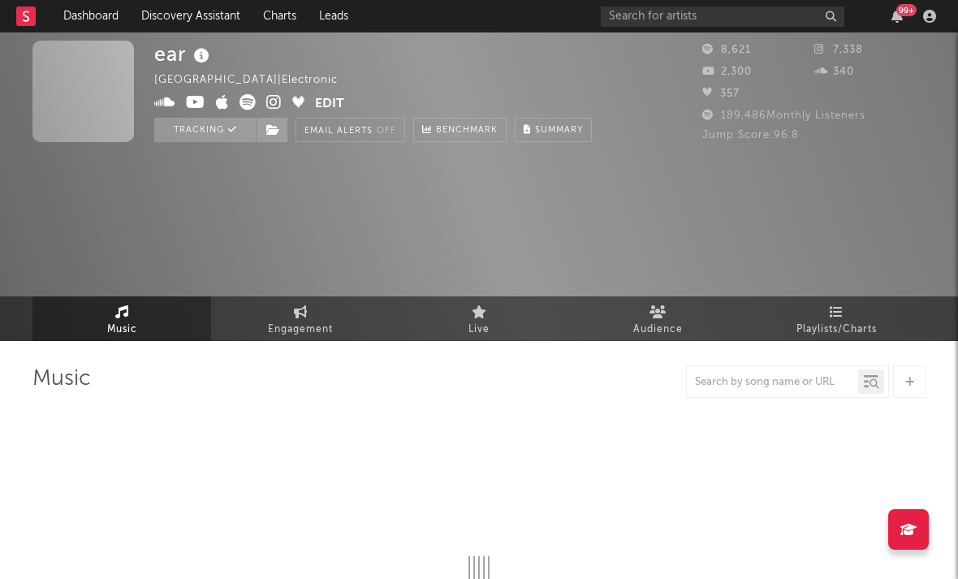
select select "1w"
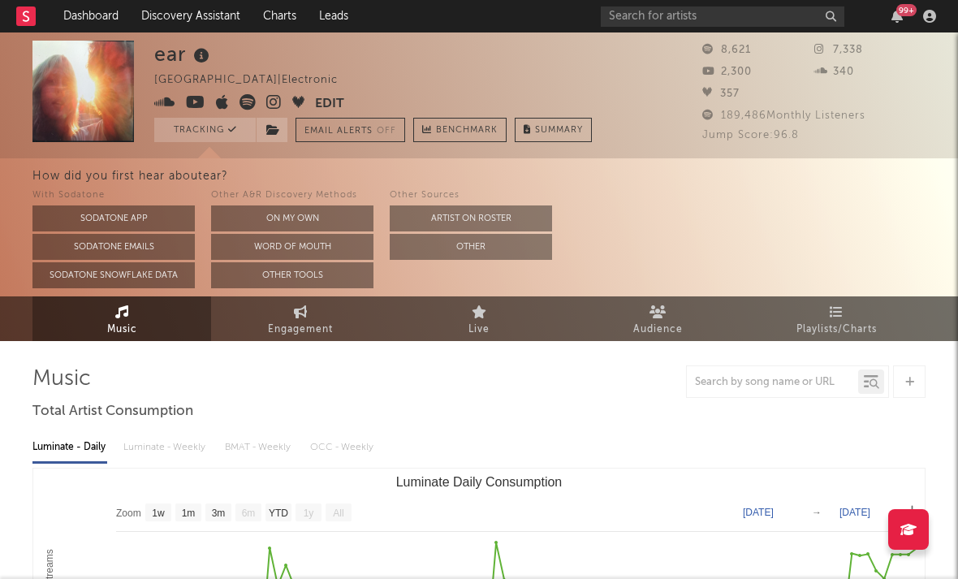
click at [271, 105] on icon at bounding box center [273, 102] width 15 height 16
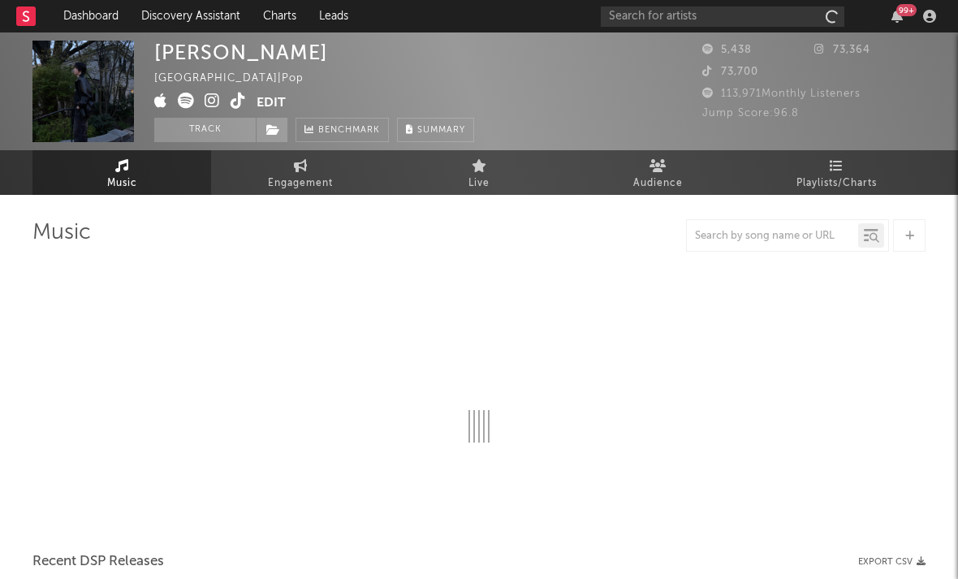
select select "1w"
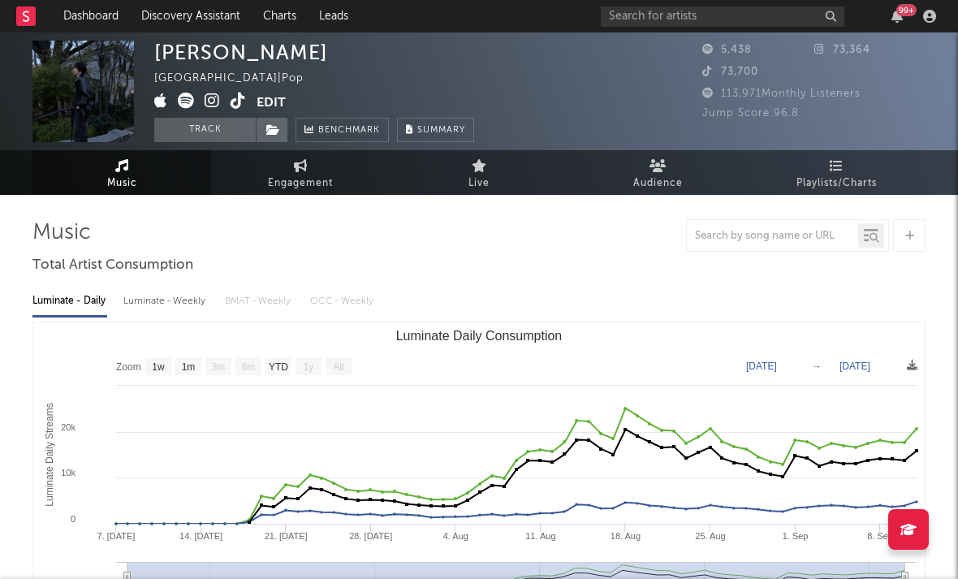
click at [215, 107] on icon at bounding box center [212, 101] width 15 height 16
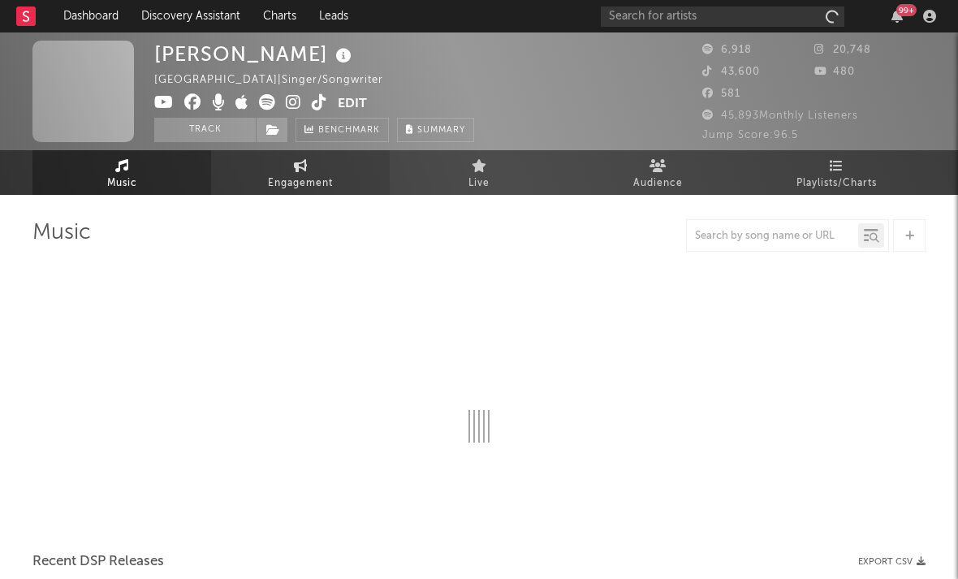
select select "6m"
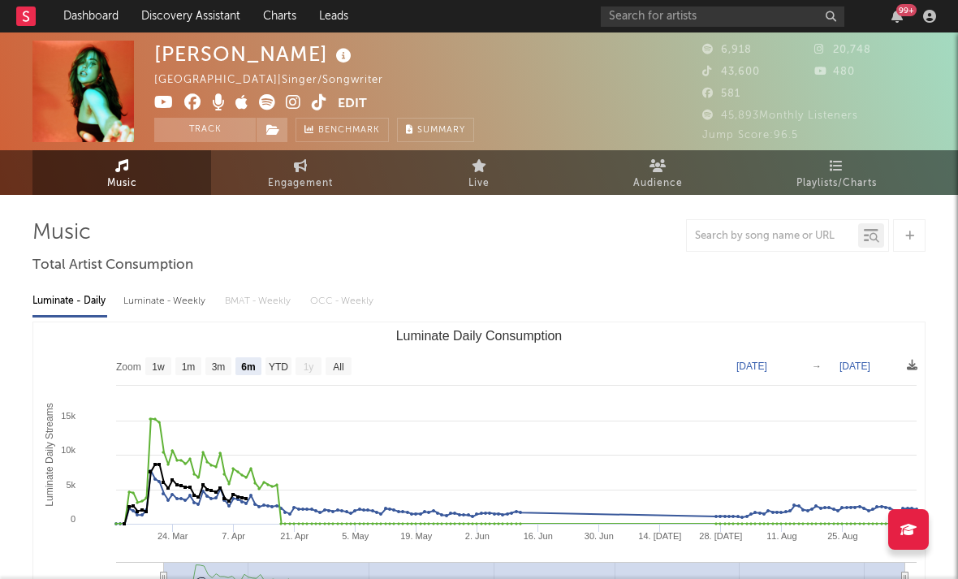
click at [294, 108] on icon at bounding box center [293, 102] width 15 height 16
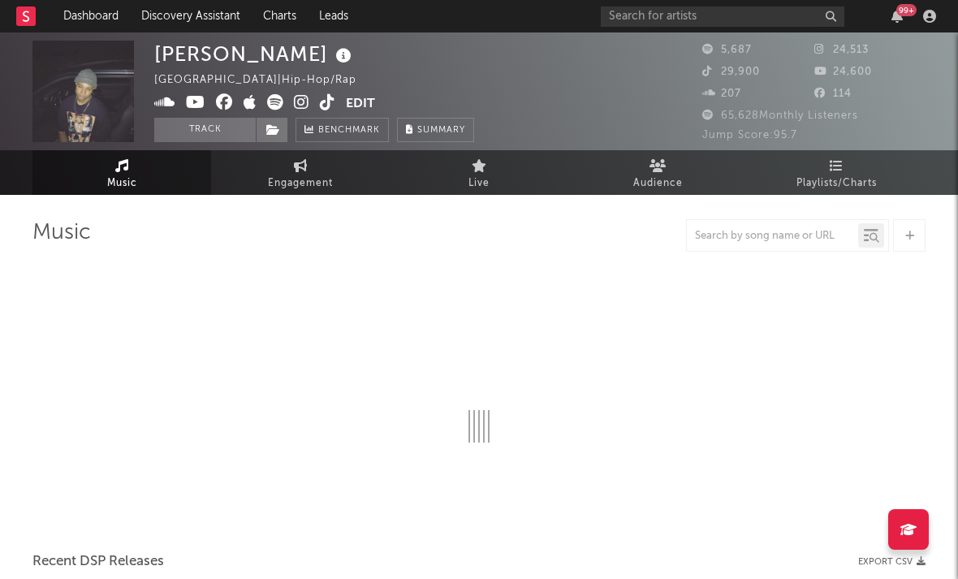
select select "6m"
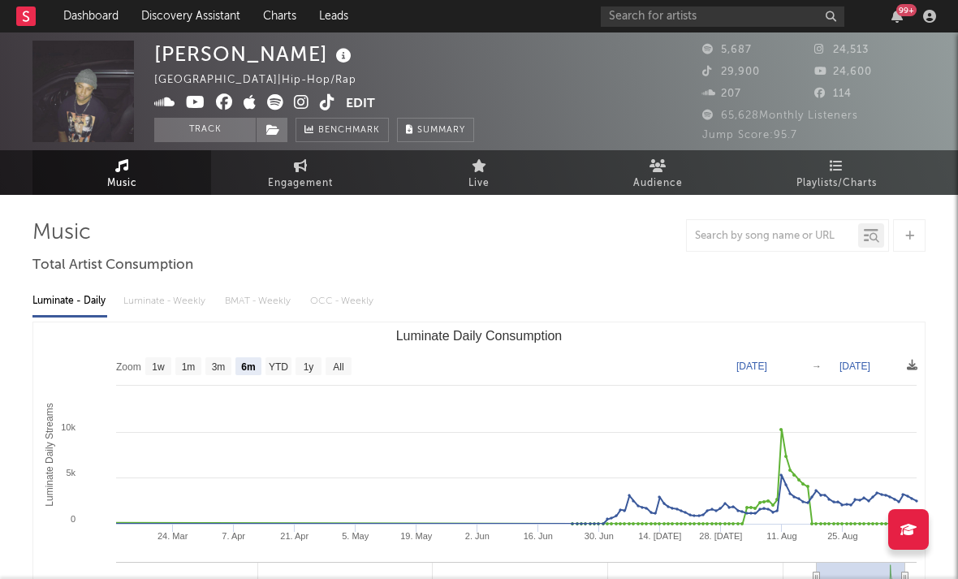
click at [296, 109] on icon at bounding box center [301, 102] width 15 height 16
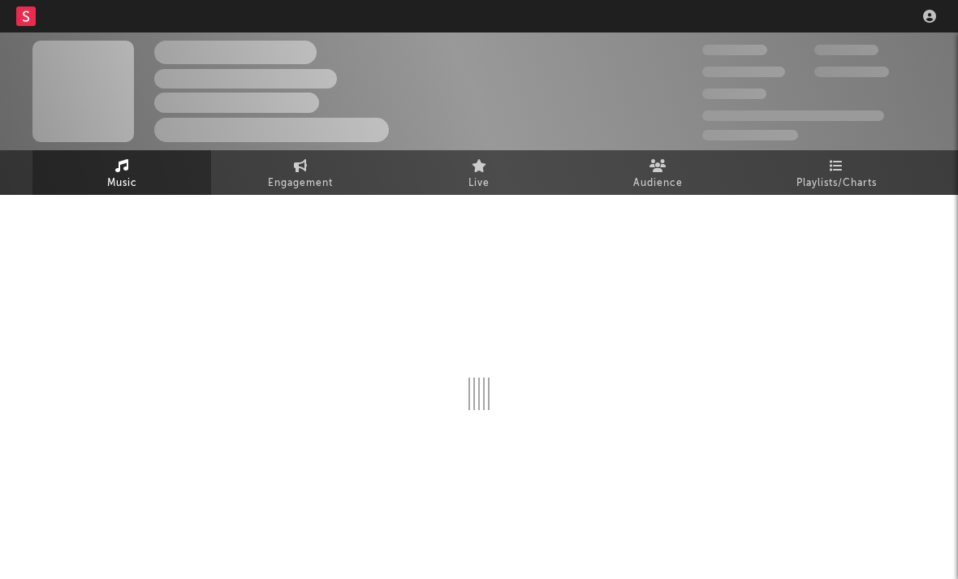
select select "1w"
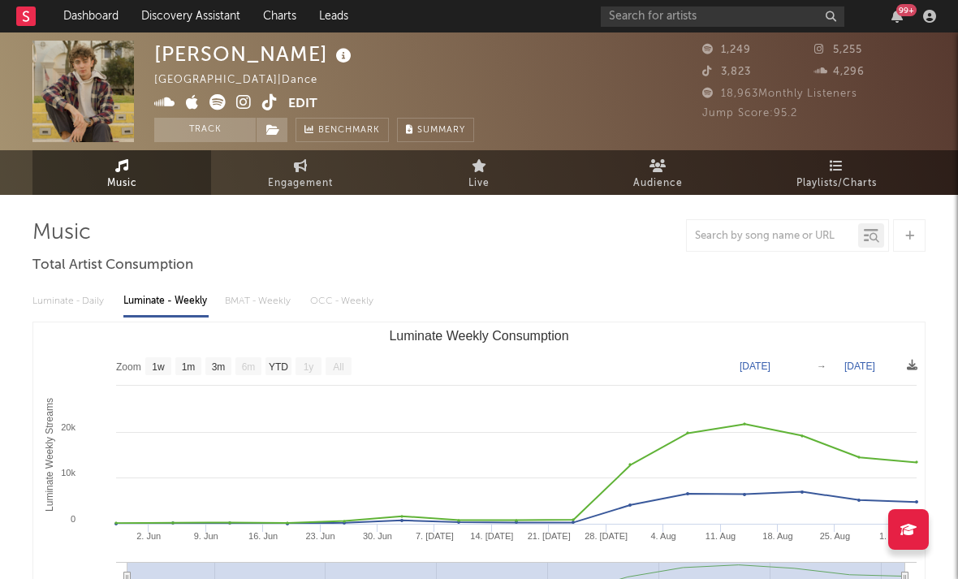
click at [241, 105] on icon at bounding box center [243, 102] width 15 height 16
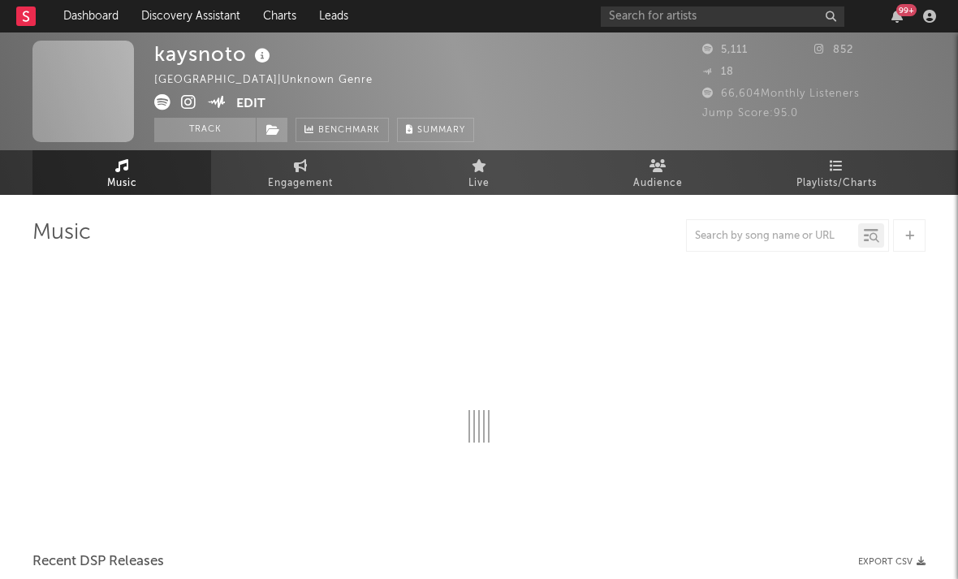
select select "1w"
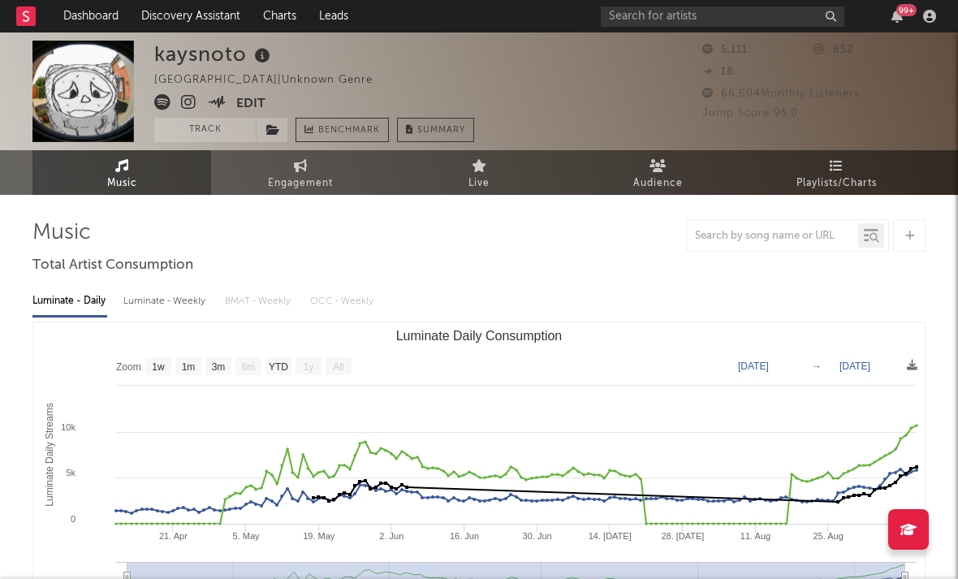
click at [189, 108] on icon at bounding box center [188, 102] width 15 height 16
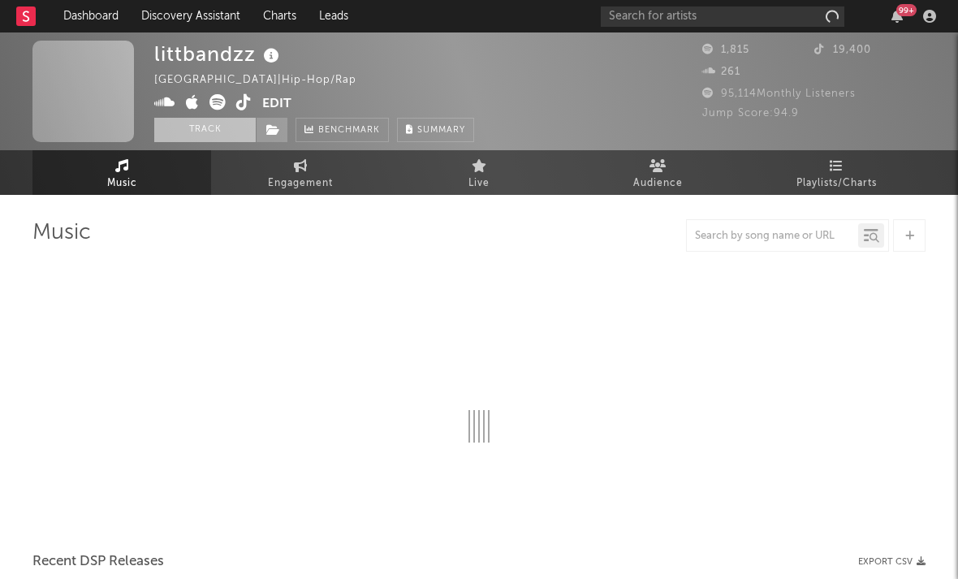
select select "1w"
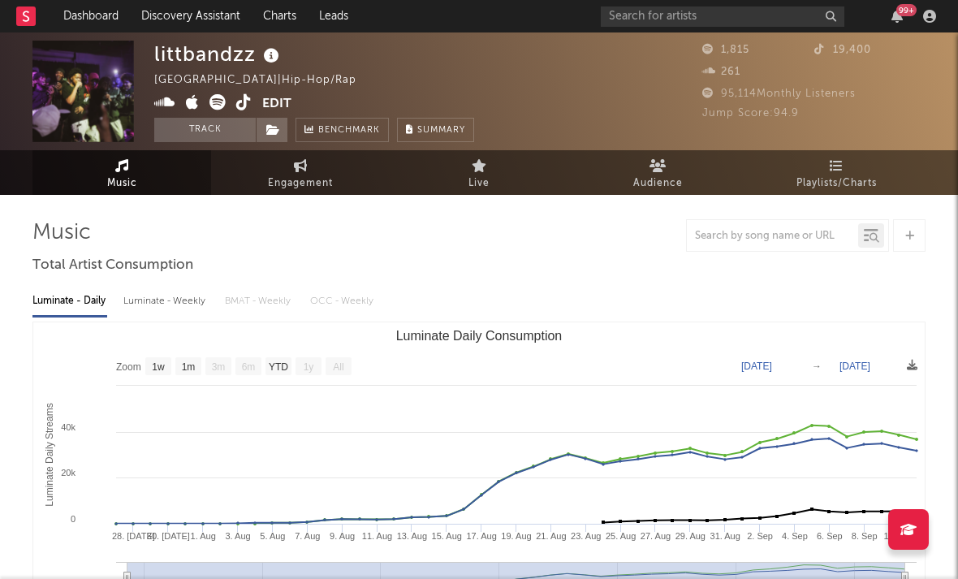
click at [215, 103] on icon at bounding box center [218, 102] width 16 height 16
click at [154, 99] on icon at bounding box center [164, 102] width 21 height 16
click at [45, 380] on rect "Luminate Daily Consumption" at bounding box center [479, 484] width 892 height 325
click at [240, 101] on icon at bounding box center [243, 102] width 15 height 16
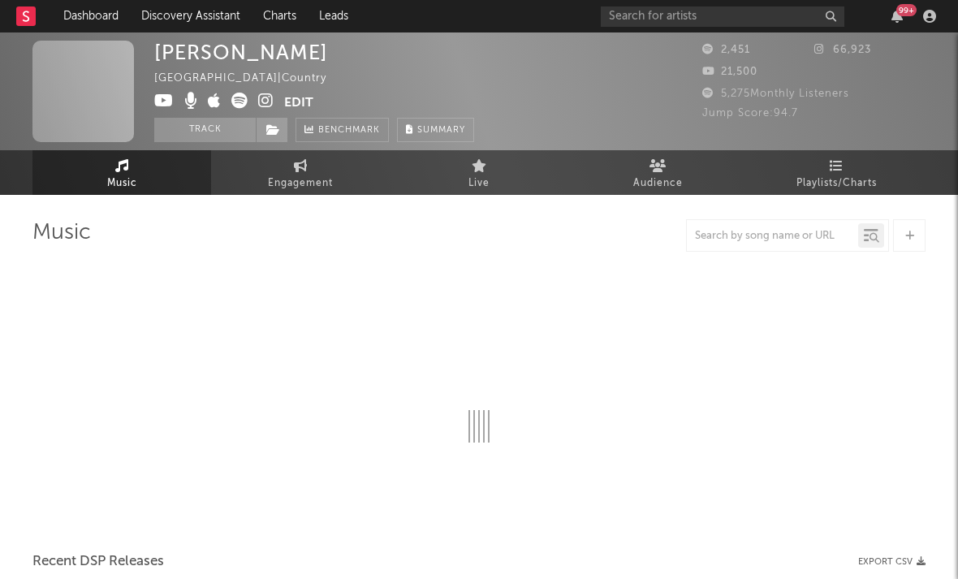
select select "1w"
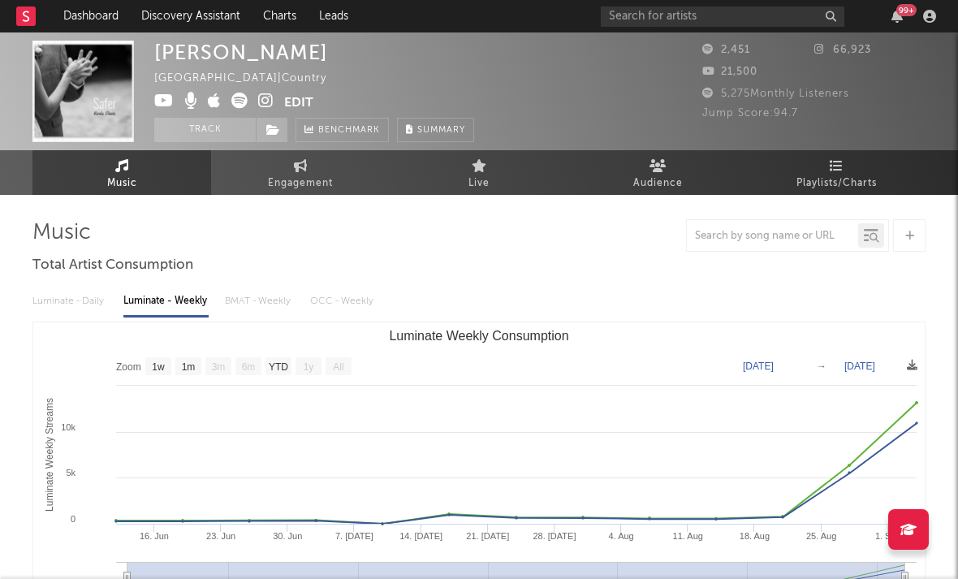
click at [266, 101] on icon at bounding box center [265, 101] width 15 height 16
click at [166, 104] on icon at bounding box center [163, 101] width 19 height 16
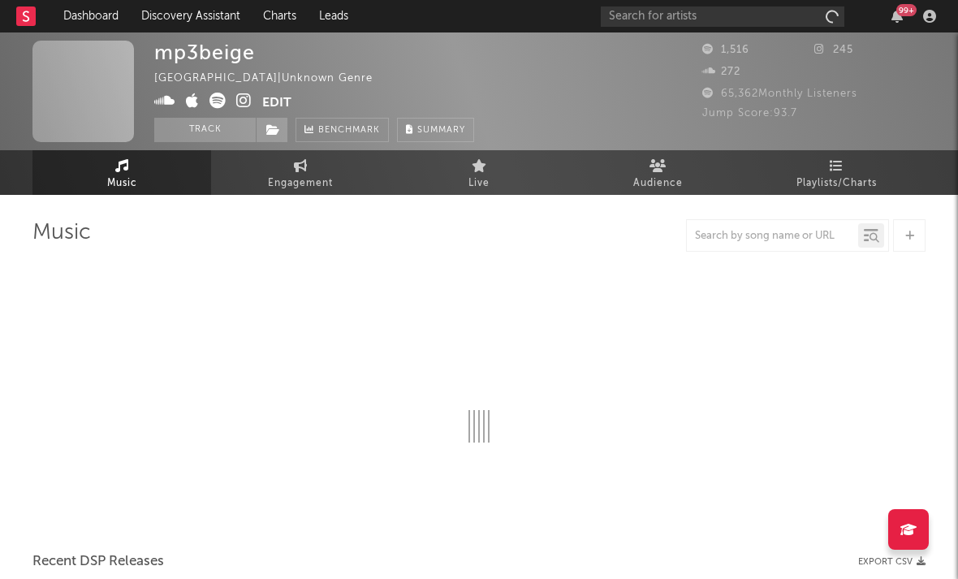
select select "1w"
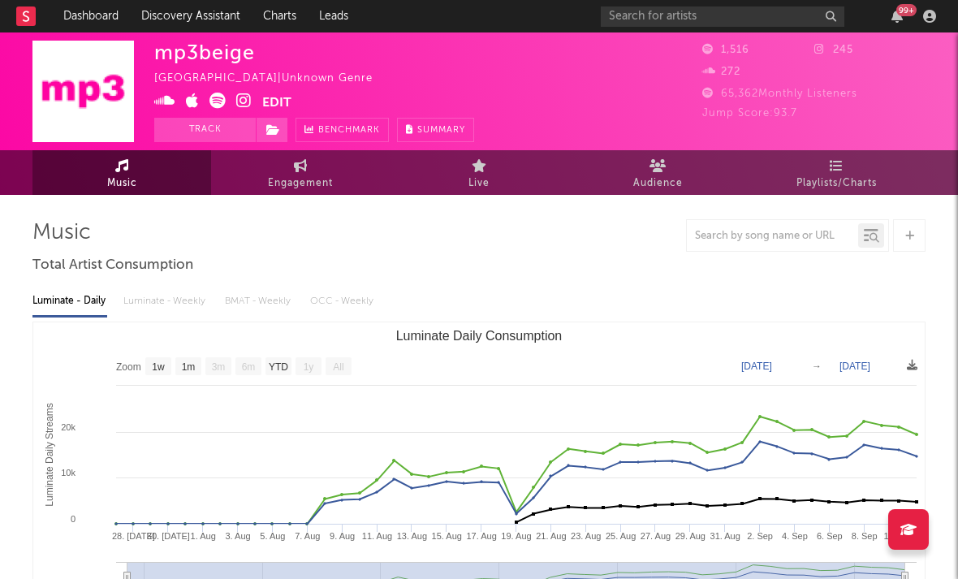
click at [244, 103] on icon at bounding box center [243, 101] width 15 height 16
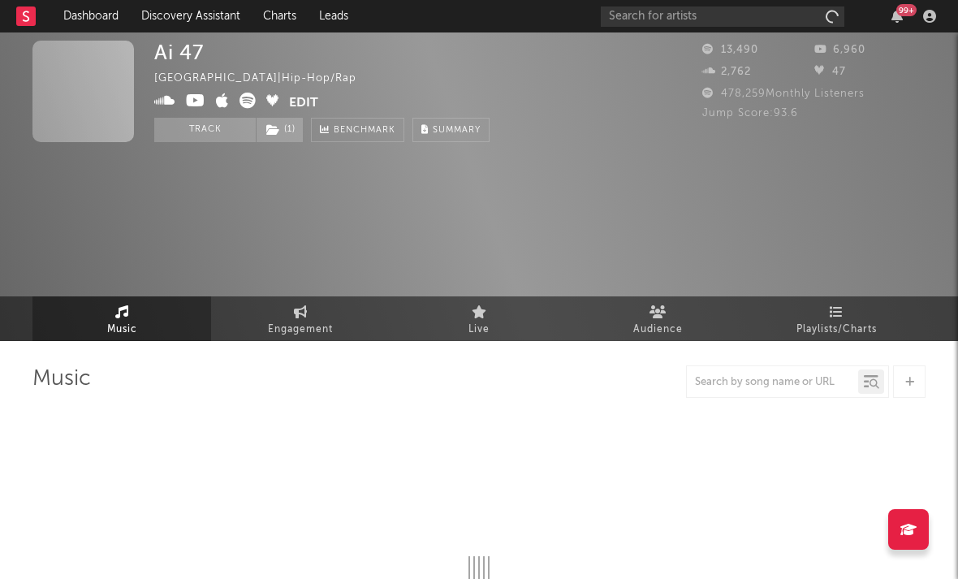
select select "6m"
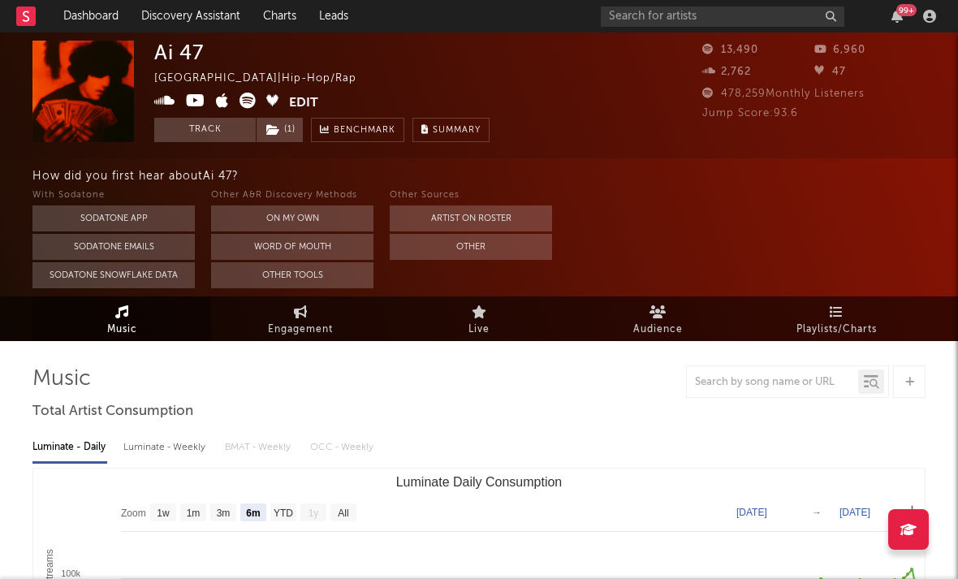
click at [168, 102] on icon at bounding box center [164, 101] width 21 height 16
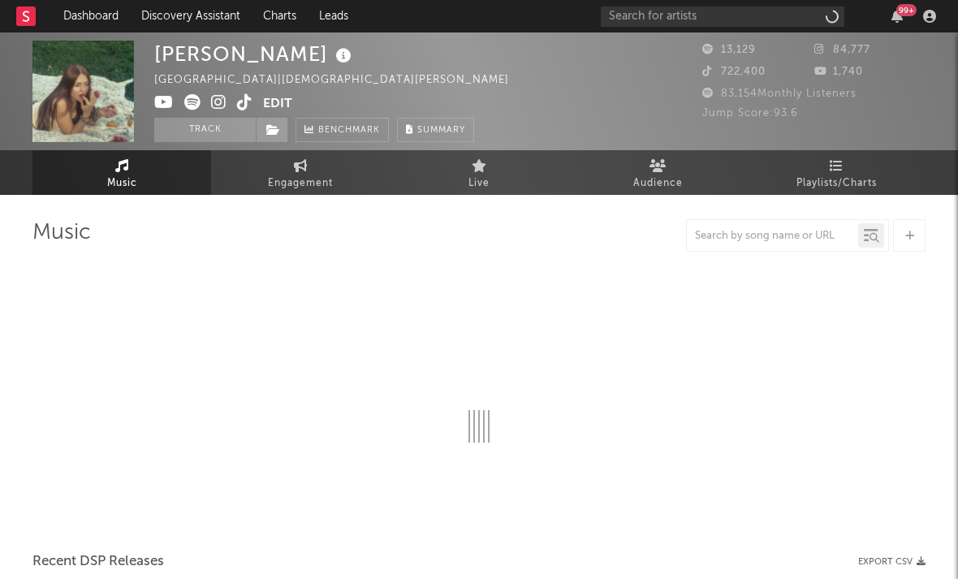
select select "1w"
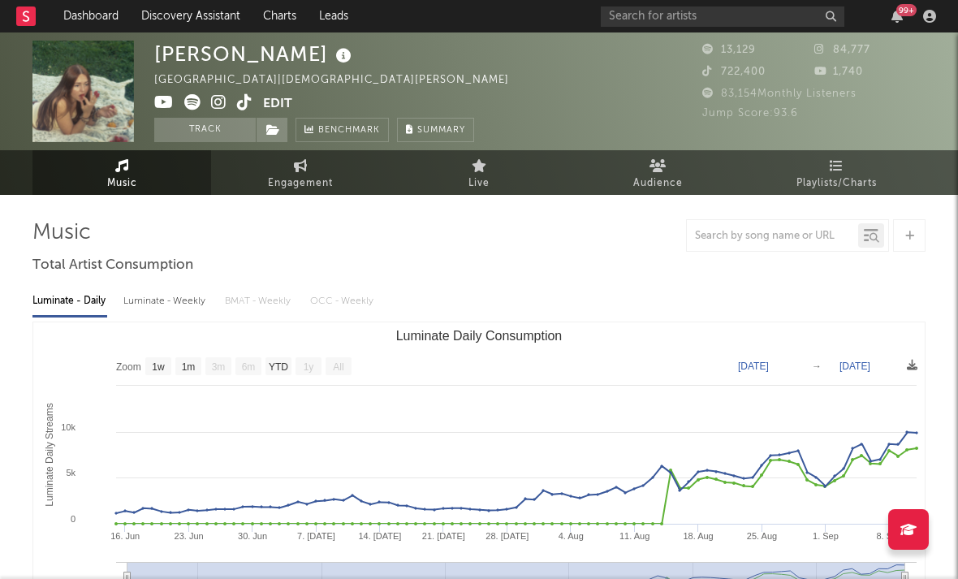
click at [217, 101] on icon at bounding box center [218, 102] width 15 height 16
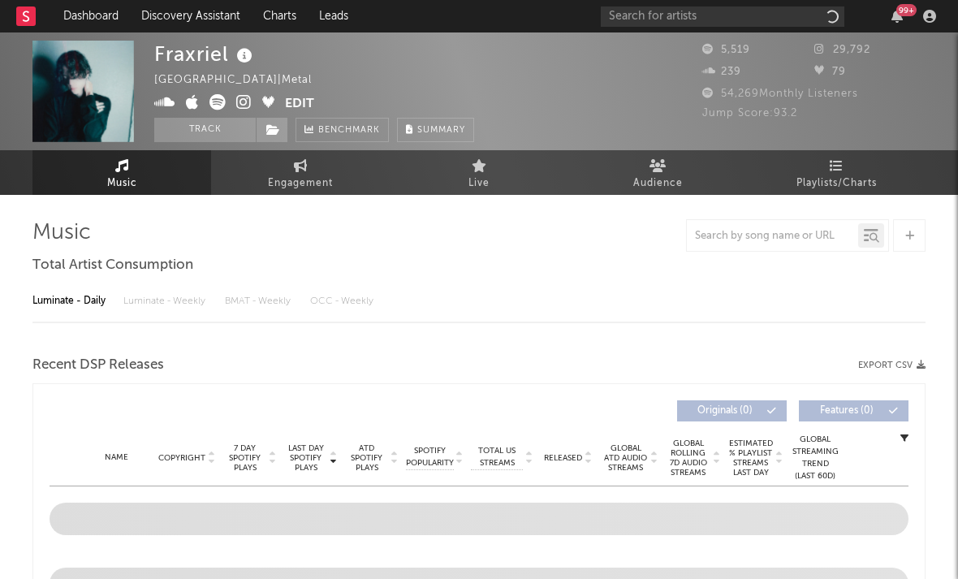
select select "1w"
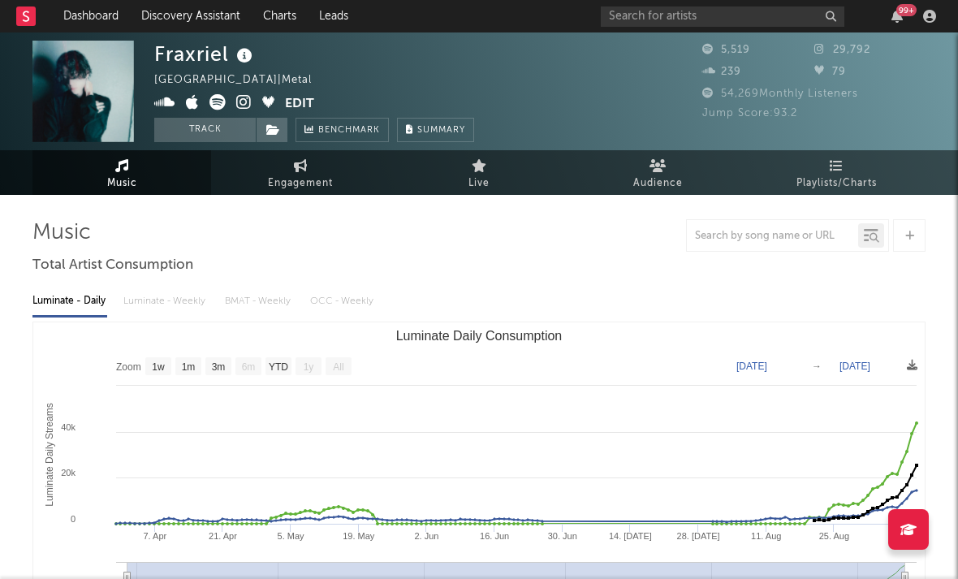
click at [239, 105] on icon at bounding box center [243, 102] width 15 height 16
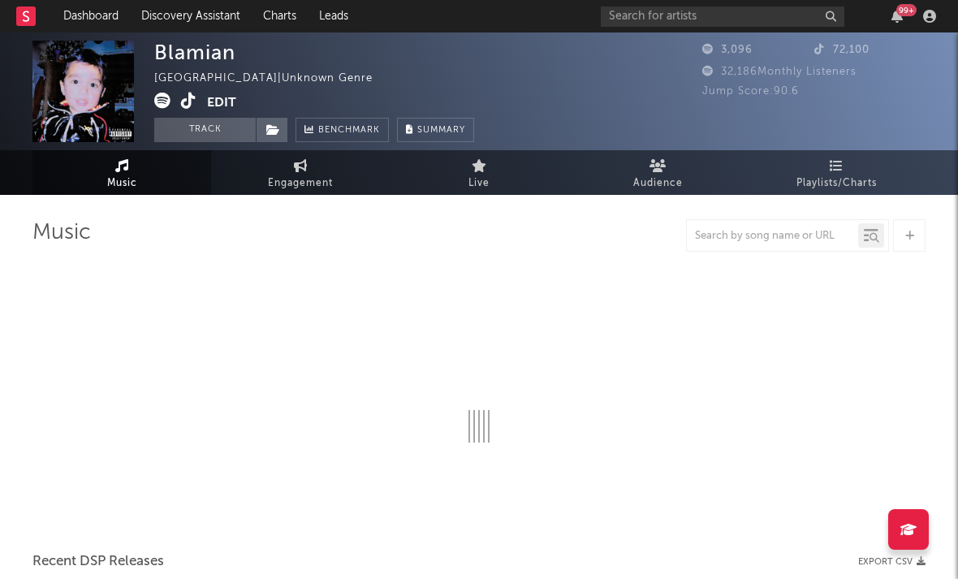
select select "1w"
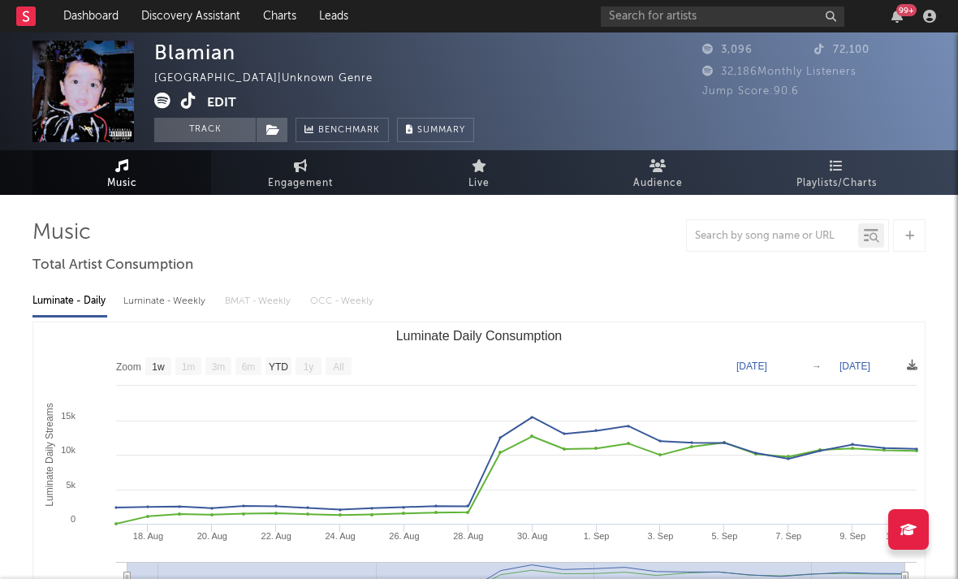
click at [187, 103] on icon at bounding box center [188, 101] width 15 height 16
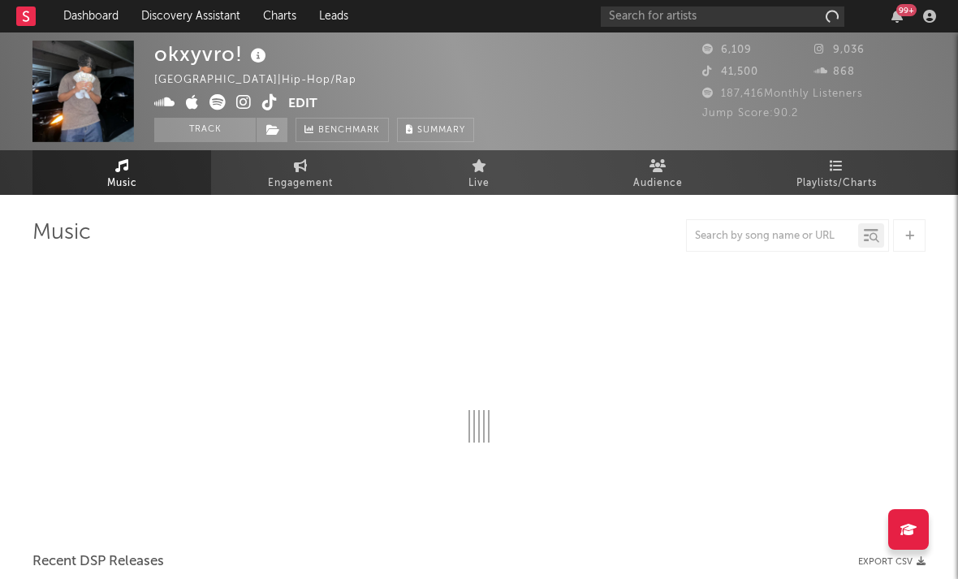
select select "1w"
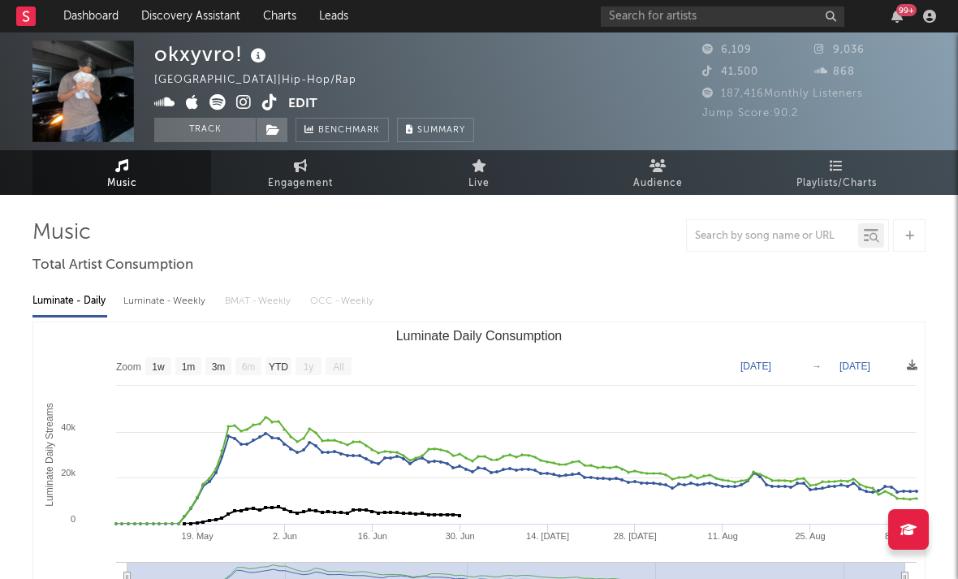
click at [242, 108] on icon at bounding box center [243, 102] width 15 height 16
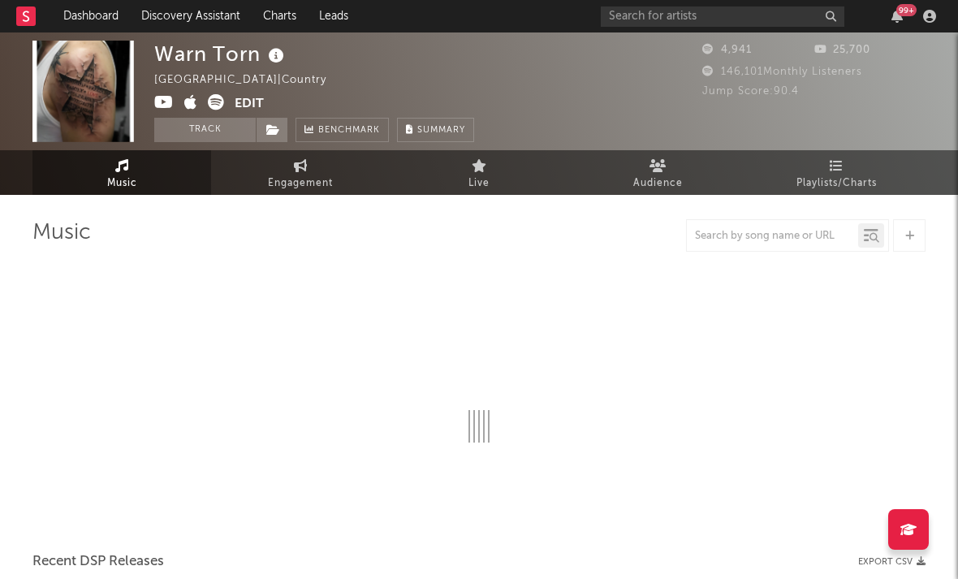
select select "1w"
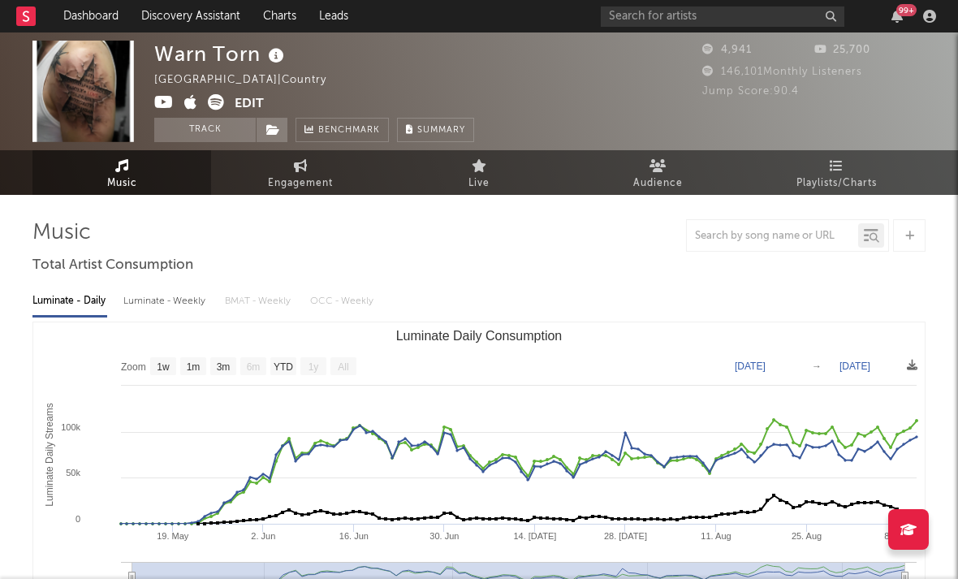
click at [214, 102] on icon at bounding box center [216, 102] width 16 height 16
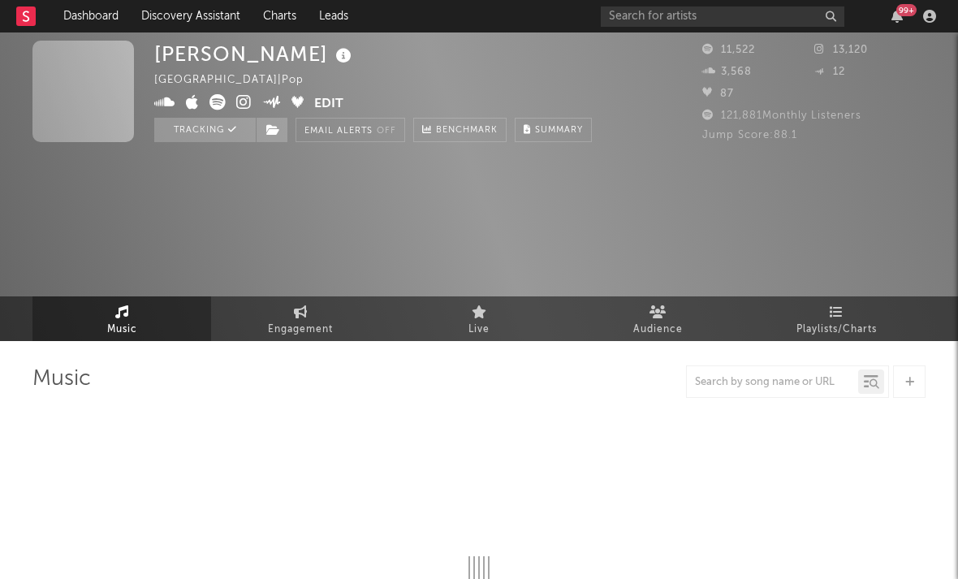
select select "6m"
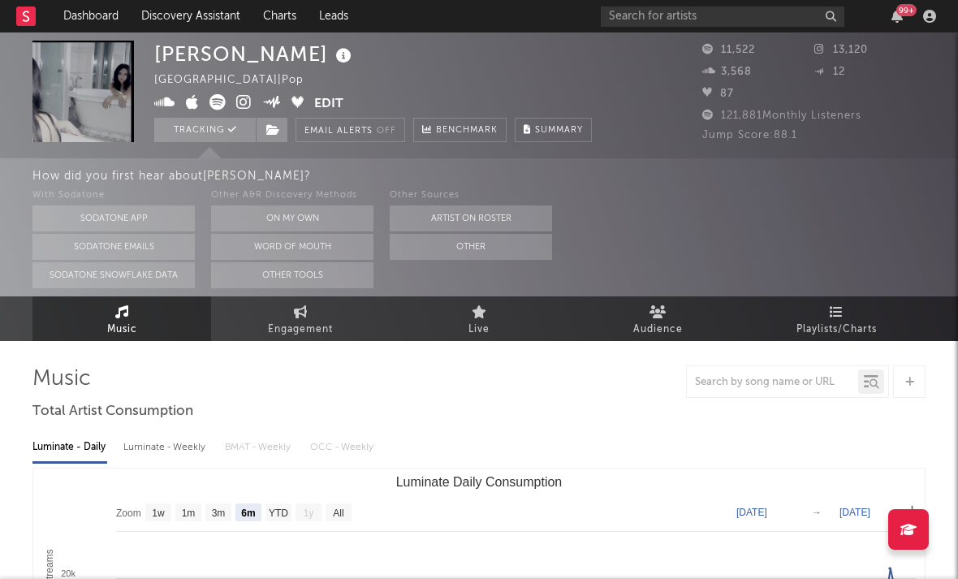
click at [242, 106] on icon at bounding box center [243, 102] width 15 height 16
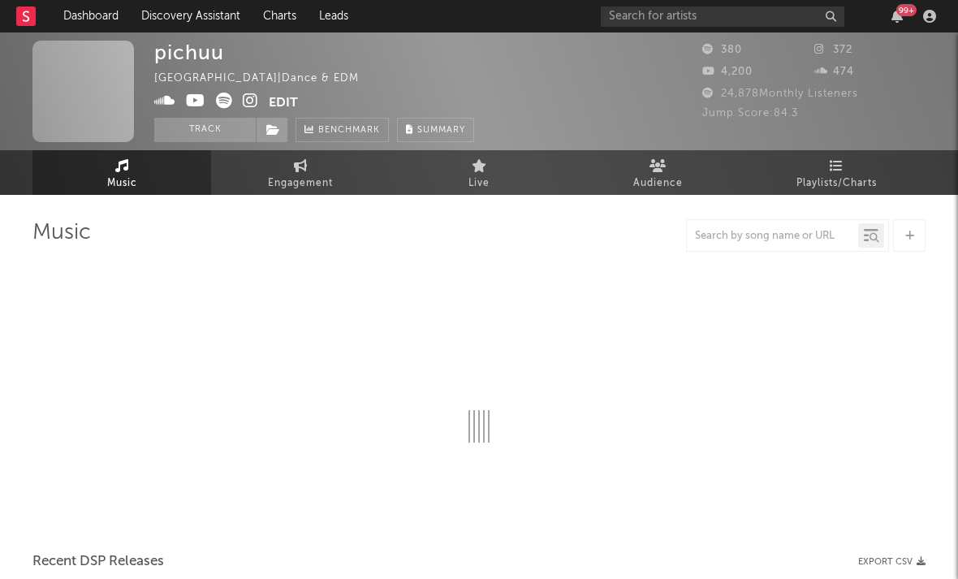
select select "1w"
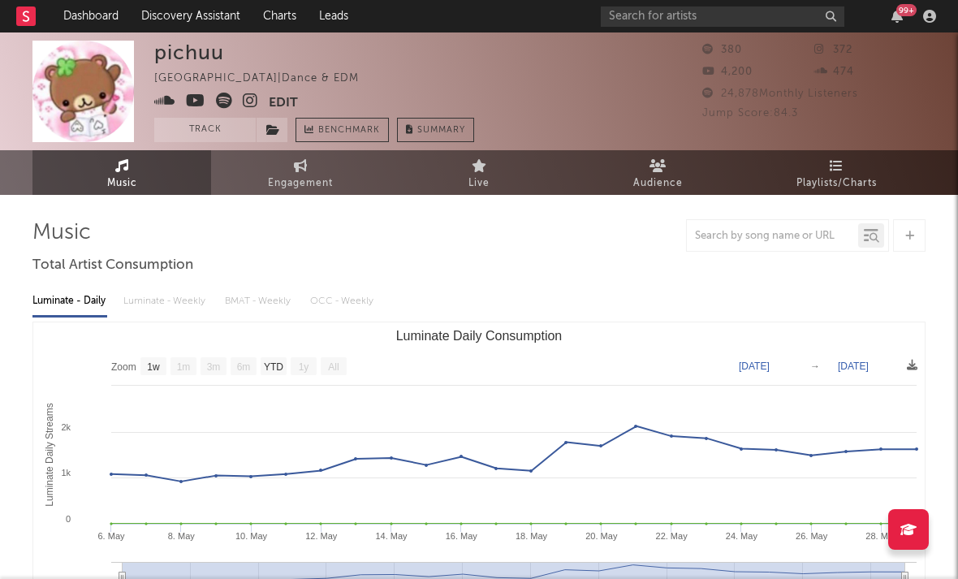
click at [257, 99] on icon at bounding box center [250, 101] width 15 height 16
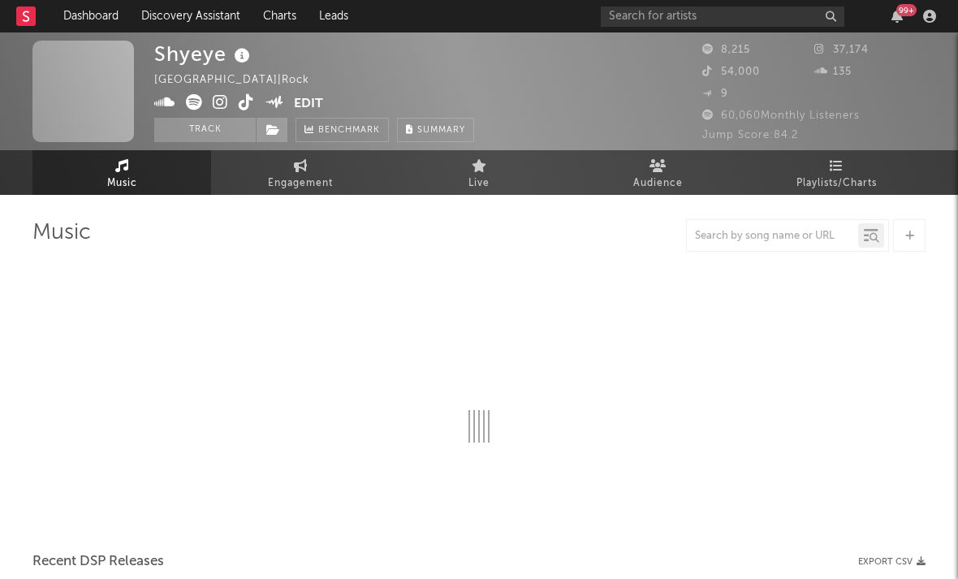
click at [214, 100] on icon at bounding box center [220, 102] width 15 height 16
select select "6m"
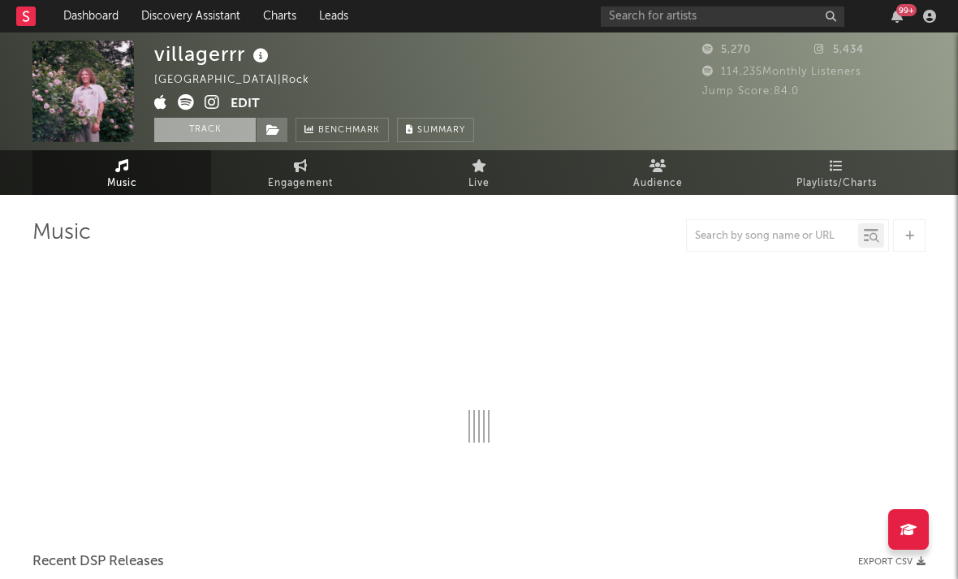
select select "6m"
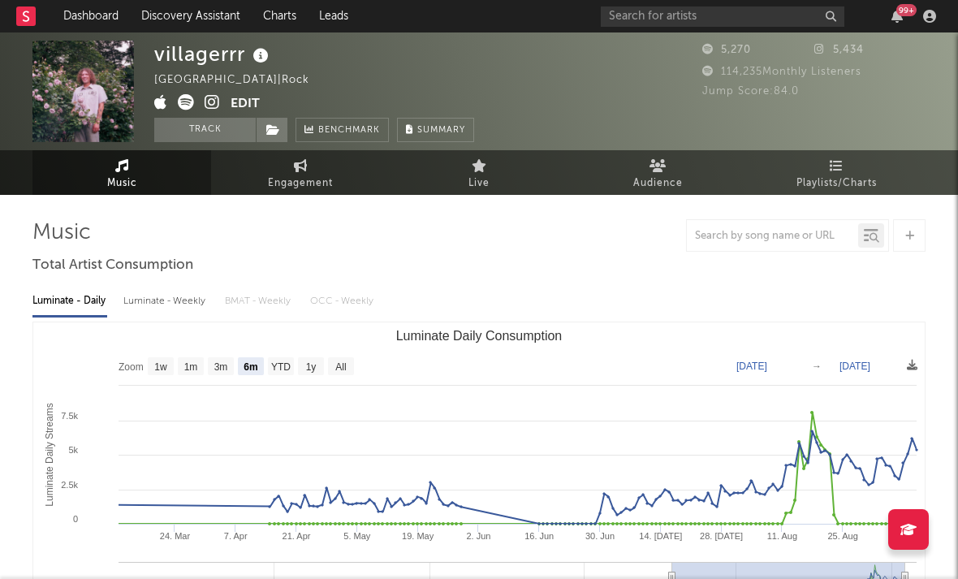
click at [217, 108] on icon at bounding box center [212, 102] width 15 height 16
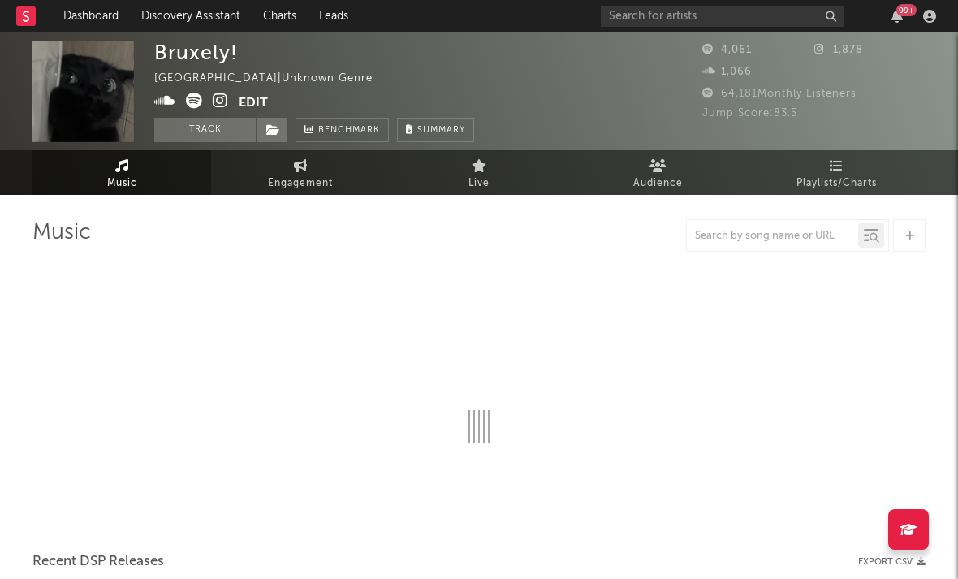
select select "1w"
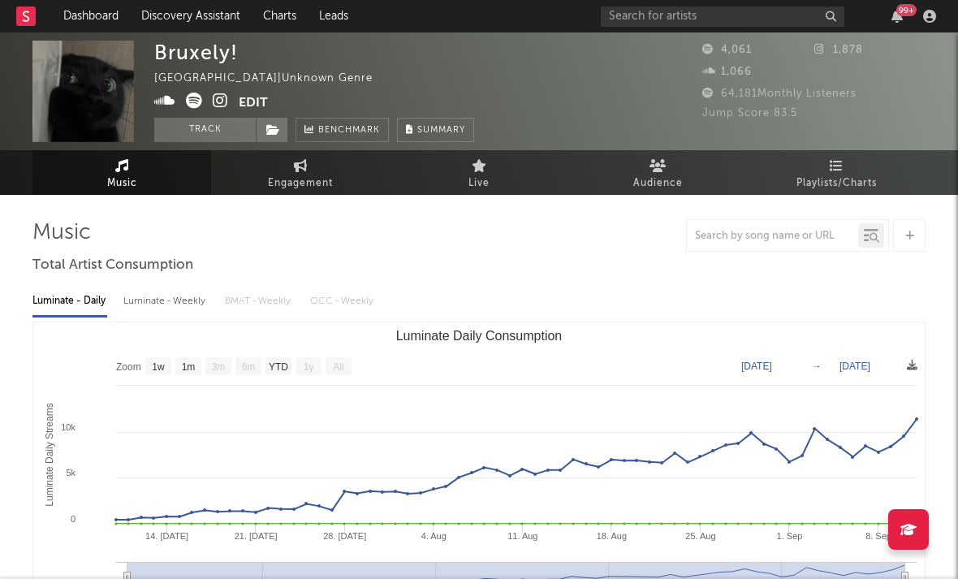
click at [221, 103] on icon at bounding box center [220, 101] width 15 height 16
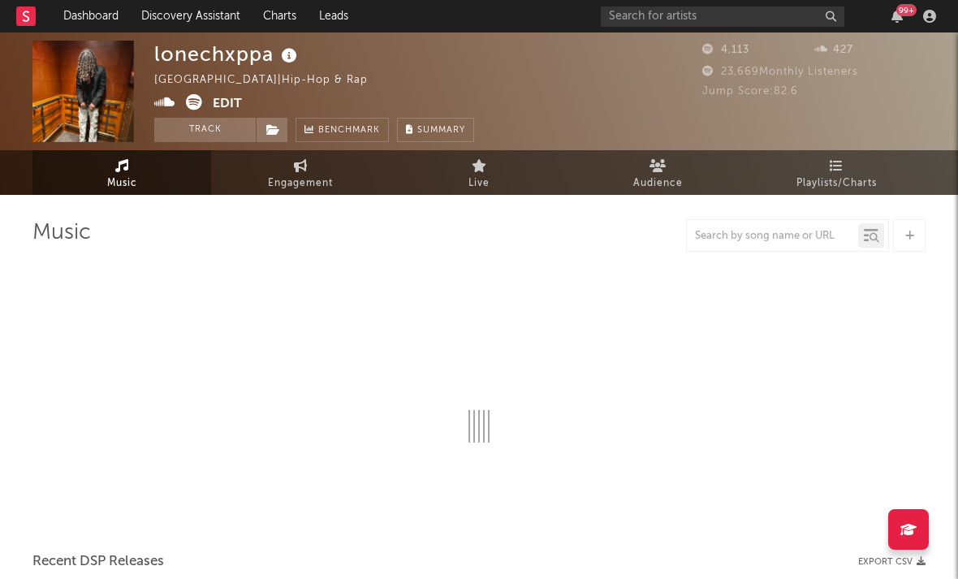
select select "1w"
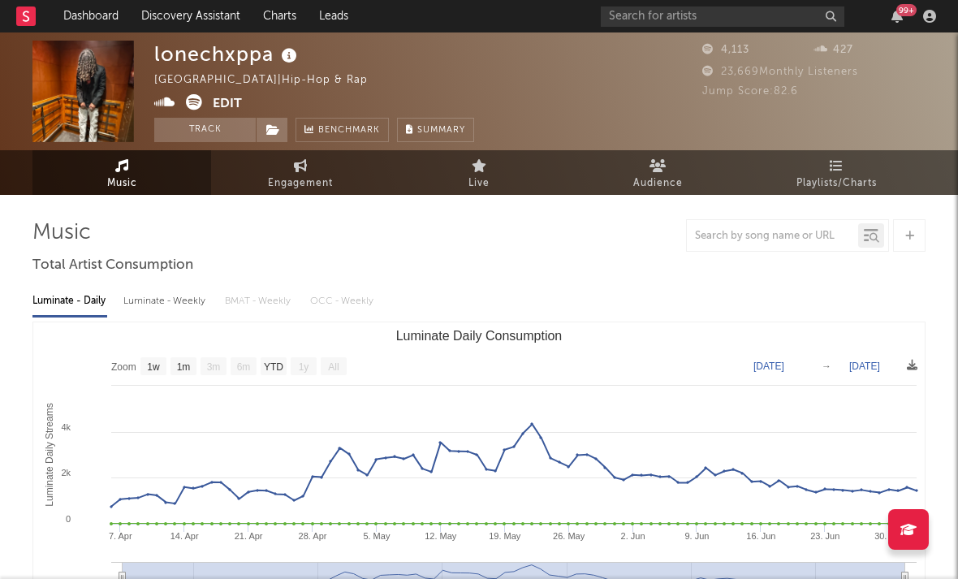
click at [192, 110] on icon at bounding box center [194, 102] width 16 height 16
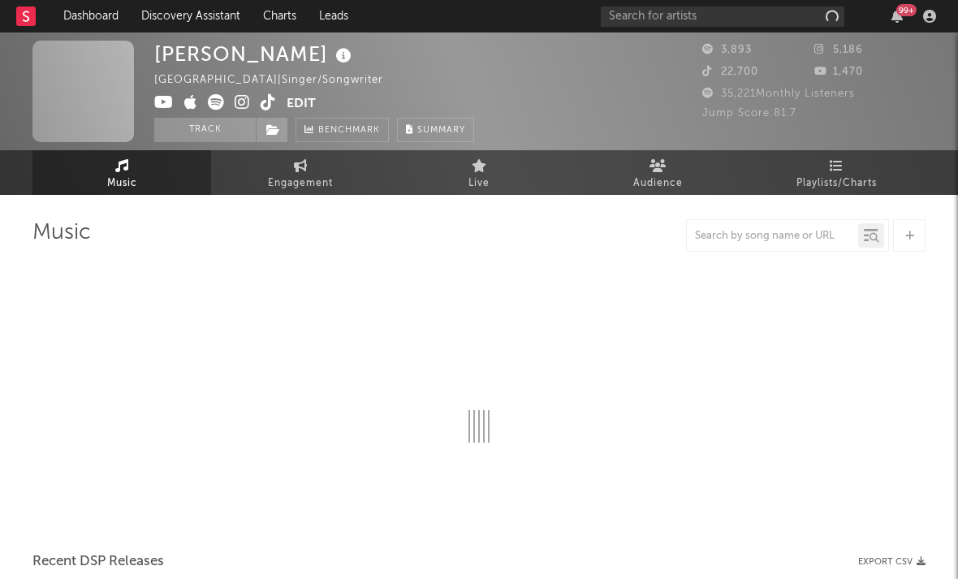
select select "1w"
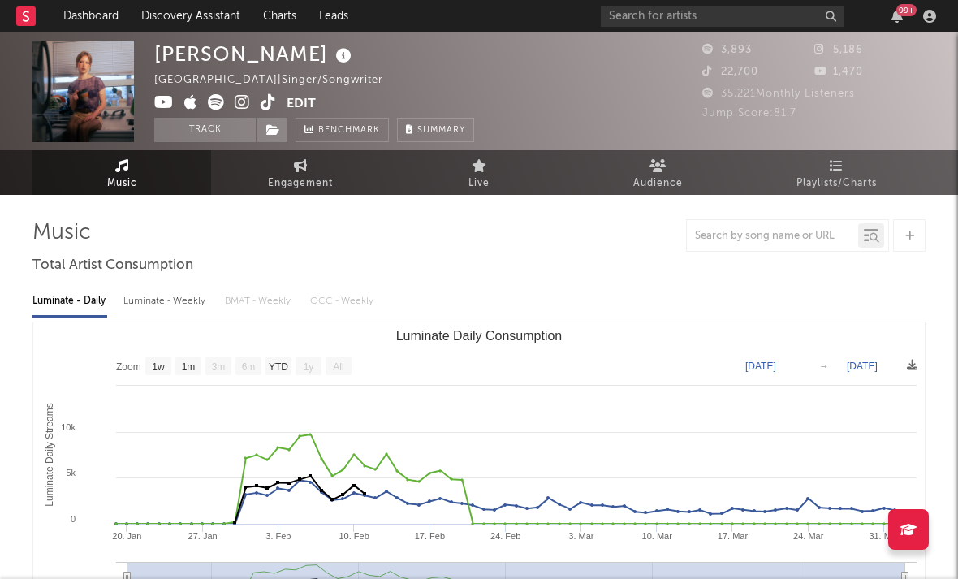
click at [240, 100] on icon at bounding box center [242, 102] width 15 height 16
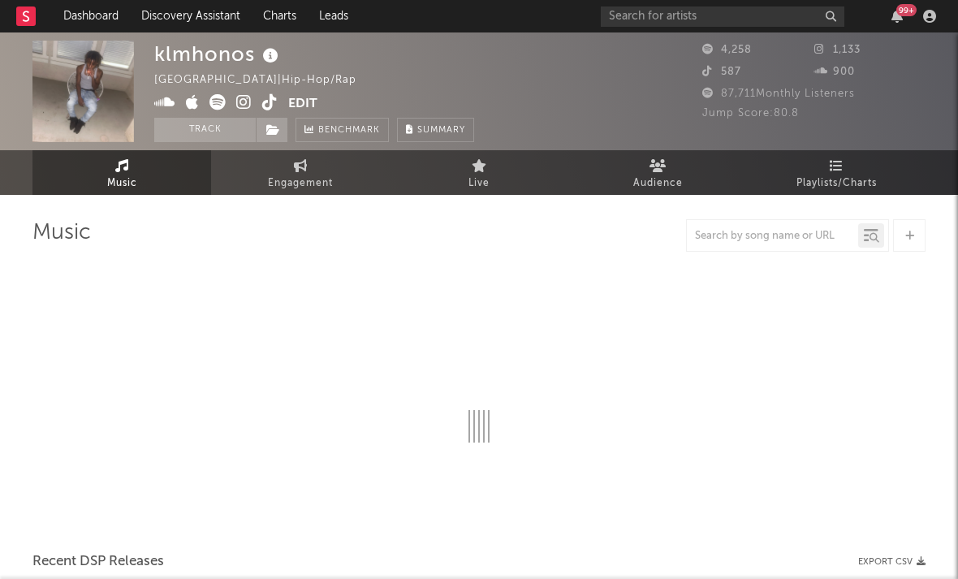
click at [243, 98] on icon at bounding box center [243, 102] width 15 height 16
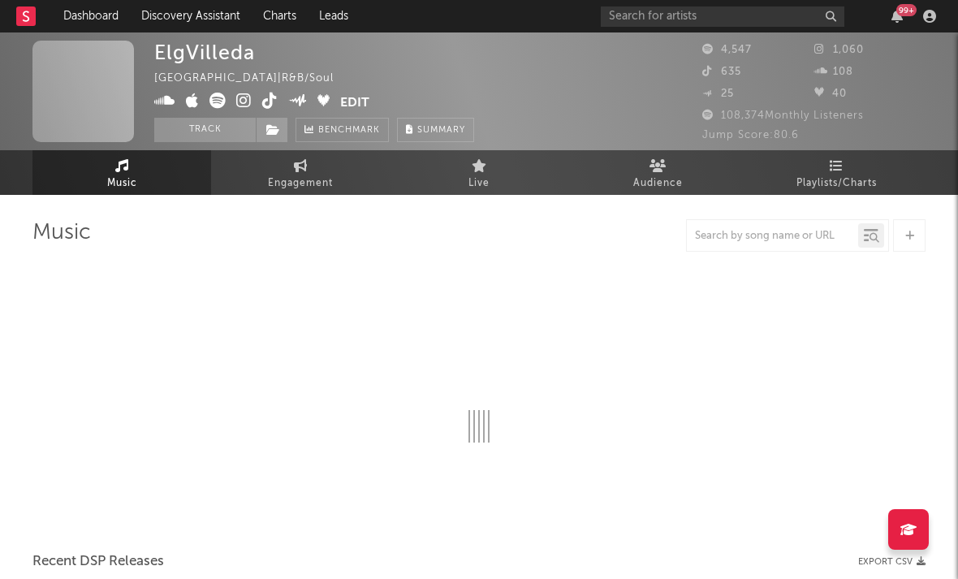
select select "6m"
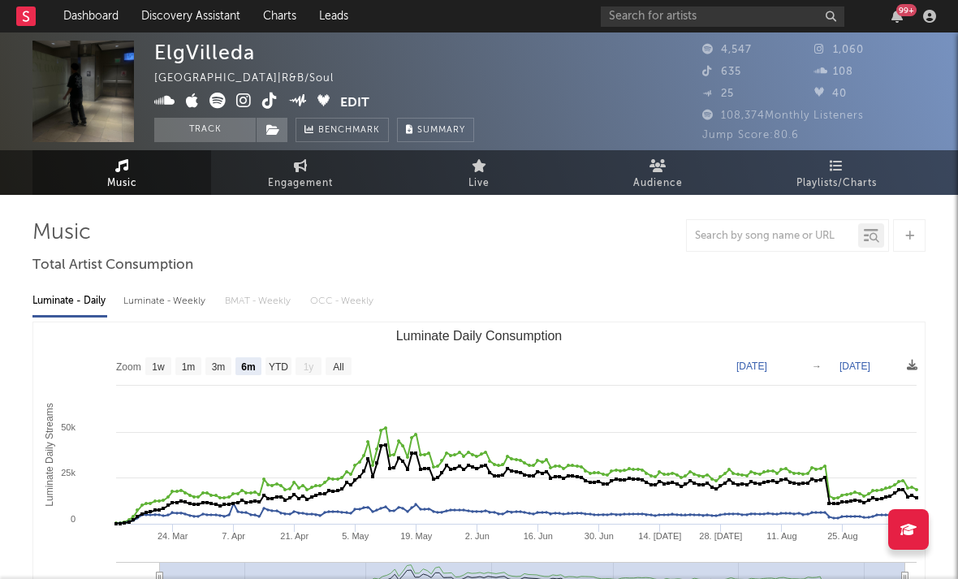
click at [245, 100] on icon at bounding box center [243, 101] width 15 height 16
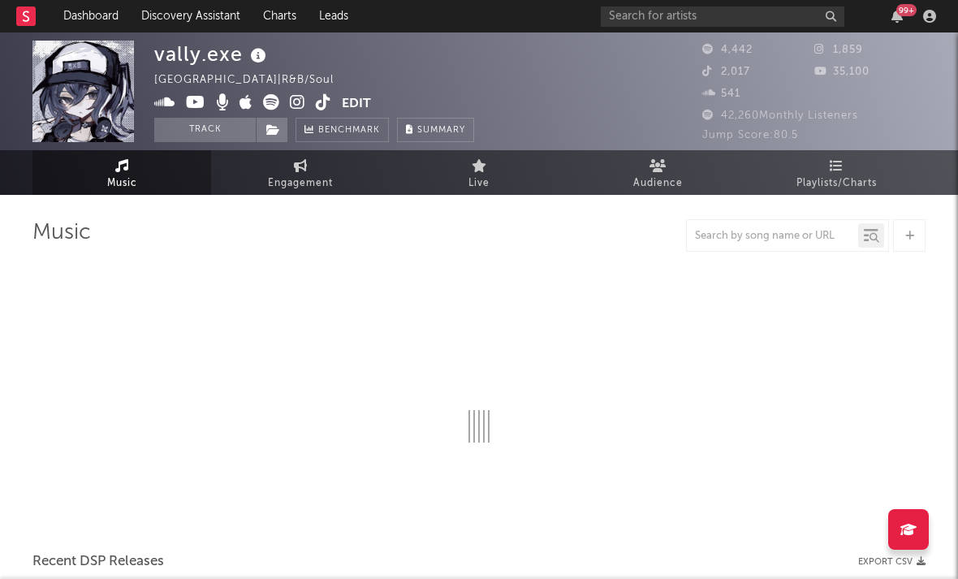
select select "1w"
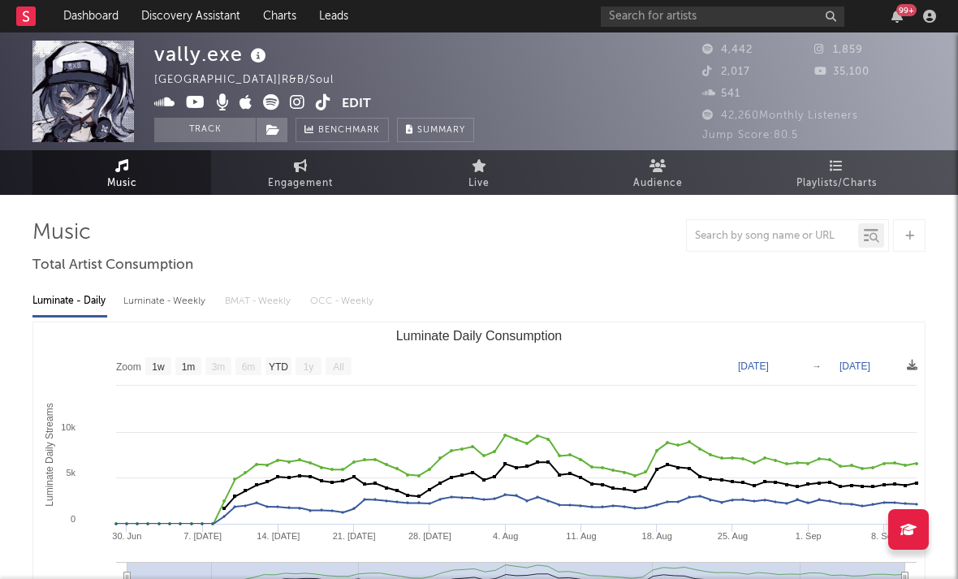
click at [296, 100] on icon at bounding box center [297, 102] width 15 height 16
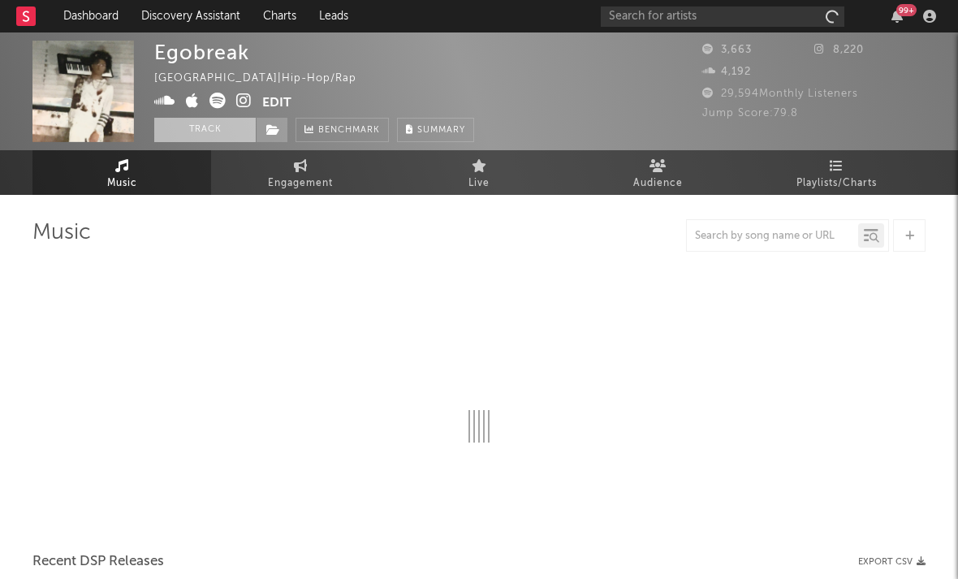
select select "6m"
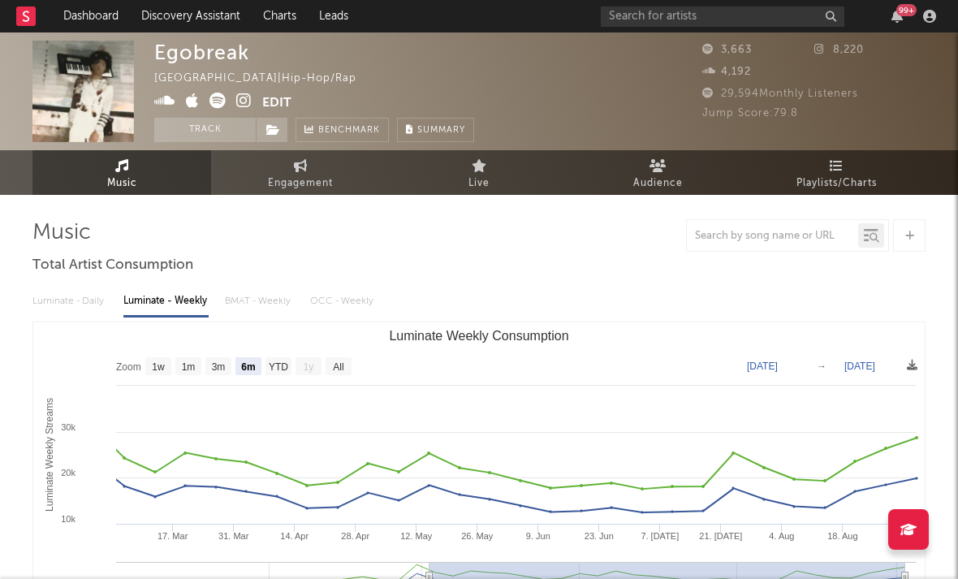
click at [245, 103] on icon at bounding box center [243, 101] width 15 height 16
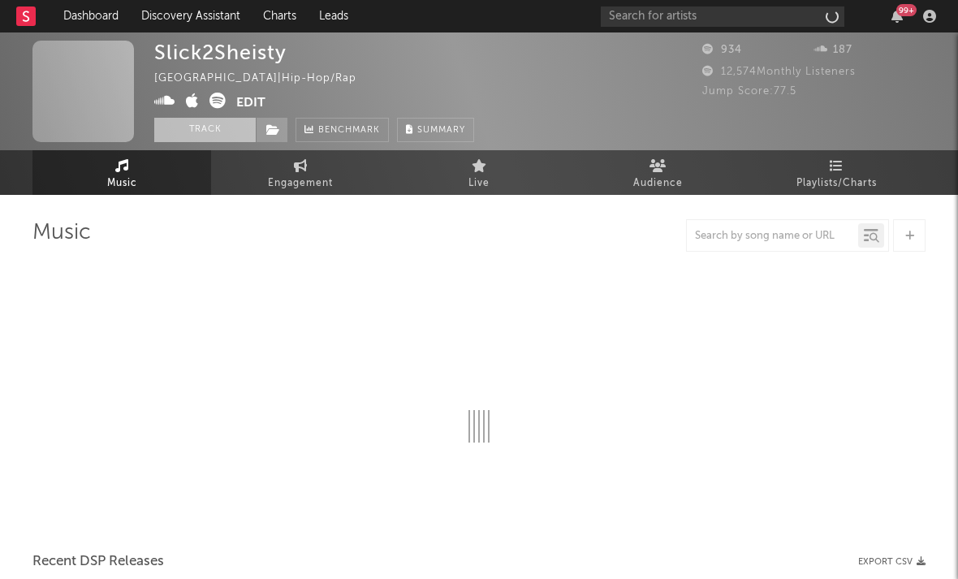
select select "1w"
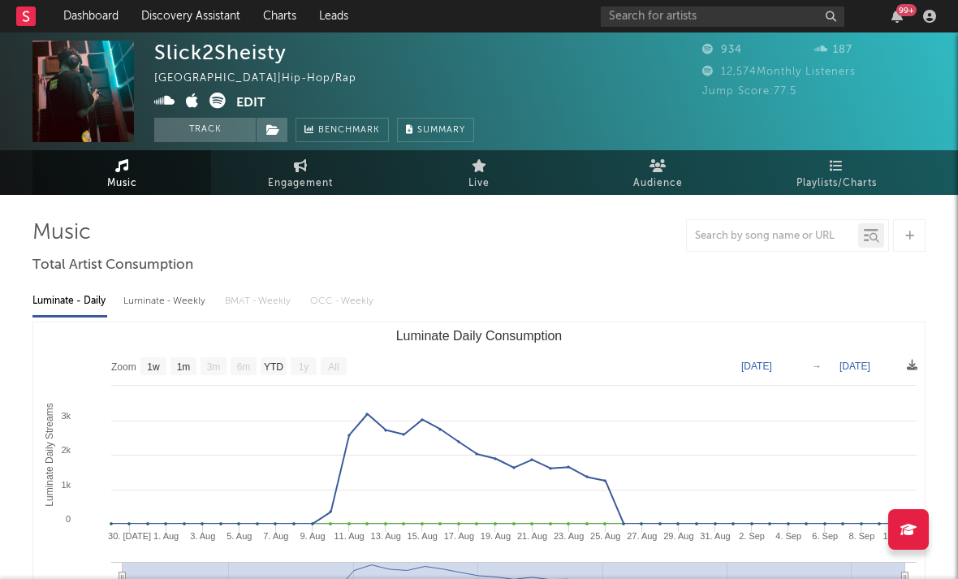
click at [169, 106] on icon at bounding box center [164, 101] width 21 height 16
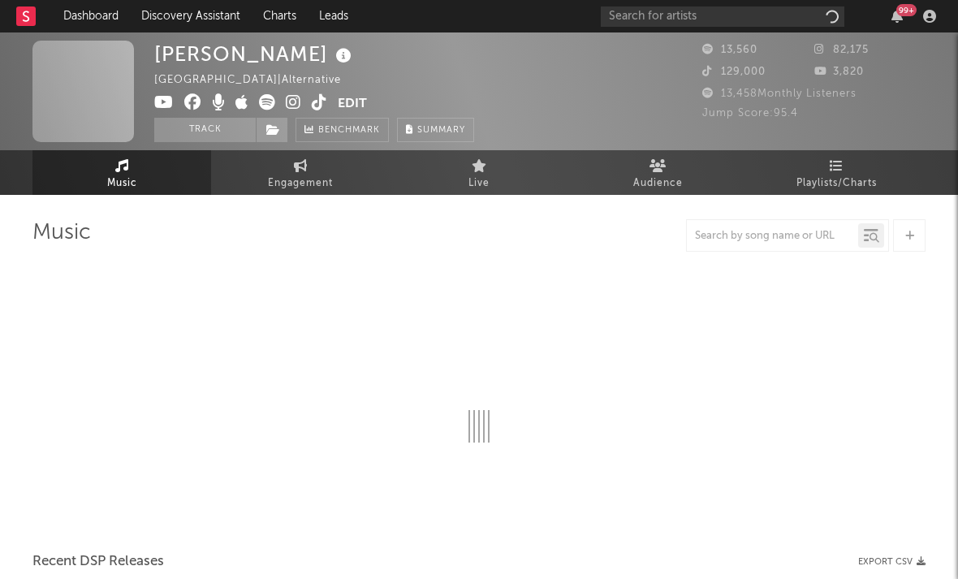
select select "6m"
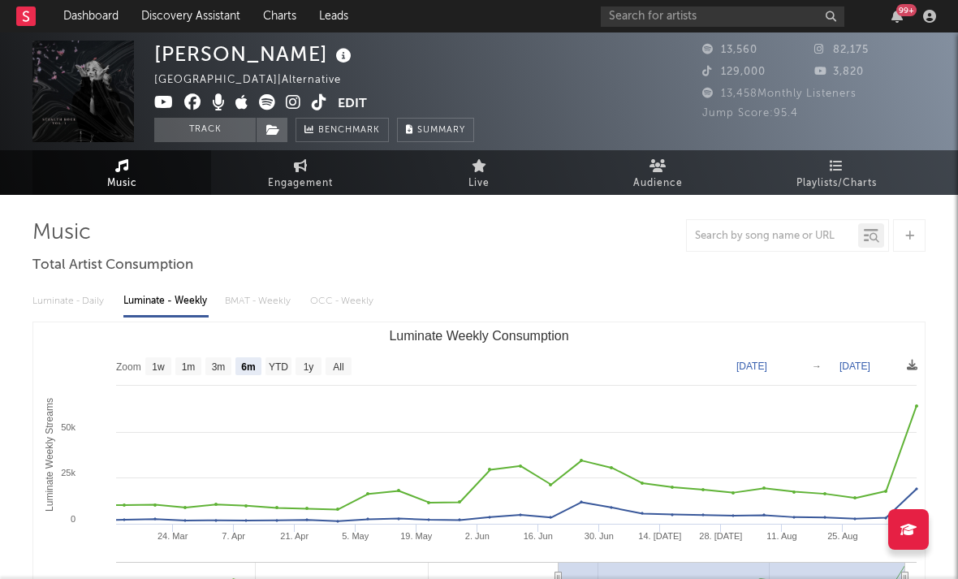
click at [289, 102] on icon at bounding box center [293, 102] width 15 height 16
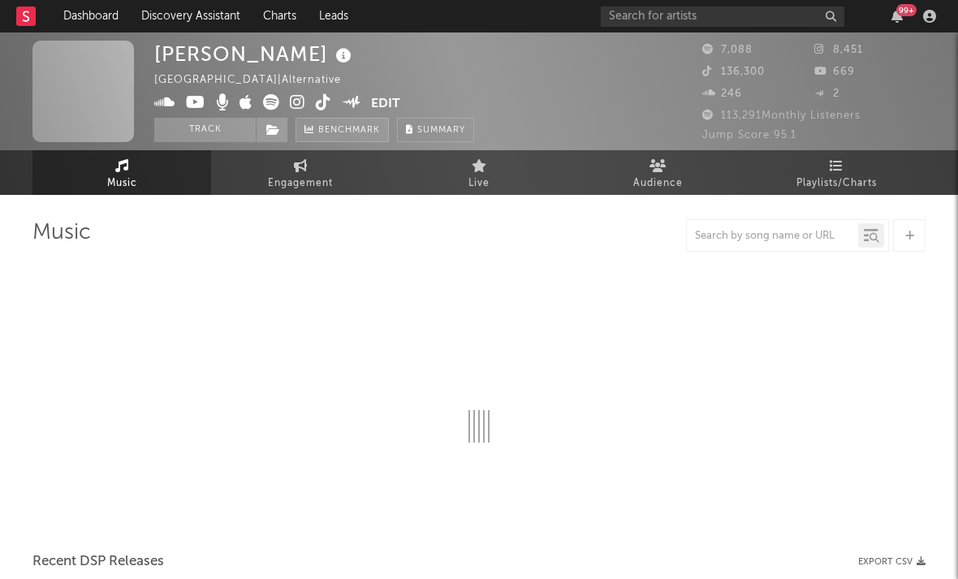
select select "1w"
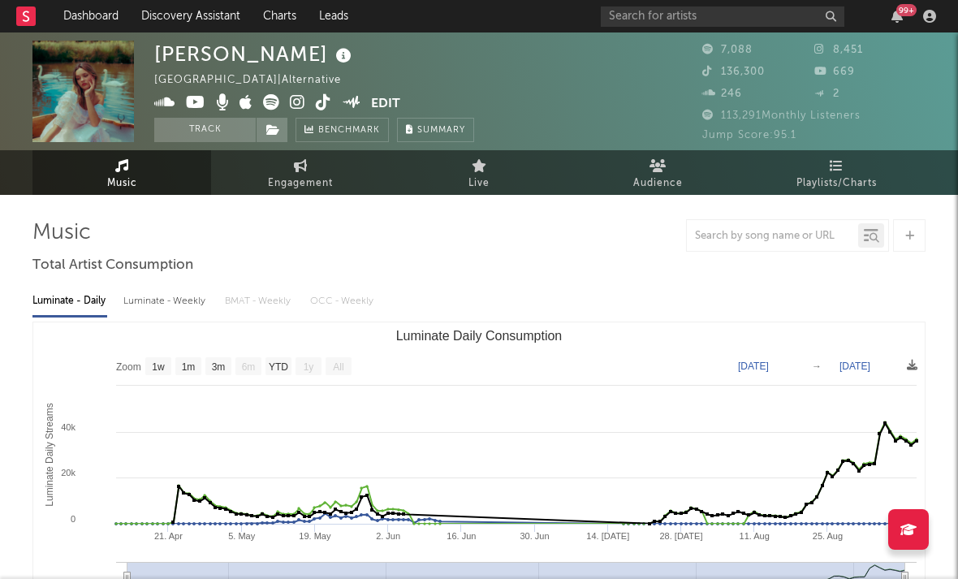
click at [296, 103] on icon at bounding box center [297, 102] width 15 height 16
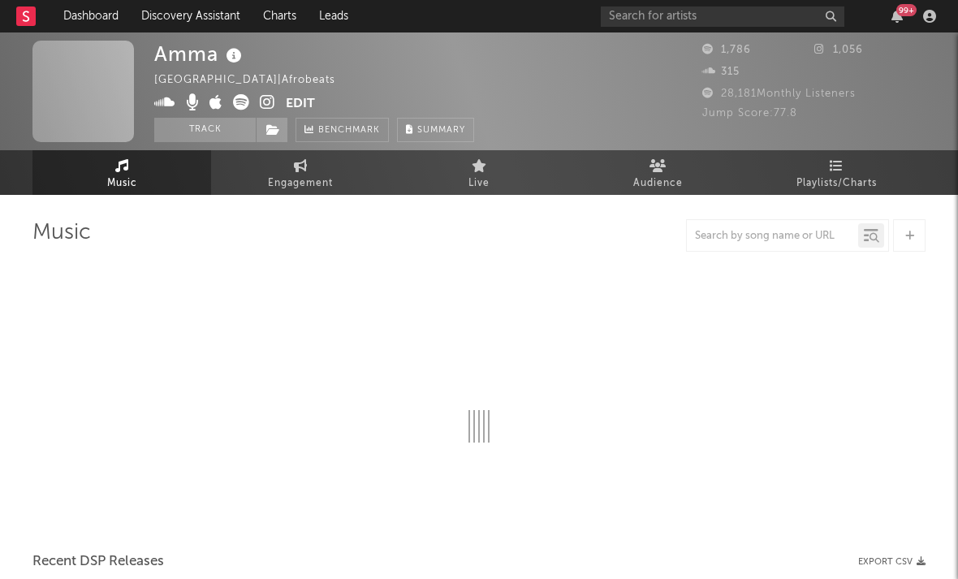
select select "1w"
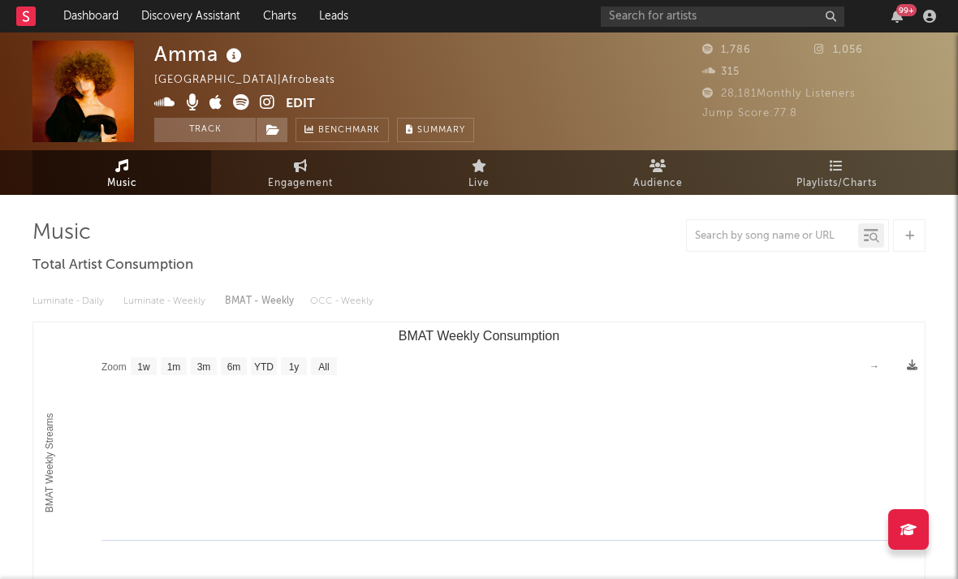
click at [268, 106] on icon at bounding box center [267, 102] width 15 height 16
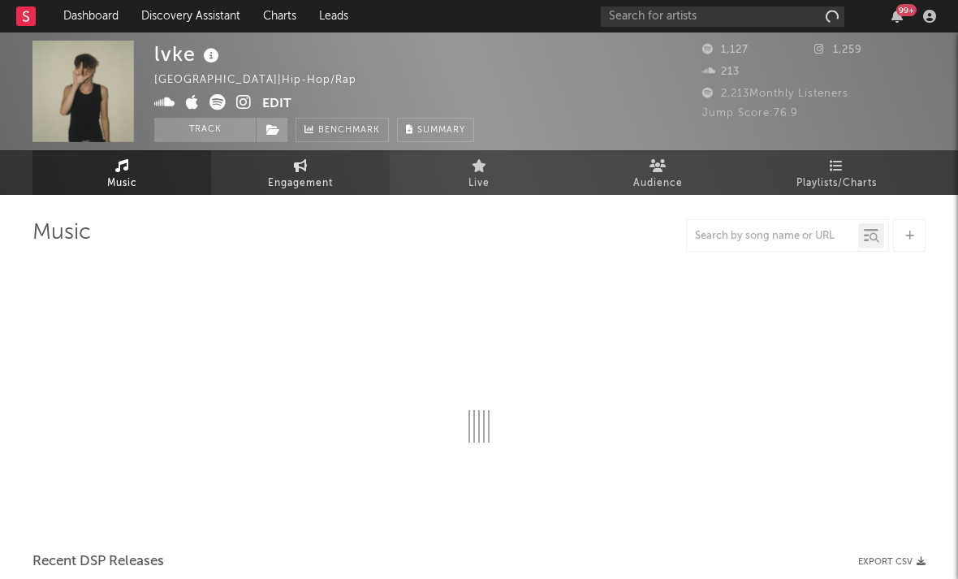
select select "1w"
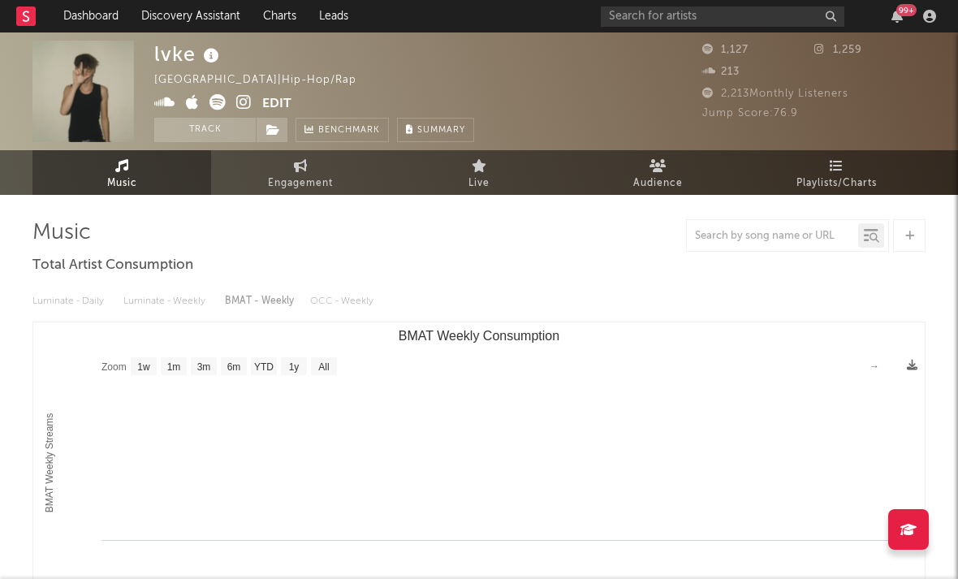
click at [243, 103] on icon at bounding box center [243, 102] width 15 height 16
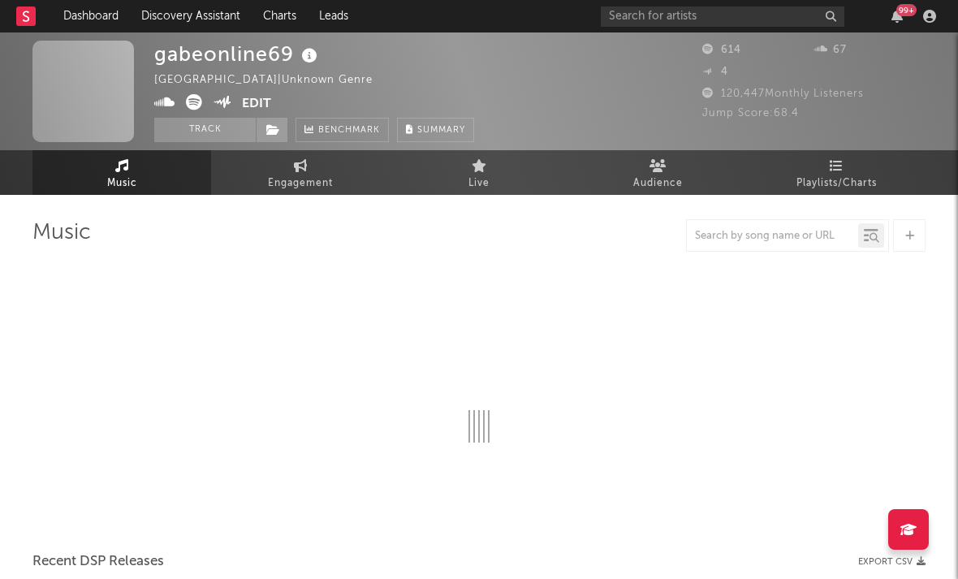
select select "1w"
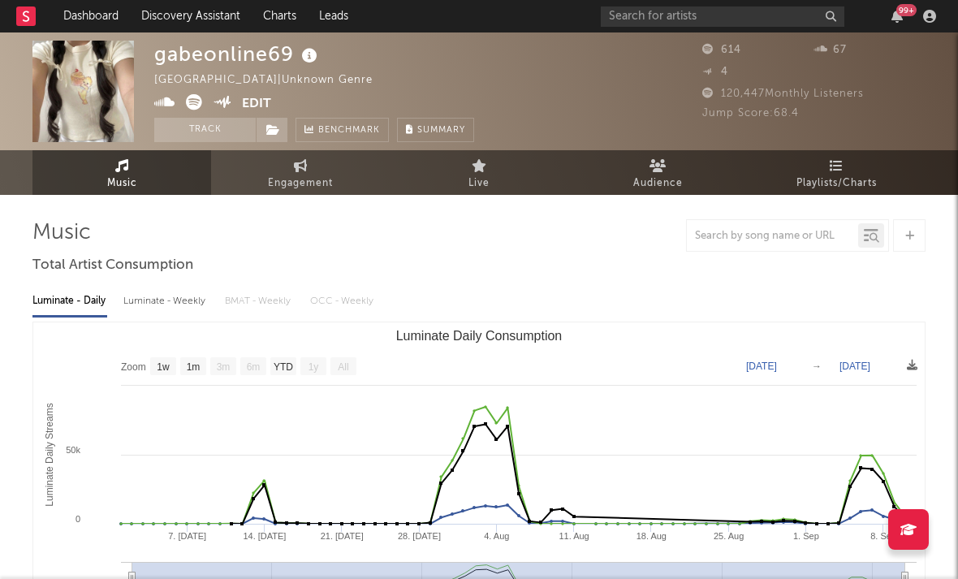
click at [195, 100] on icon at bounding box center [194, 102] width 16 height 16
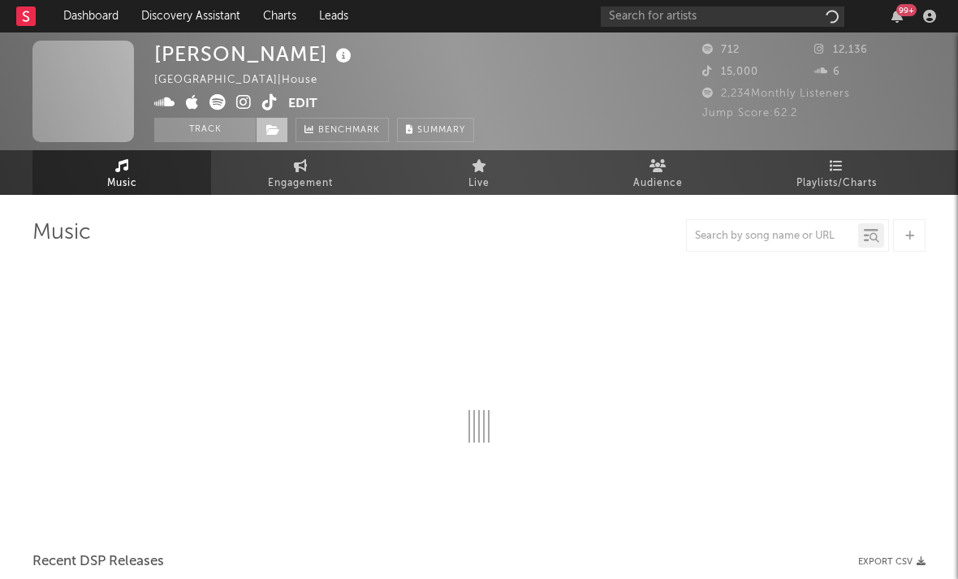
select select "1w"
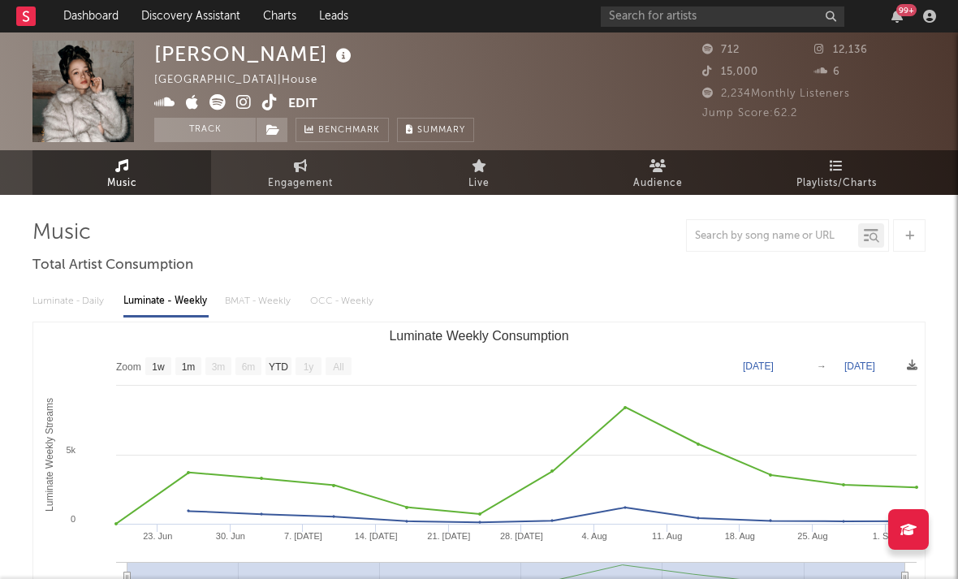
click at [240, 108] on icon at bounding box center [243, 102] width 15 height 16
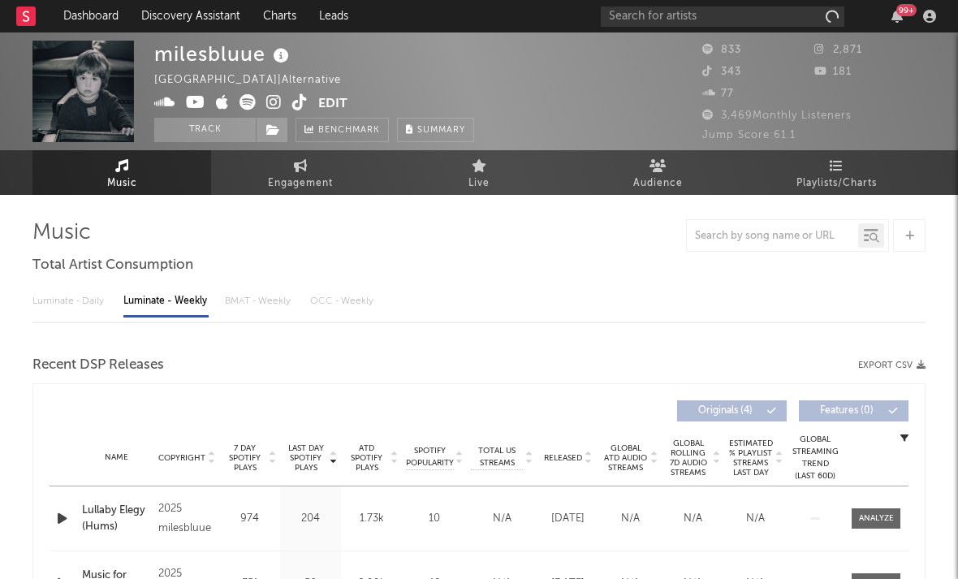
select select "6m"
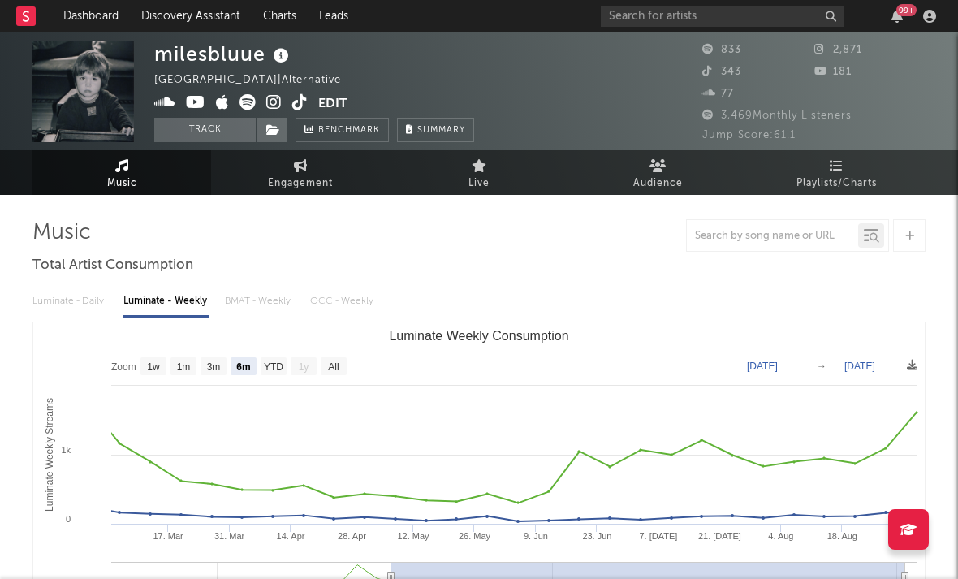
click at [274, 102] on icon at bounding box center [273, 102] width 15 height 16
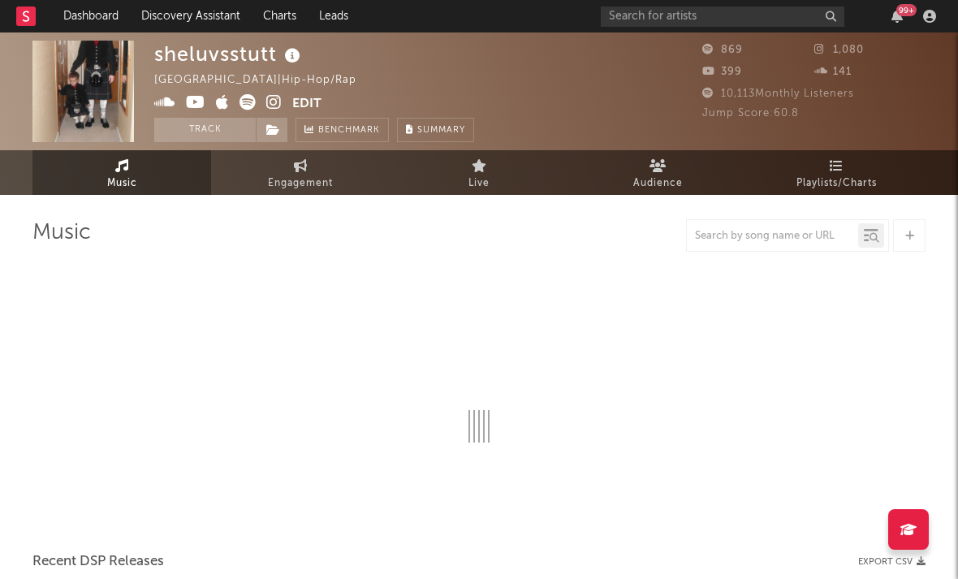
select select "1w"
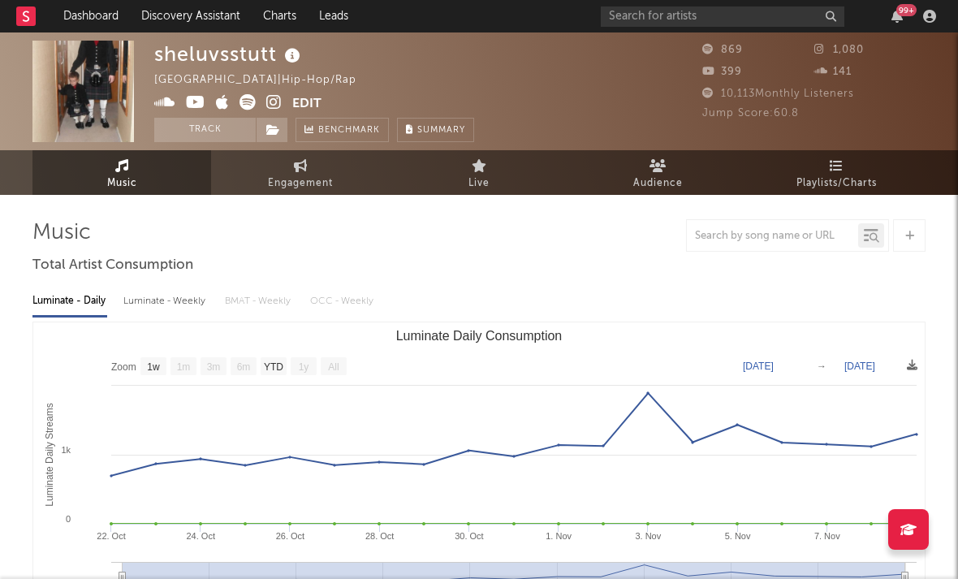
click at [273, 102] on icon at bounding box center [273, 102] width 15 height 16
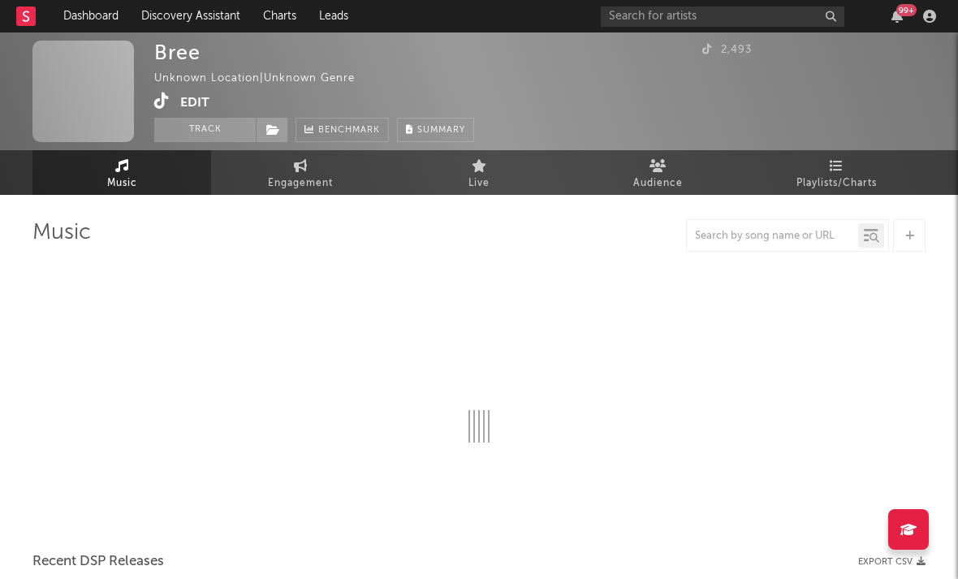
select select "1w"
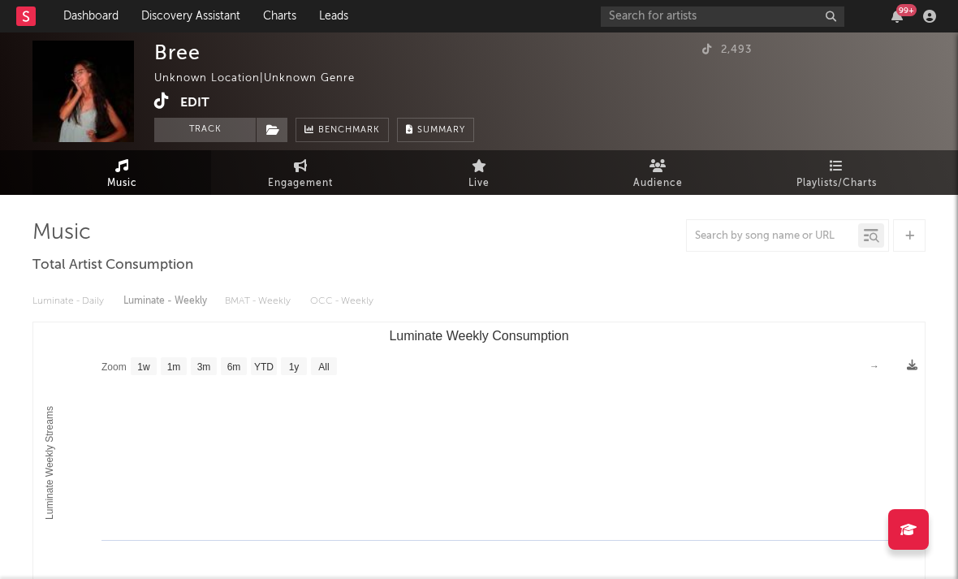
click at [162, 104] on icon at bounding box center [161, 101] width 15 height 16
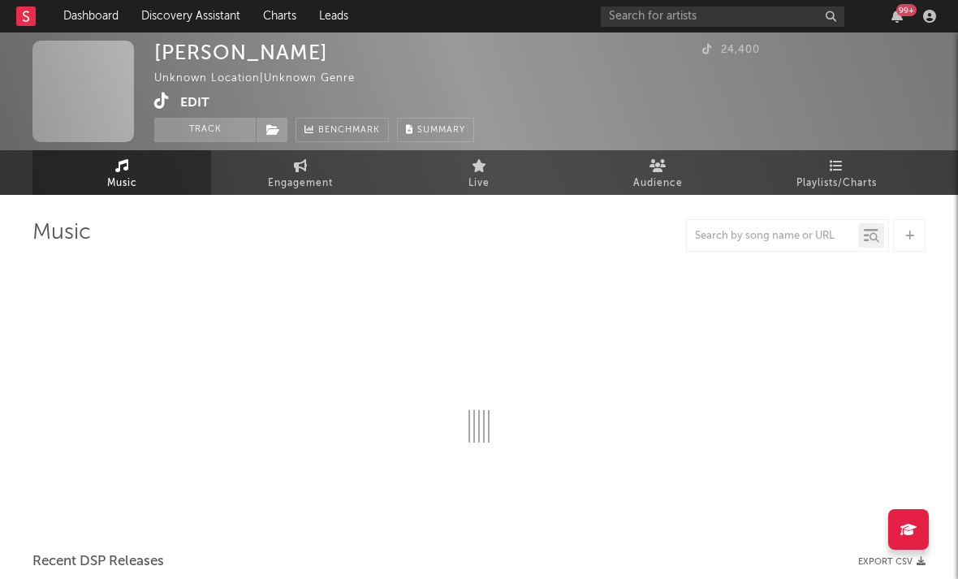
select select "1w"
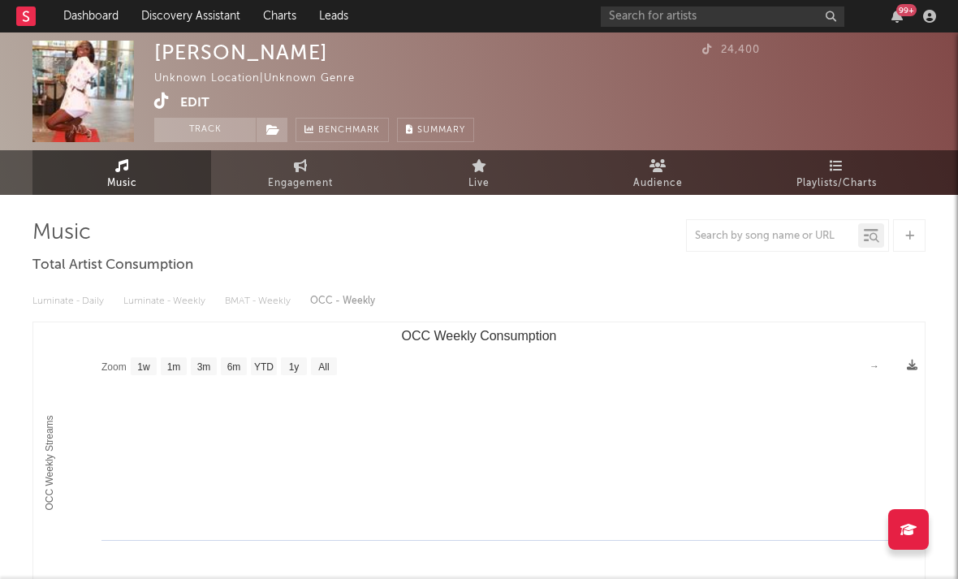
click at [162, 103] on icon at bounding box center [161, 101] width 15 height 16
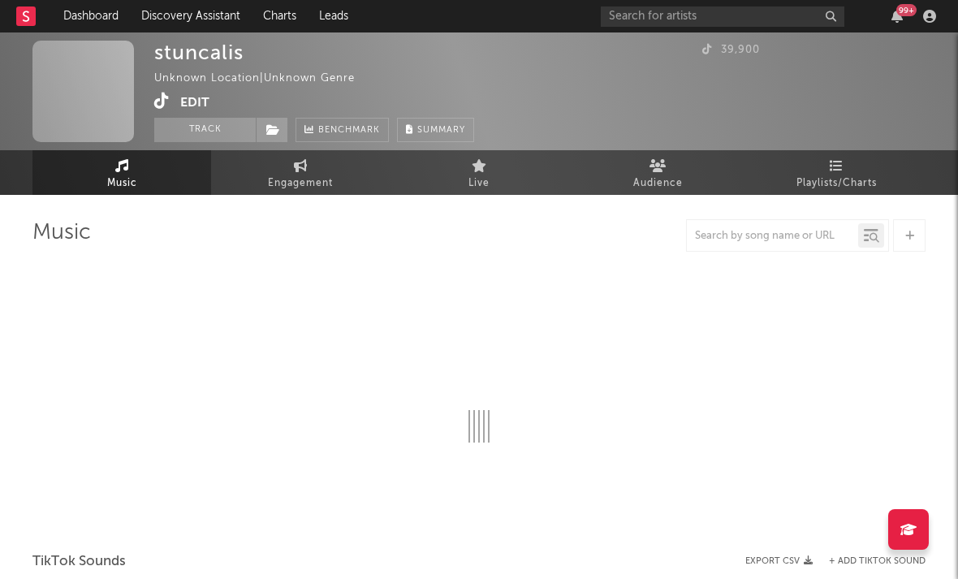
select select "1w"
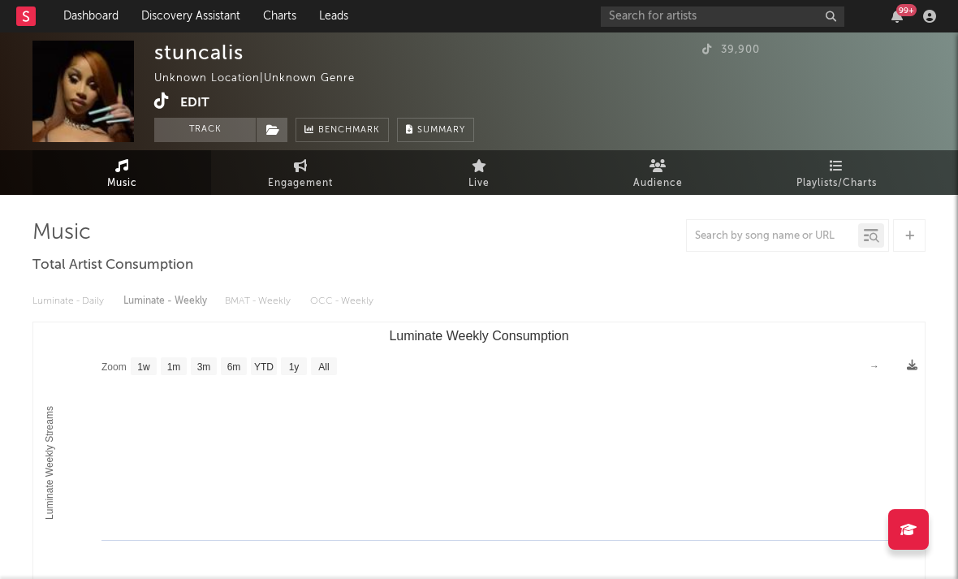
click at [159, 97] on icon at bounding box center [161, 101] width 15 height 16
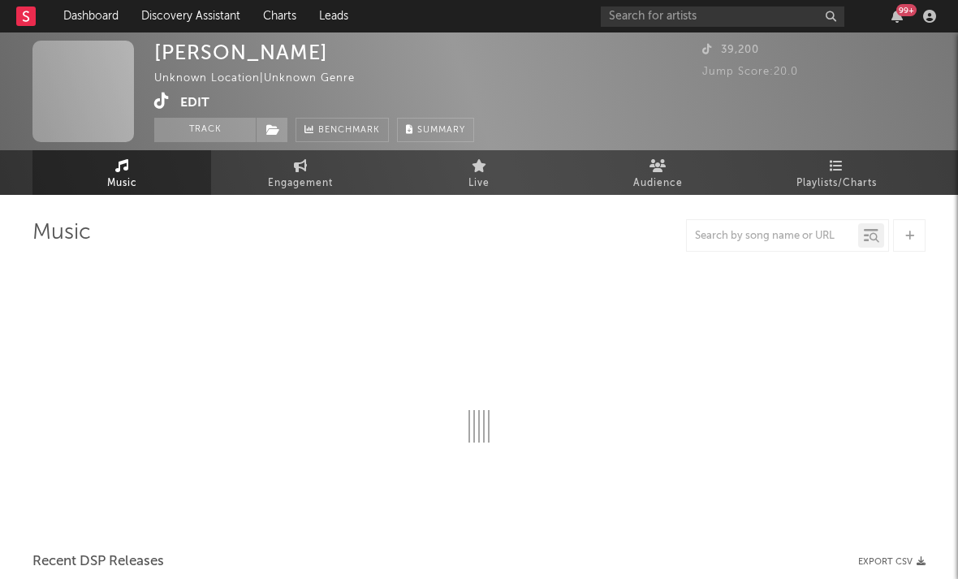
select select "1w"
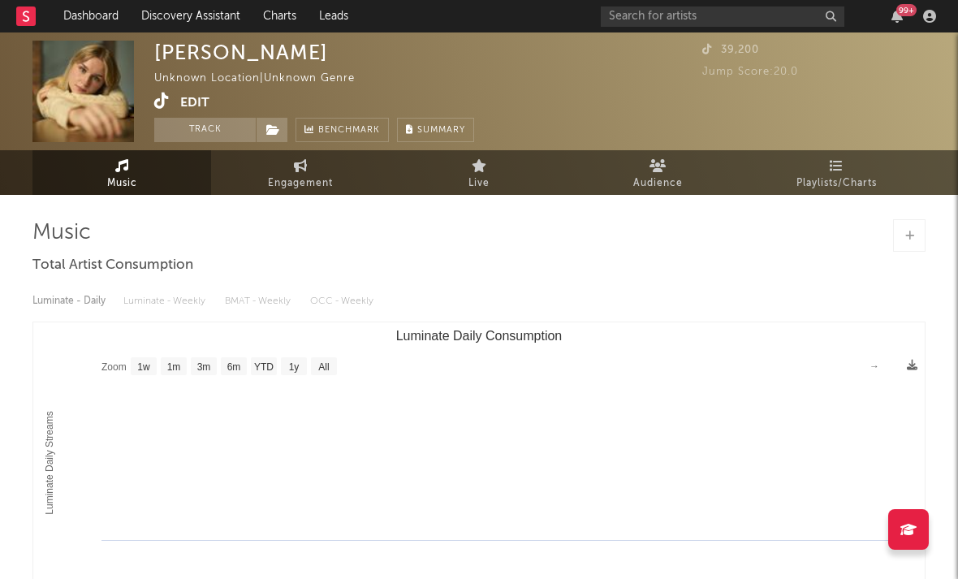
click at [157, 102] on icon at bounding box center [161, 101] width 15 height 16
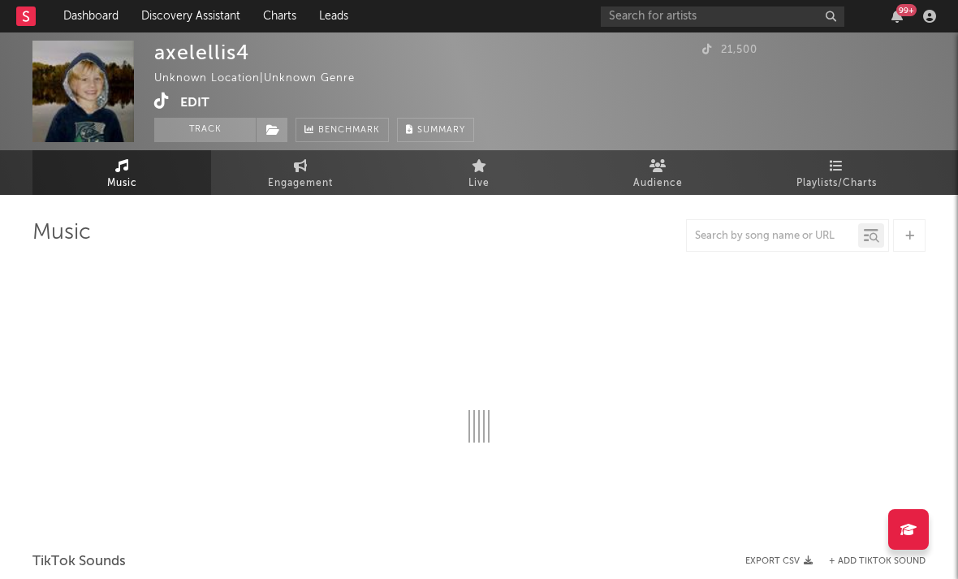
select select "1w"
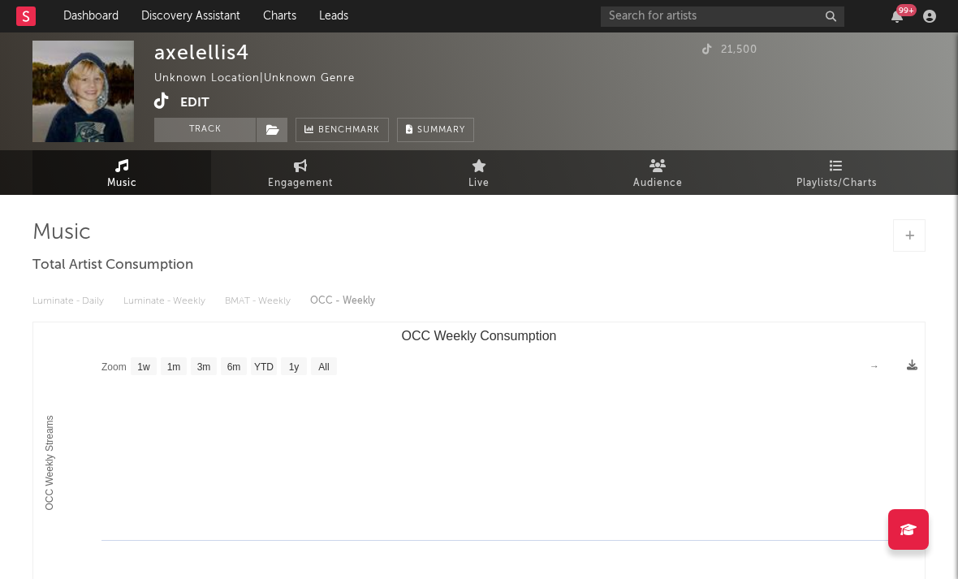
click at [161, 97] on icon at bounding box center [161, 101] width 15 height 16
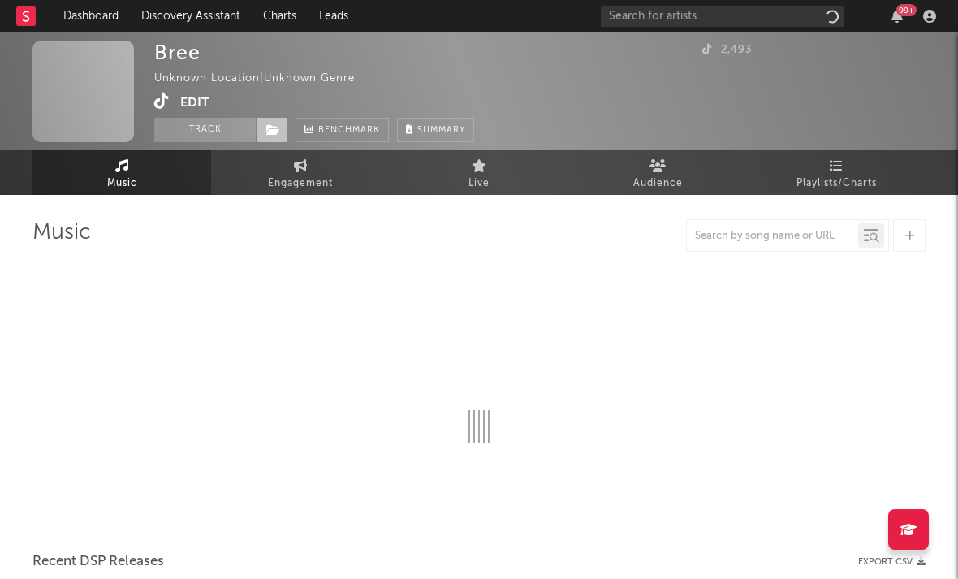
select select "1w"
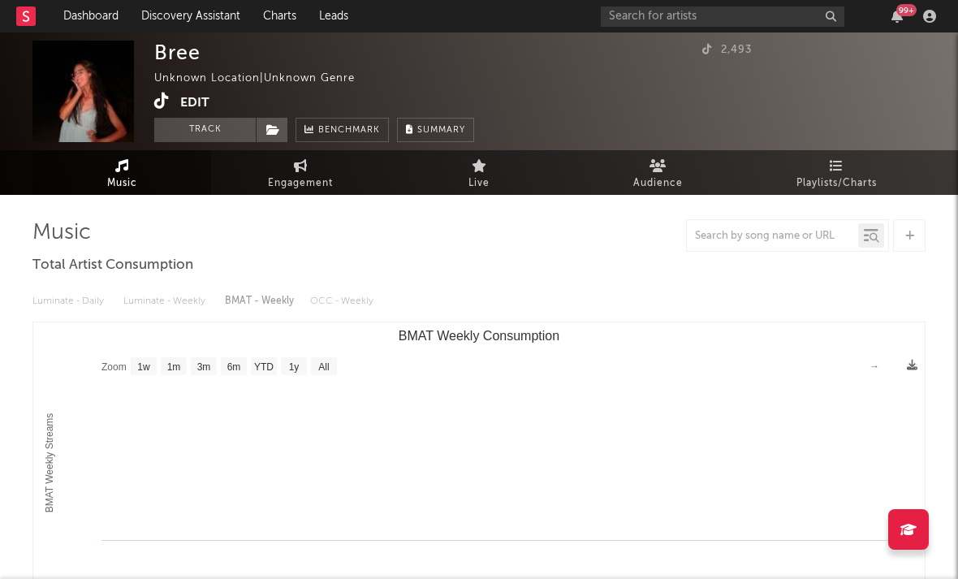
click at [166, 101] on icon at bounding box center [161, 101] width 15 height 16
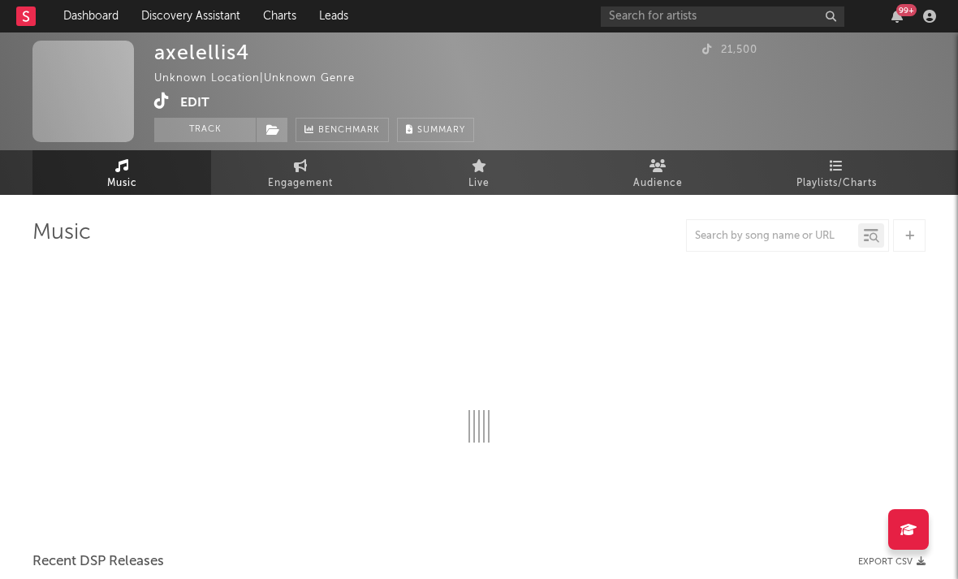
select select "1w"
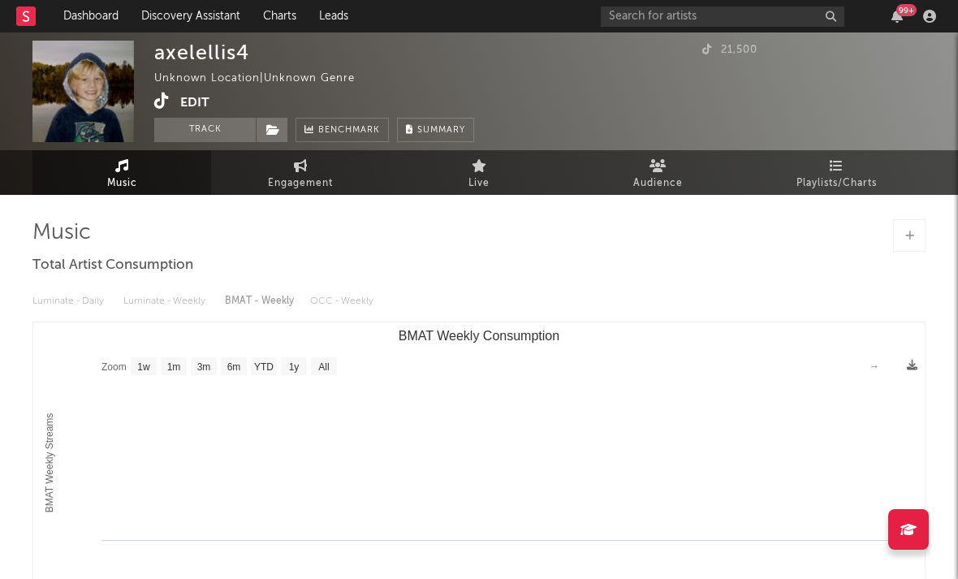
click at [155, 94] on icon at bounding box center [161, 101] width 15 height 16
